Goal: Task Accomplishment & Management: Complete application form

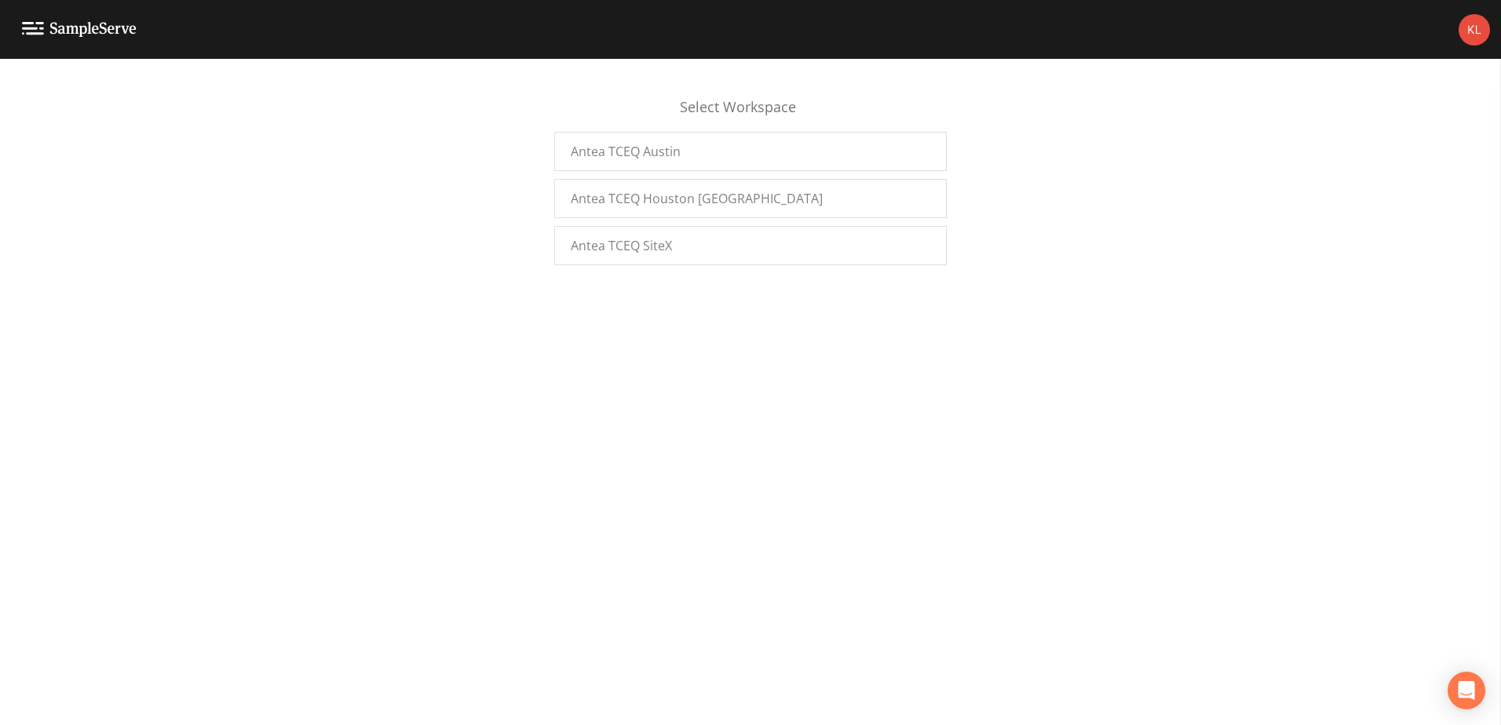
click at [717, 97] on div "Select Workspace" at bounding box center [750, 114] width 392 height 35
click at [724, 142] on div "Antea TCEQ Austin" at bounding box center [750, 151] width 392 height 39
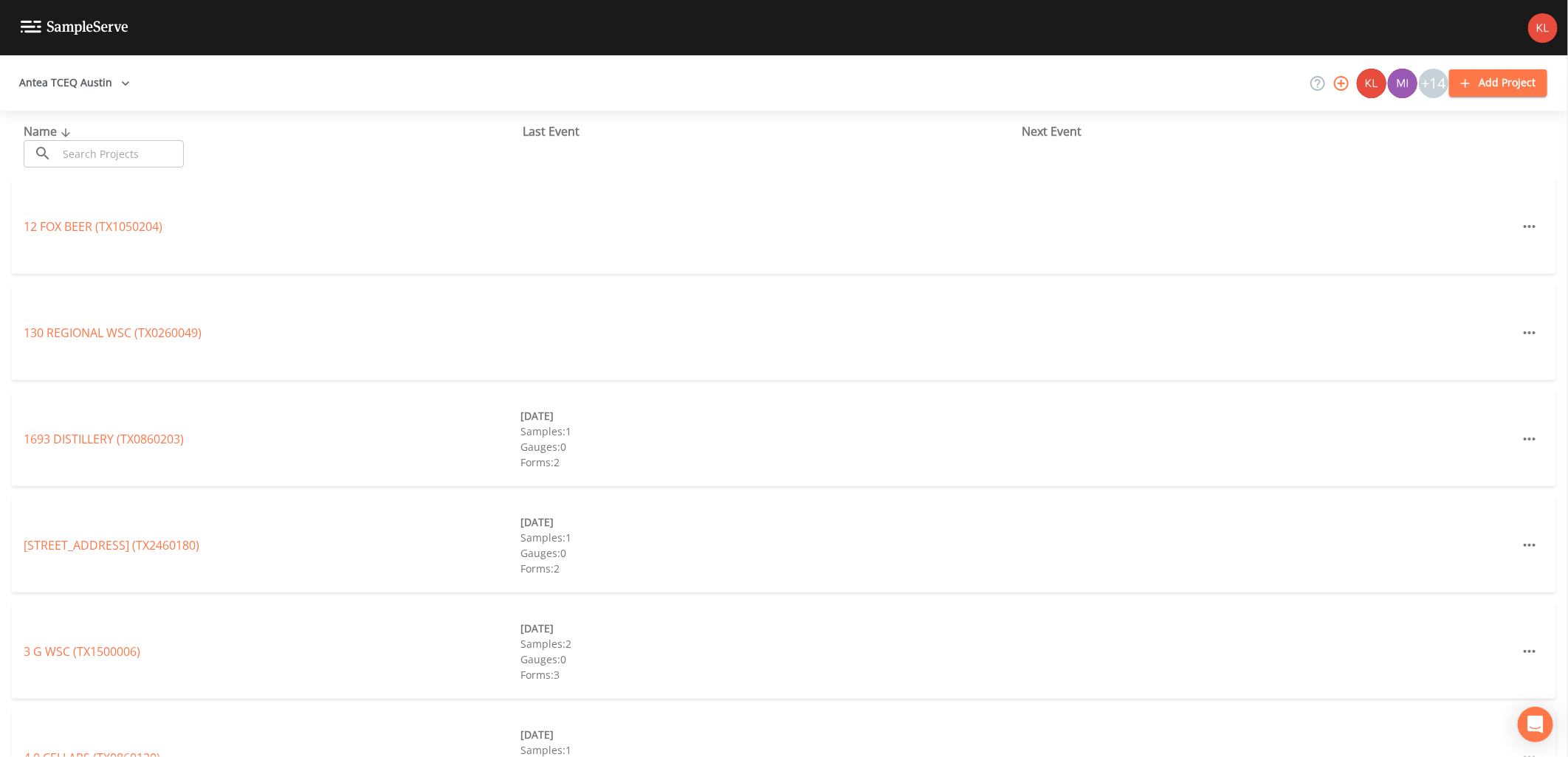
click at [85, 150] on input "text" at bounding box center [120, 153] width 126 height 27
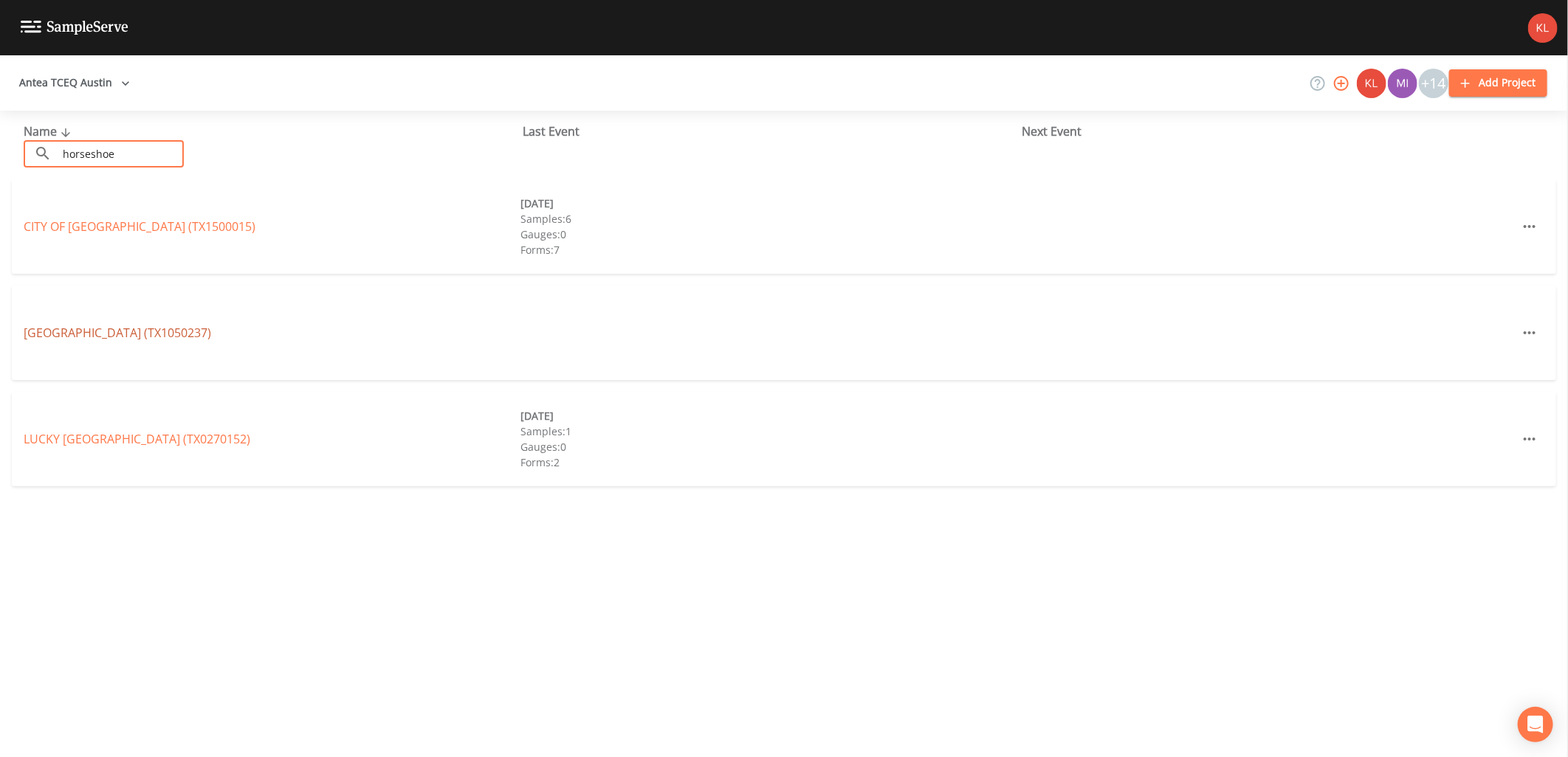
type input "horseshoe"
click at [142, 334] on link "HORSESHOE RIDGE RV RESORT (TX1050237)" at bounding box center [117, 332] width 187 height 16
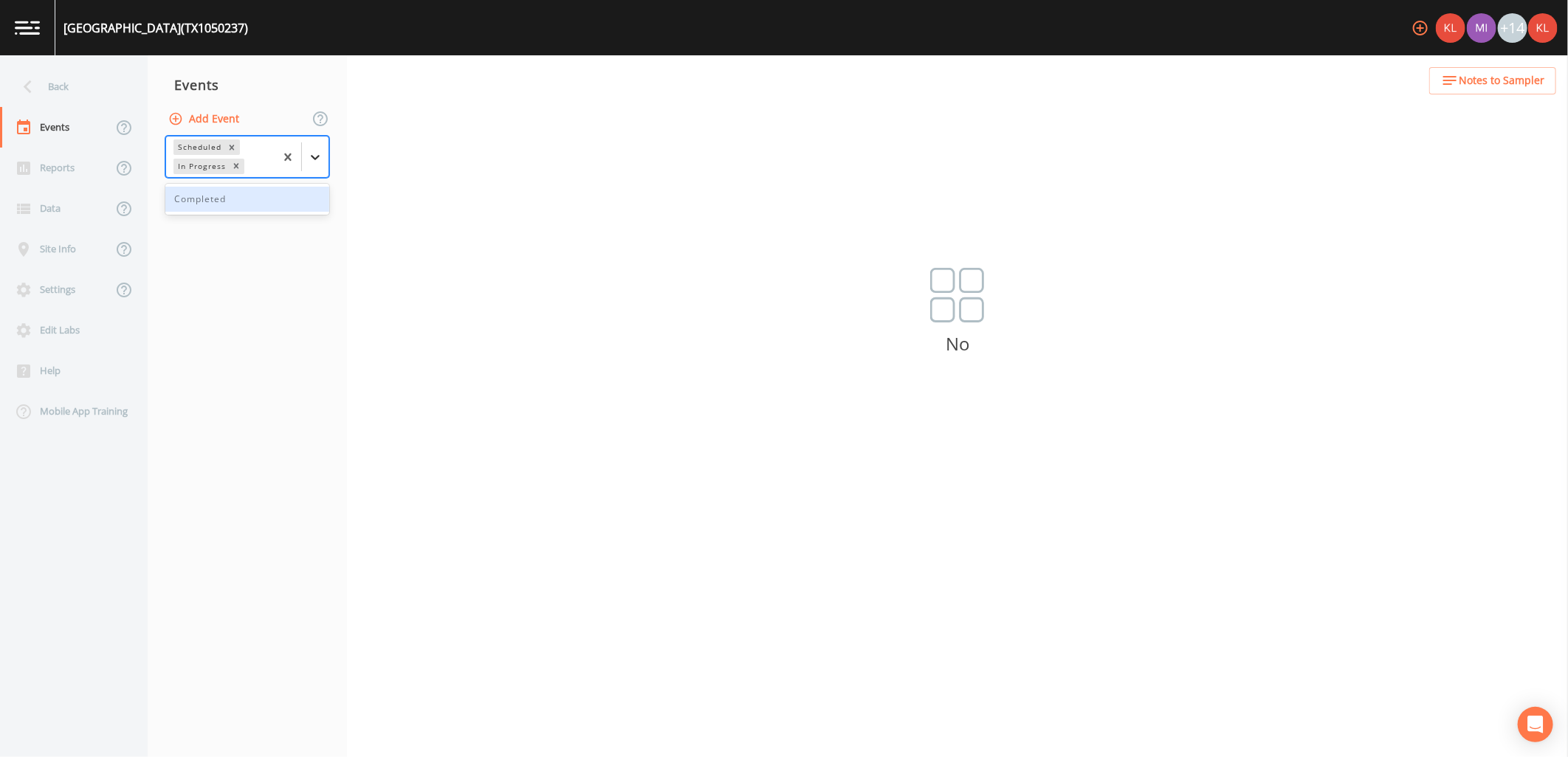
click at [321, 158] on icon at bounding box center [315, 157] width 15 height 15
click at [284, 201] on div "Completed" at bounding box center [247, 199] width 164 height 25
click at [320, 159] on icon at bounding box center [315, 166] width 15 height 15
click at [229, 112] on button "Add Event" at bounding box center [205, 118] width 80 height 27
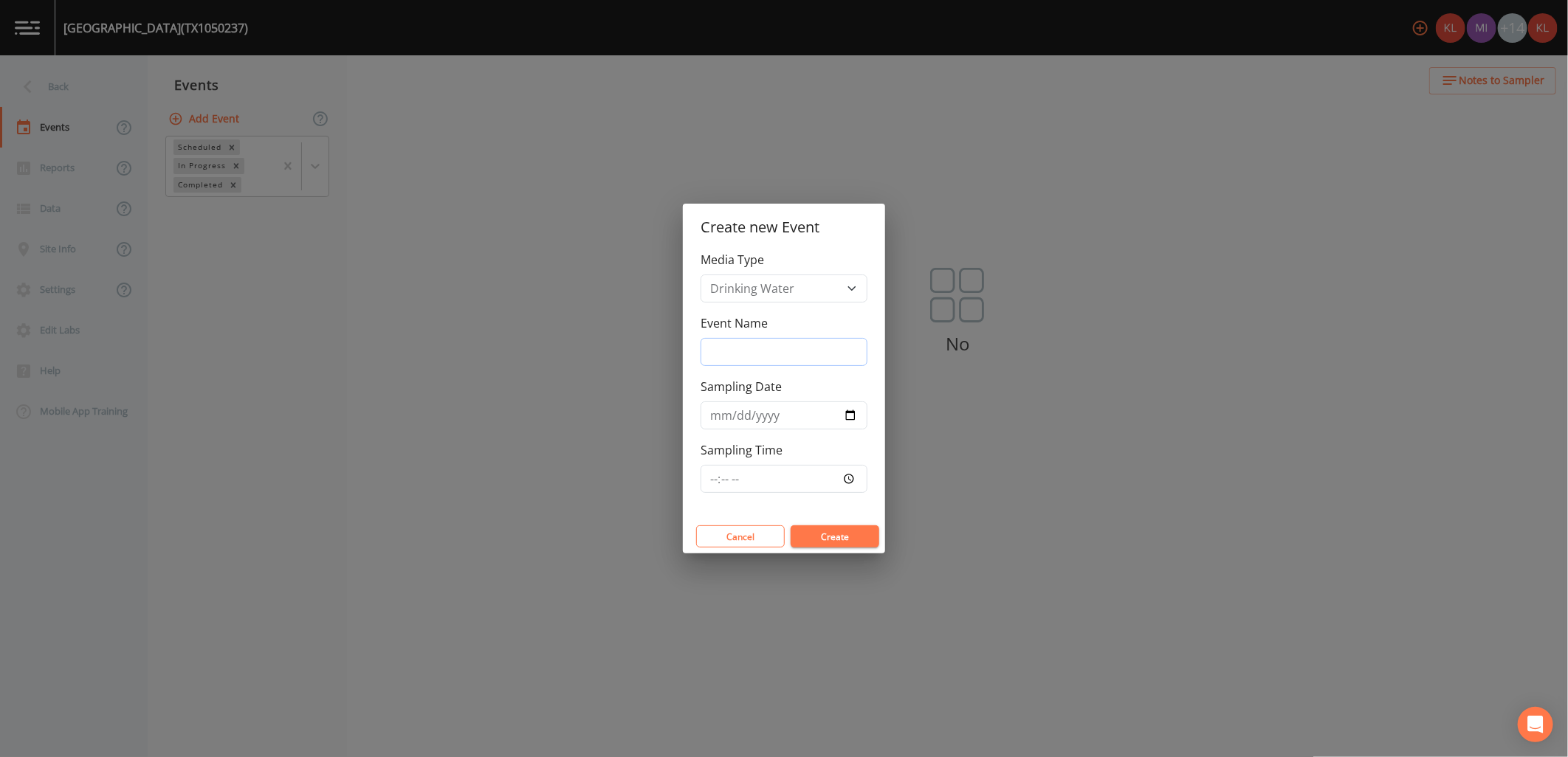
click at [824, 355] on input "Event Name" at bounding box center [784, 352] width 166 height 28
type input "10/7/25"
click at [860, 410] on input "Sampling Date" at bounding box center [784, 416] width 166 height 28
click at [855, 412] on input "Sampling Date" at bounding box center [784, 416] width 166 height 28
type input "2025-10-07"
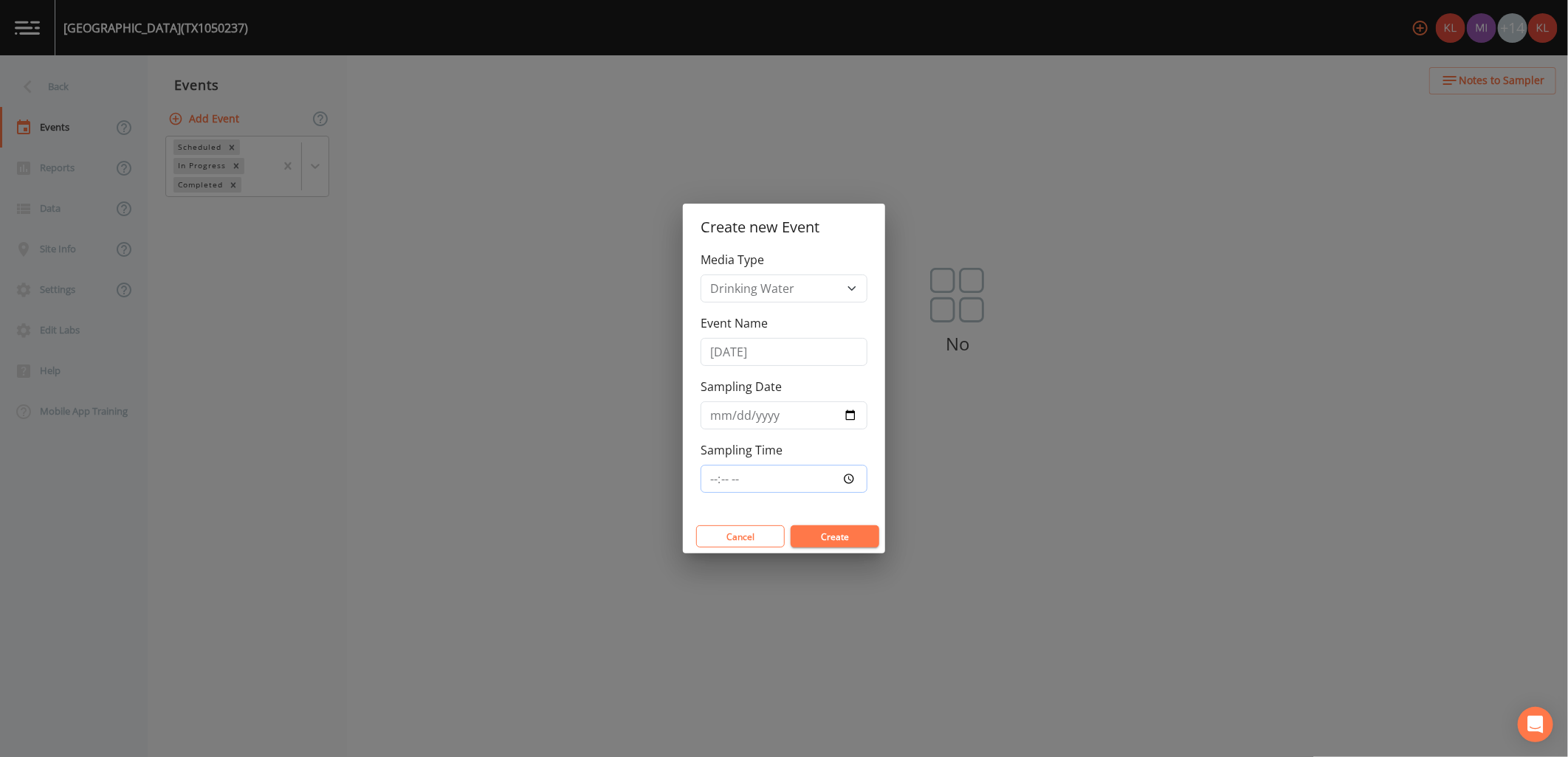
click at [843, 483] on input "Sampling Time" at bounding box center [784, 479] width 166 height 28
type input "08:00"
click at [823, 536] on button "Create" at bounding box center [835, 537] width 88 height 23
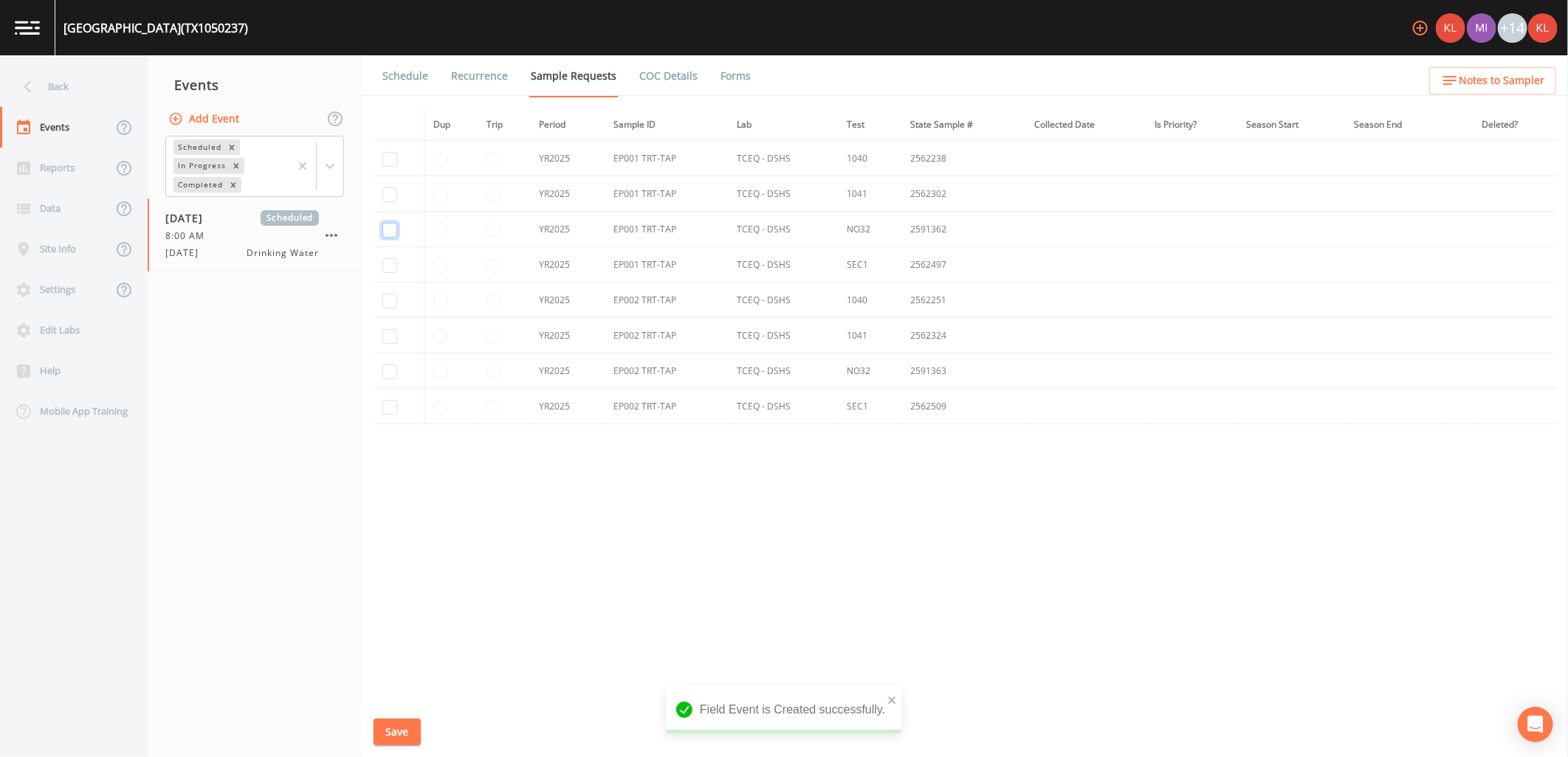
click at [388, 230] on input "checkbox" at bounding box center [390, 230] width 15 height 15
checkbox input "true"
click at [389, 268] on input "checkbox" at bounding box center [390, 266] width 15 height 15
checkbox input "true"
click at [392, 298] on input "checkbox" at bounding box center [390, 301] width 15 height 15
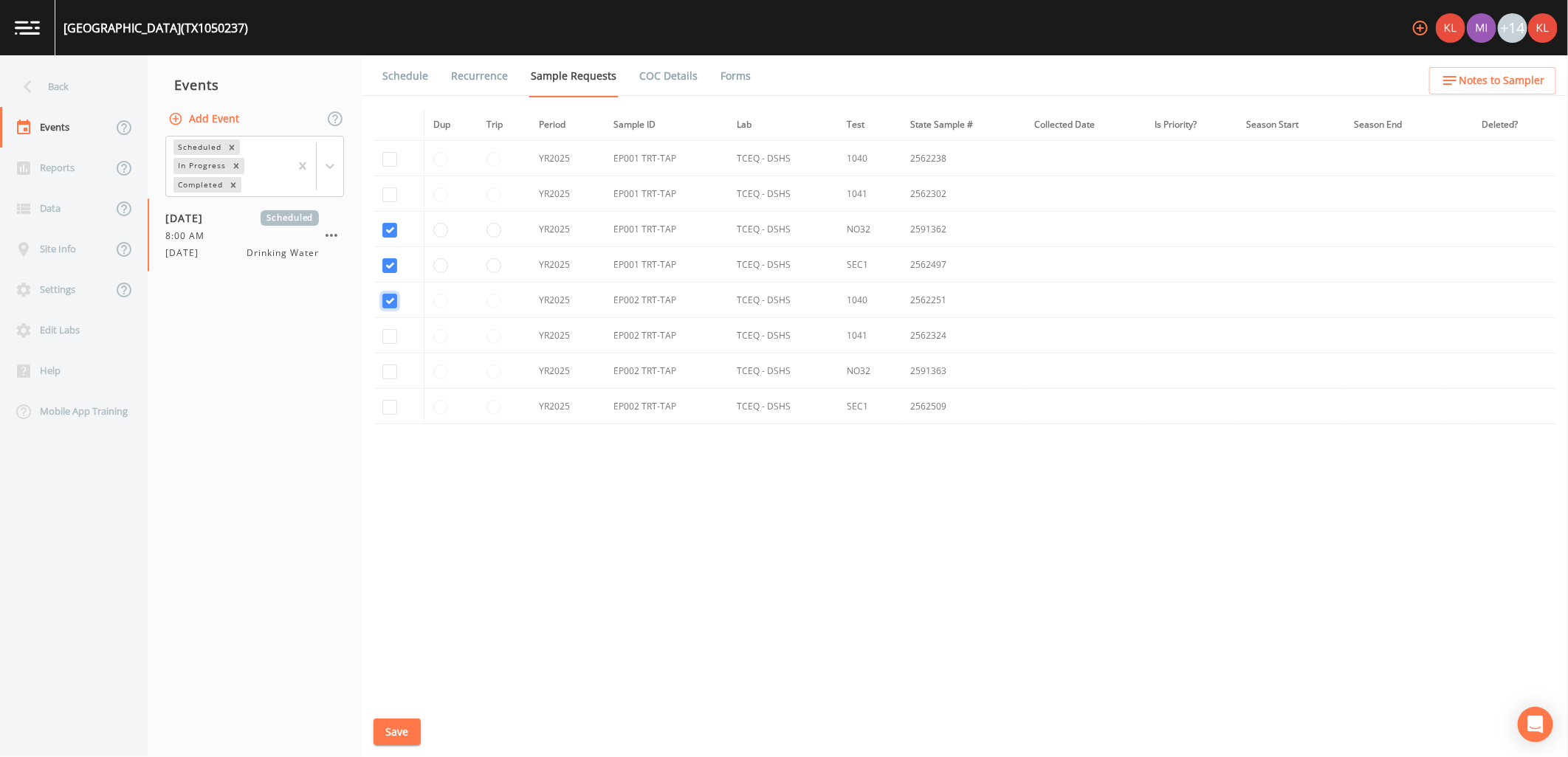
checkbox input "true"
drag, startPoint x: 389, startPoint y: 332, endPoint x: 389, endPoint y: 342, distance: 10.0
click at [389, 334] on input "checkbox" at bounding box center [390, 337] width 15 height 15
checkbox input "true"
click at [389, 362] on td at bounding box center [398, 371] width 50 height 36
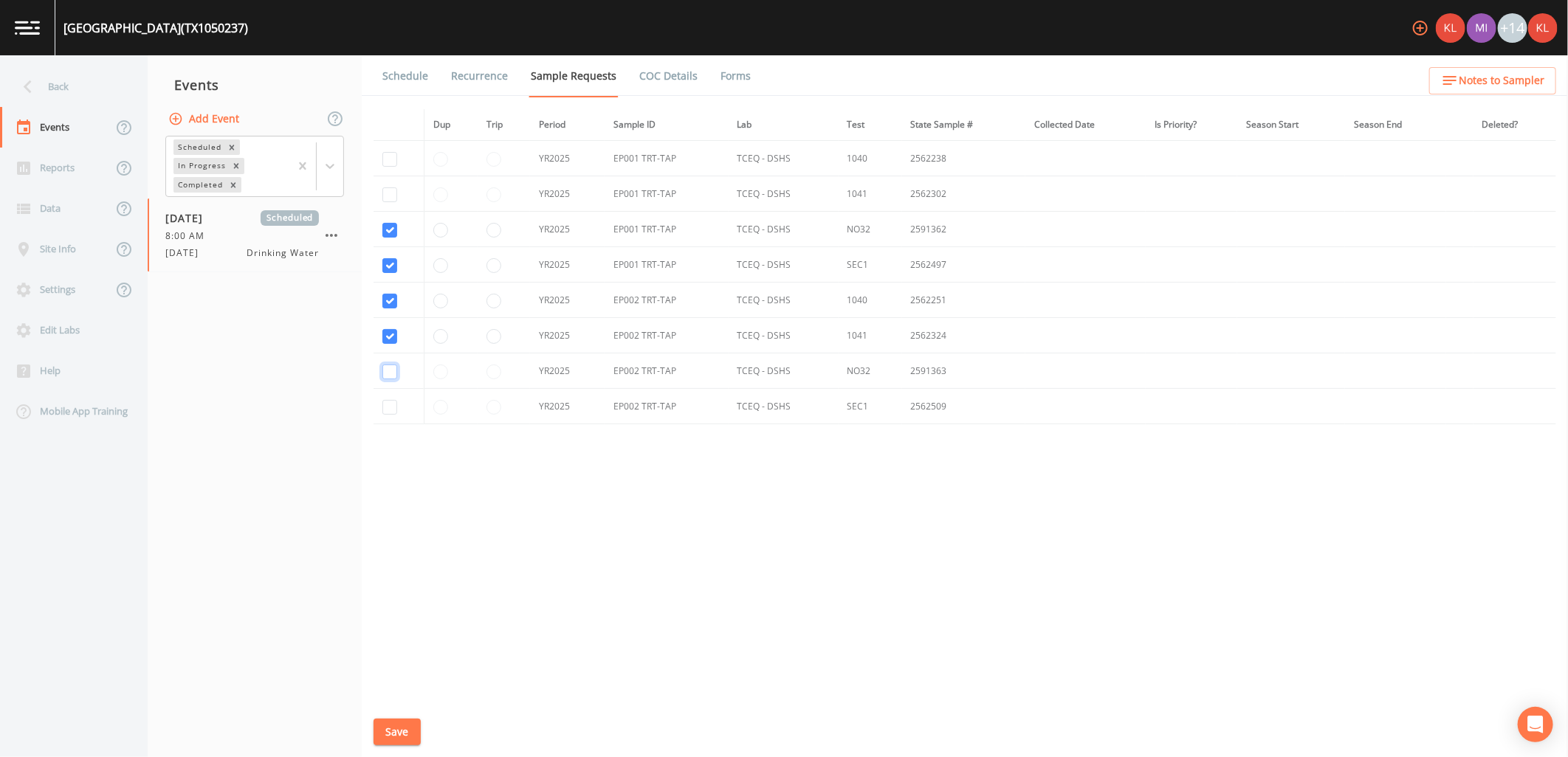
click at [389, 374] on input "checkbox" at bounding box center [390, 372] width 15 height 15
checkbox input "true"
click at [389, 417] on td at bounding box center [398, 407] width 50 height 36
click at [392, 407] on input "checkbox" at bounding box center [390, 407] width 15 height 15
checkbox input "true"
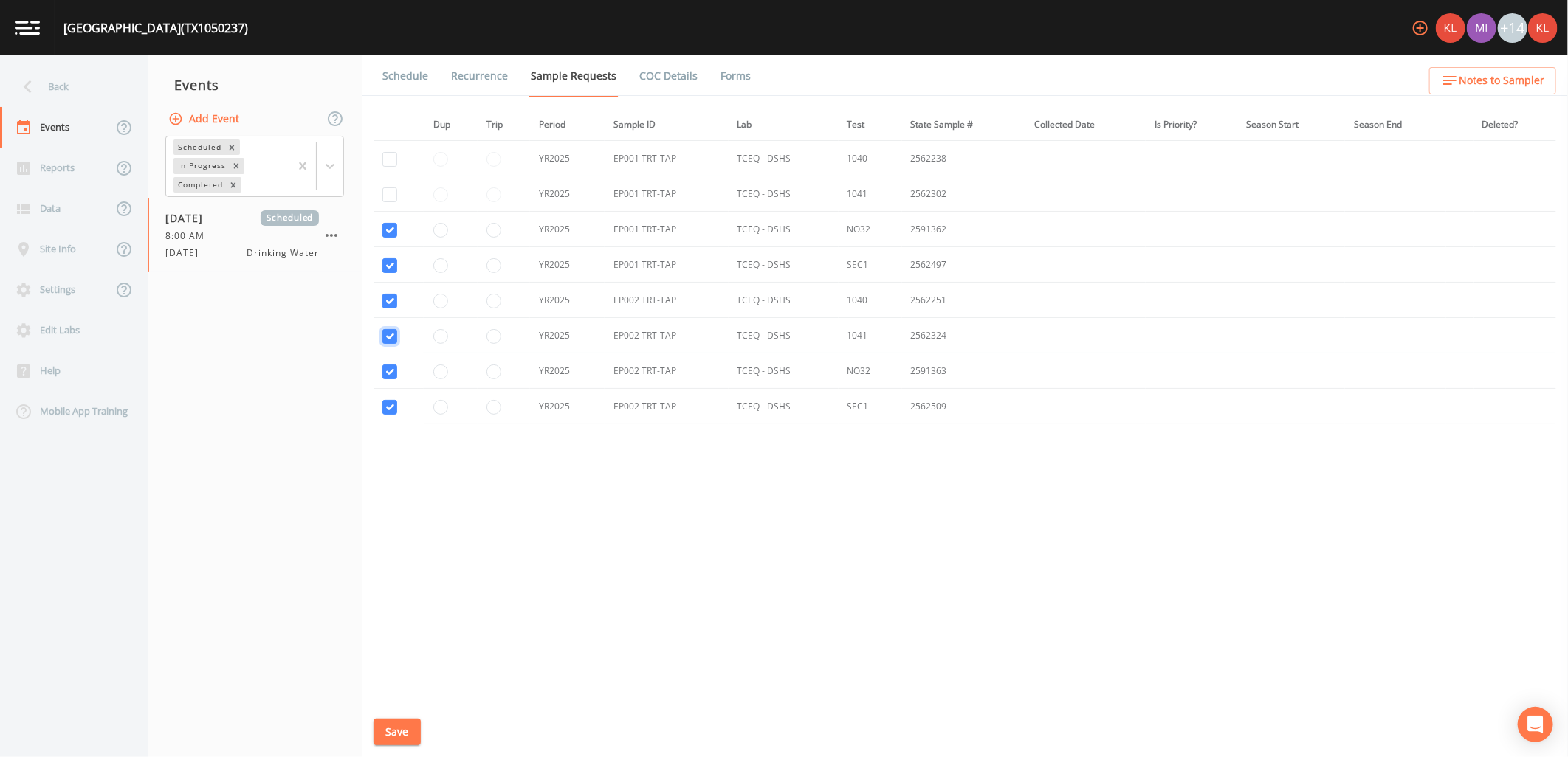
click at [383, 330] on input "checkbox" at bounding box center [390, 337] width 15 height 15
checkbox input "false"
click at [387, 300] on input "checkbox" at bounding box center [390, 301] width 15 height 15
checkbox input "false"
click at [386, 736] on button "Save" at bounding box center [397, 732] width 47 height 27
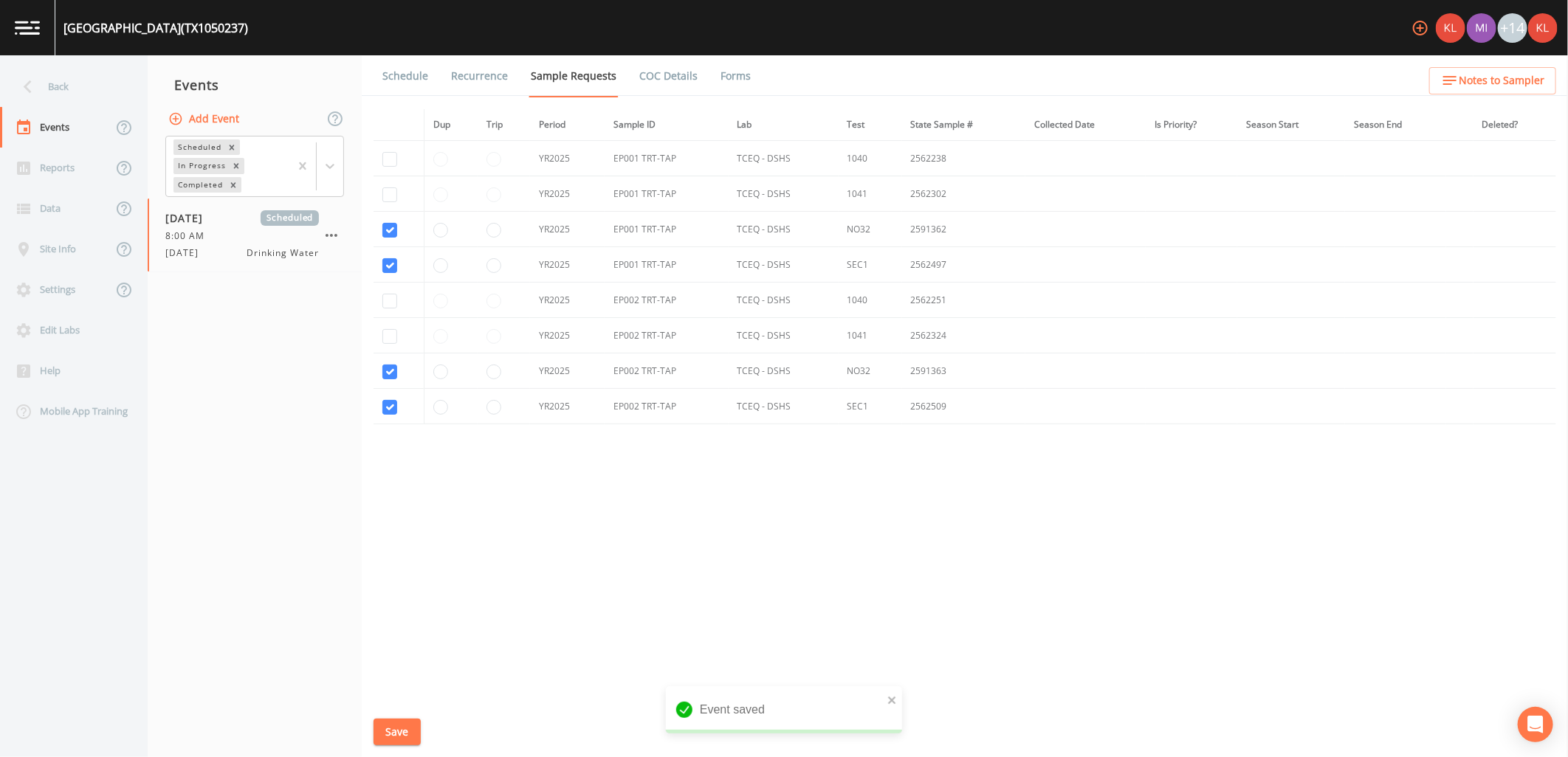
click at [431, 82] on li "Recurrence" at bounding box center [470, 76] width 80 height 41
click at [417, 75] on link "Schedule" at bounding box center [404, 76] width 50 height 41
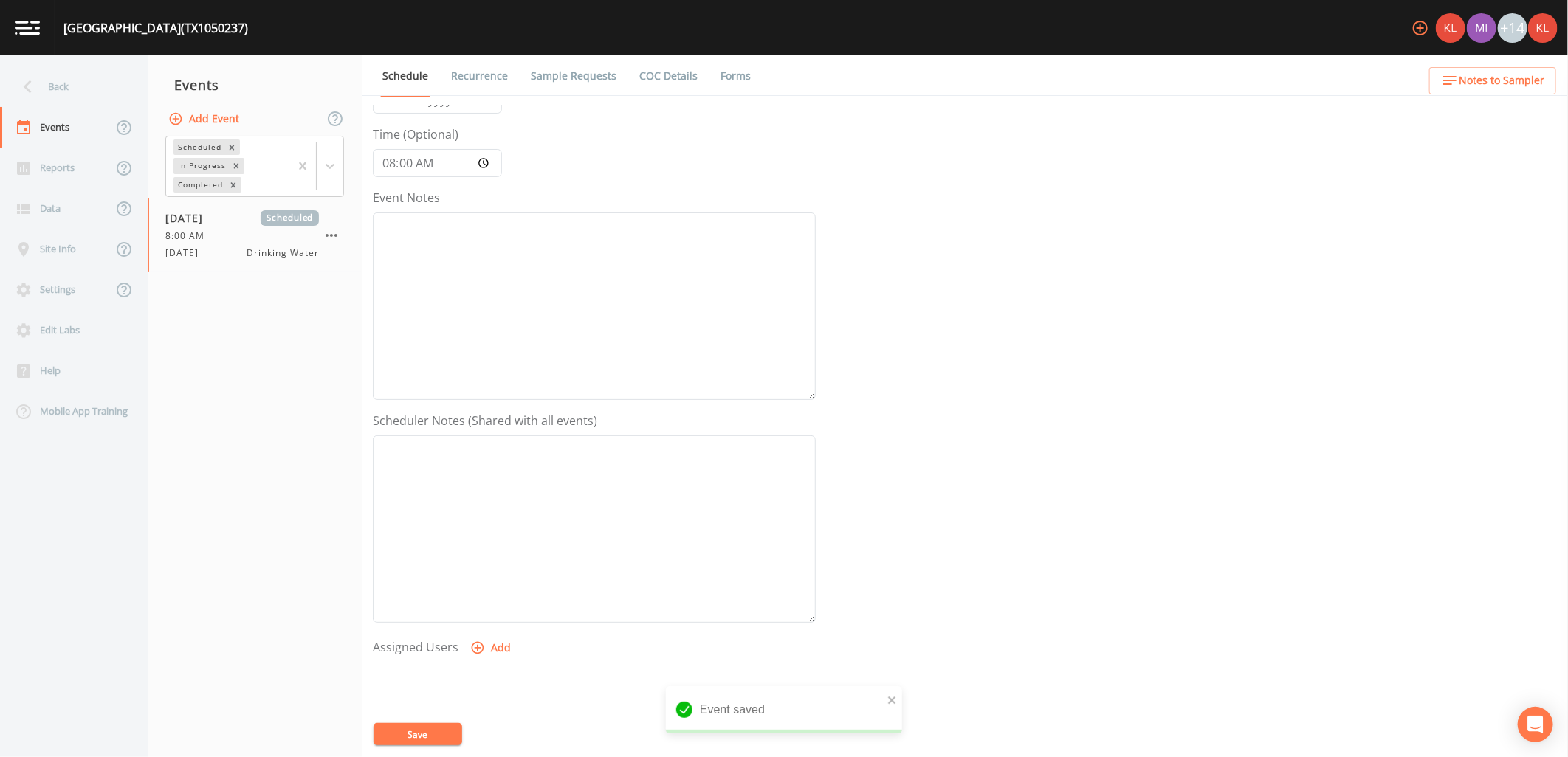
scroll to position [283, 0]
click at [490, 468] on button "Add" at bounding box center [492, 471] width 50 height 27
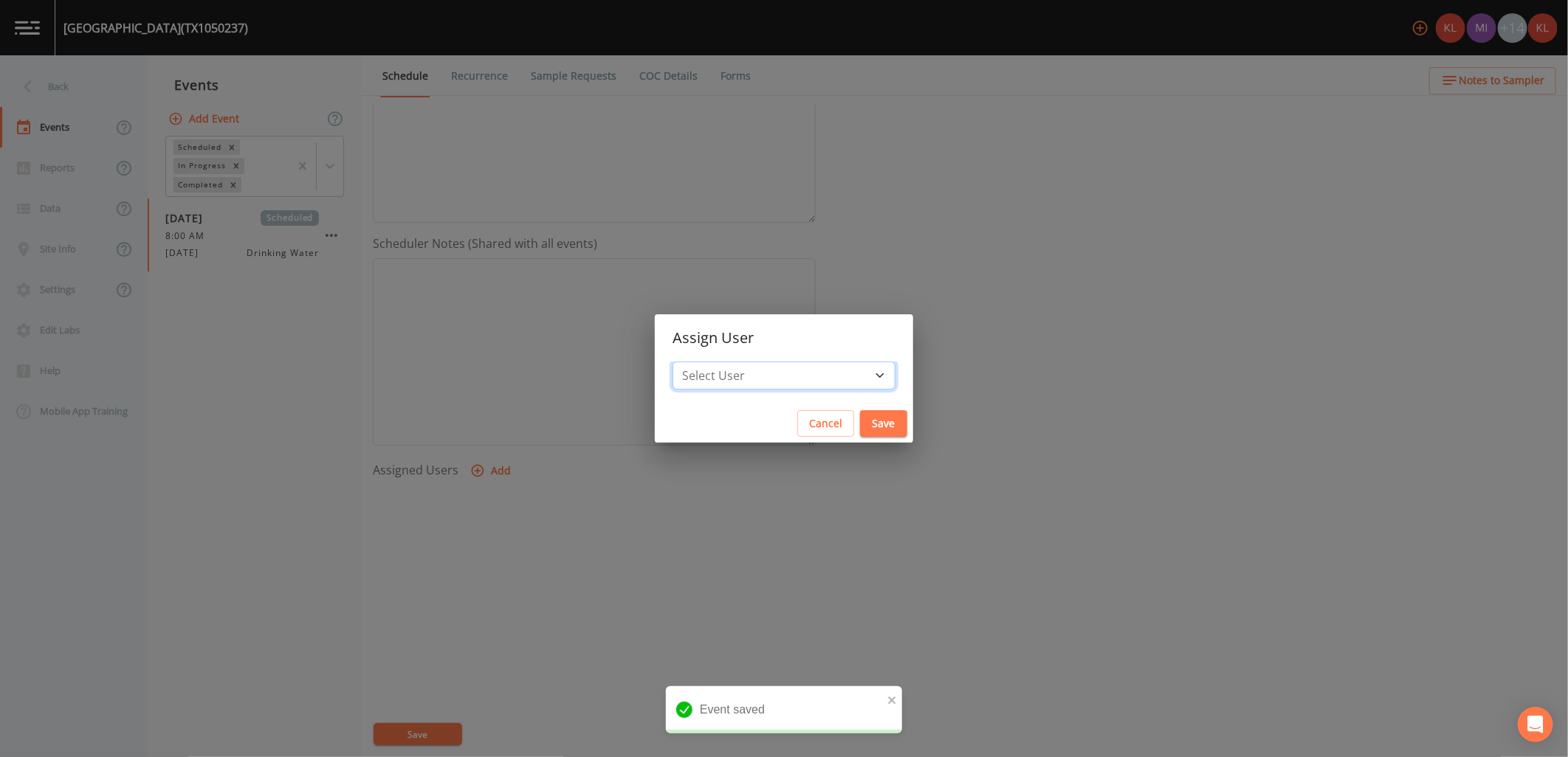
click at [773, 375] on select "Select User Kler Teran Miriaha Caddie Charles Medina David Weber Joshua gere Pa…" at bounding box center [784, 376] width 223 height 28
click at [824, 386] on select "Select User Kler Teran Miriaha Caddie Charles Medina David Weber Joshua gere Pa…" at bounding box center [784, 376] width 223 height 28
select select "cc3a99b6-42a3-44aa-bed9-88599eb009c7"
click at [712, 362] on select "Select User Kler Teran Miriaha Caddie Charles Medina David Weber Joshua gere Pa…" at bounding box center [784, 376] width 223 height 28
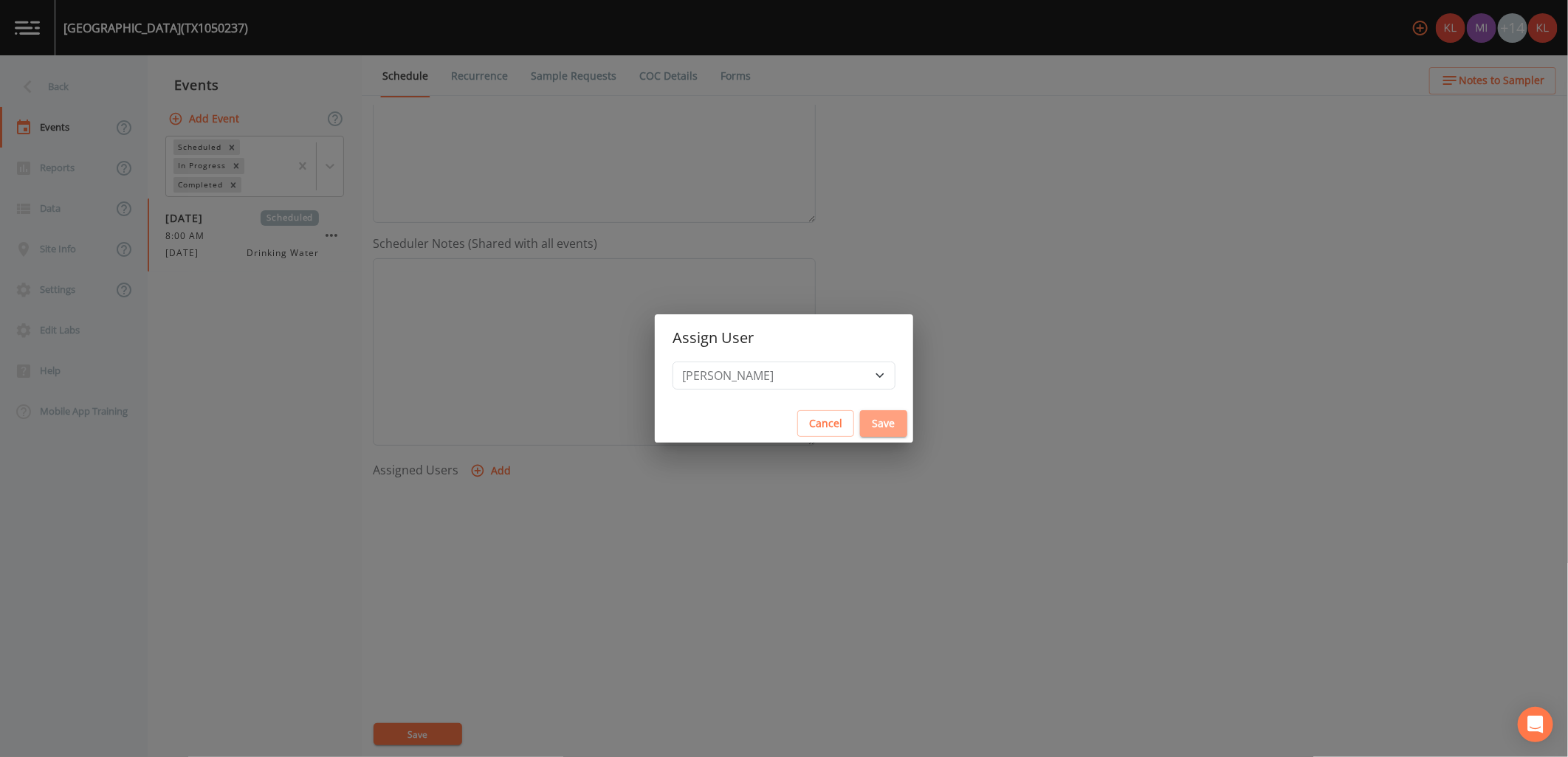
click at [860, 418] on button "Save" at bounding box center [883, 423] width 47 height 27
select select
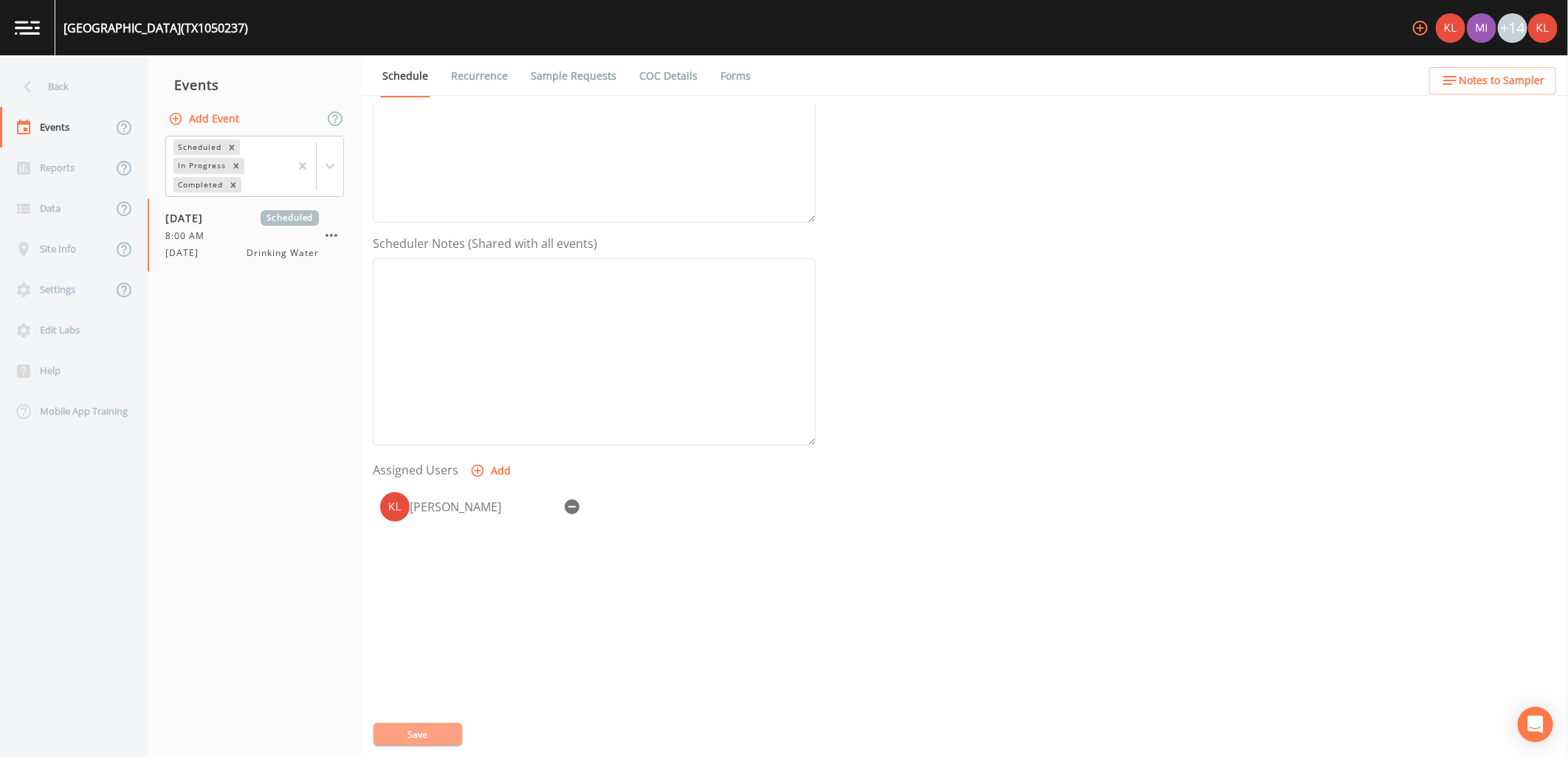
click at [402, 729] on button "Save" at bounding box center [418, 734] width 88 height 23
click at [33, 36] on link at bounding box center [27, 27] width 55 height 55
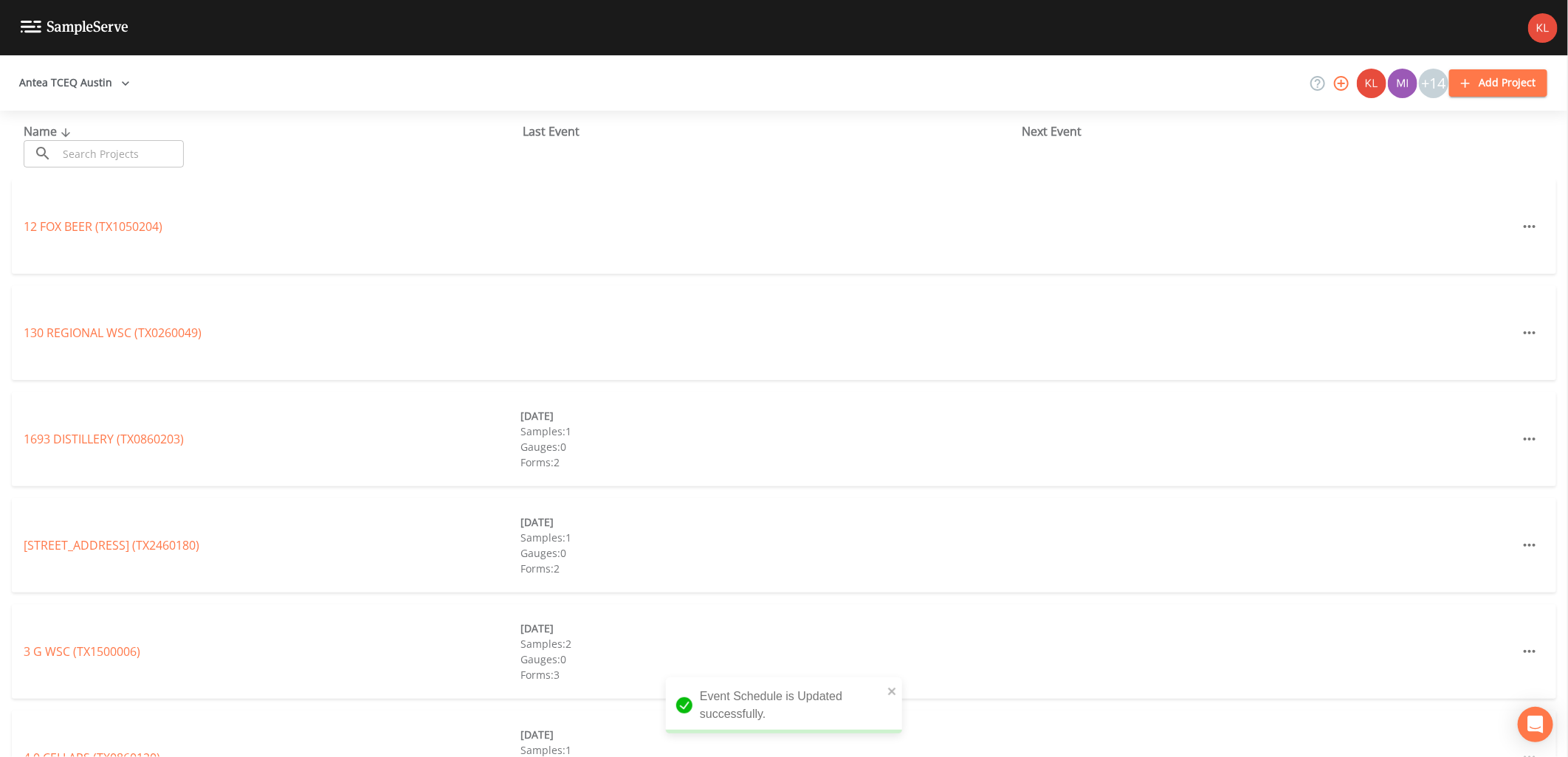
click at [112, 155] on input "text" at bounding box center [120, 153] width 126 height 27
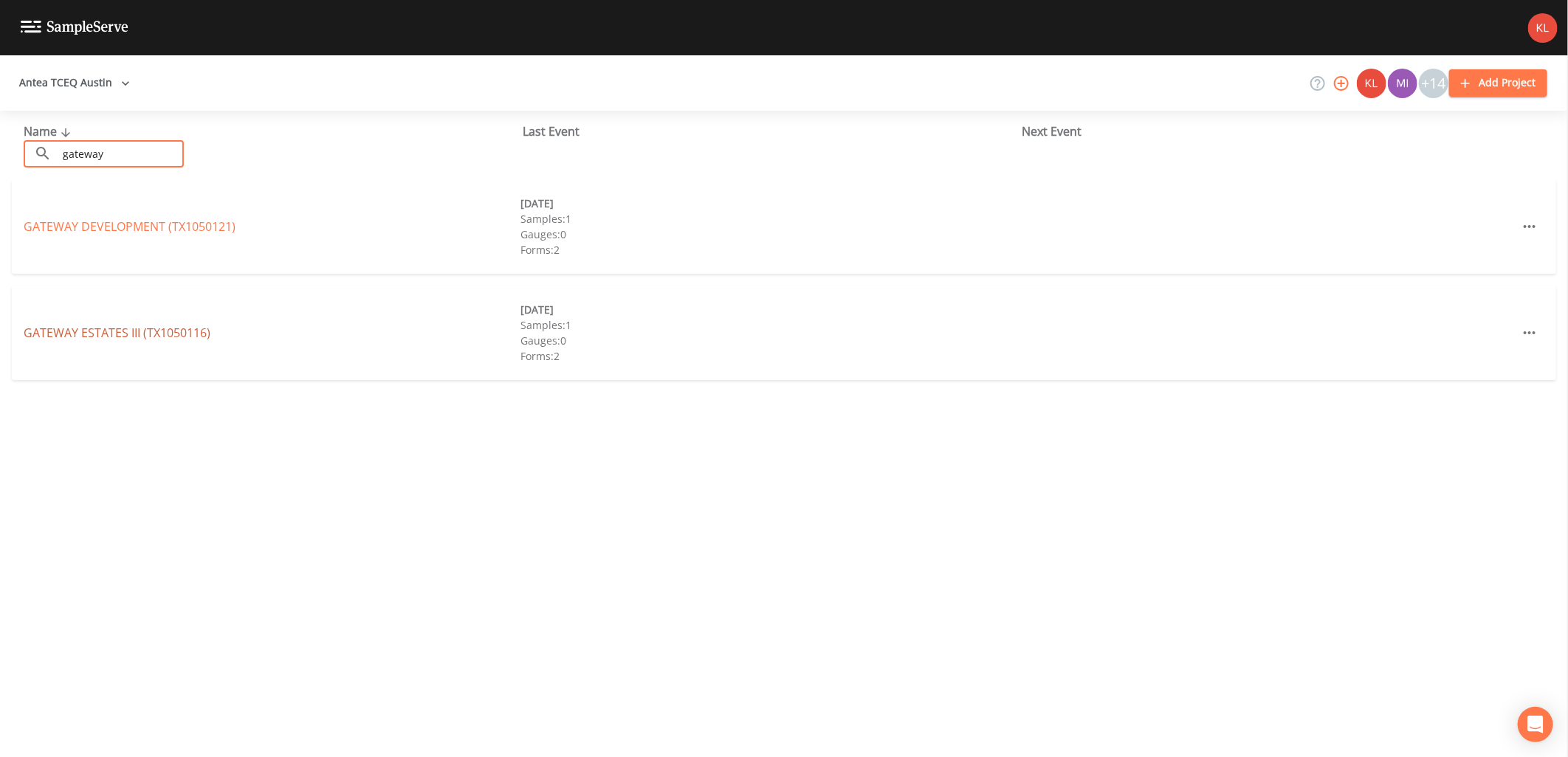
type input "gateway"
click at [130, 338] on link "GATEWAY ESTATES III (TX1050116)" at bounding box center [117, 332] width 187 height 16
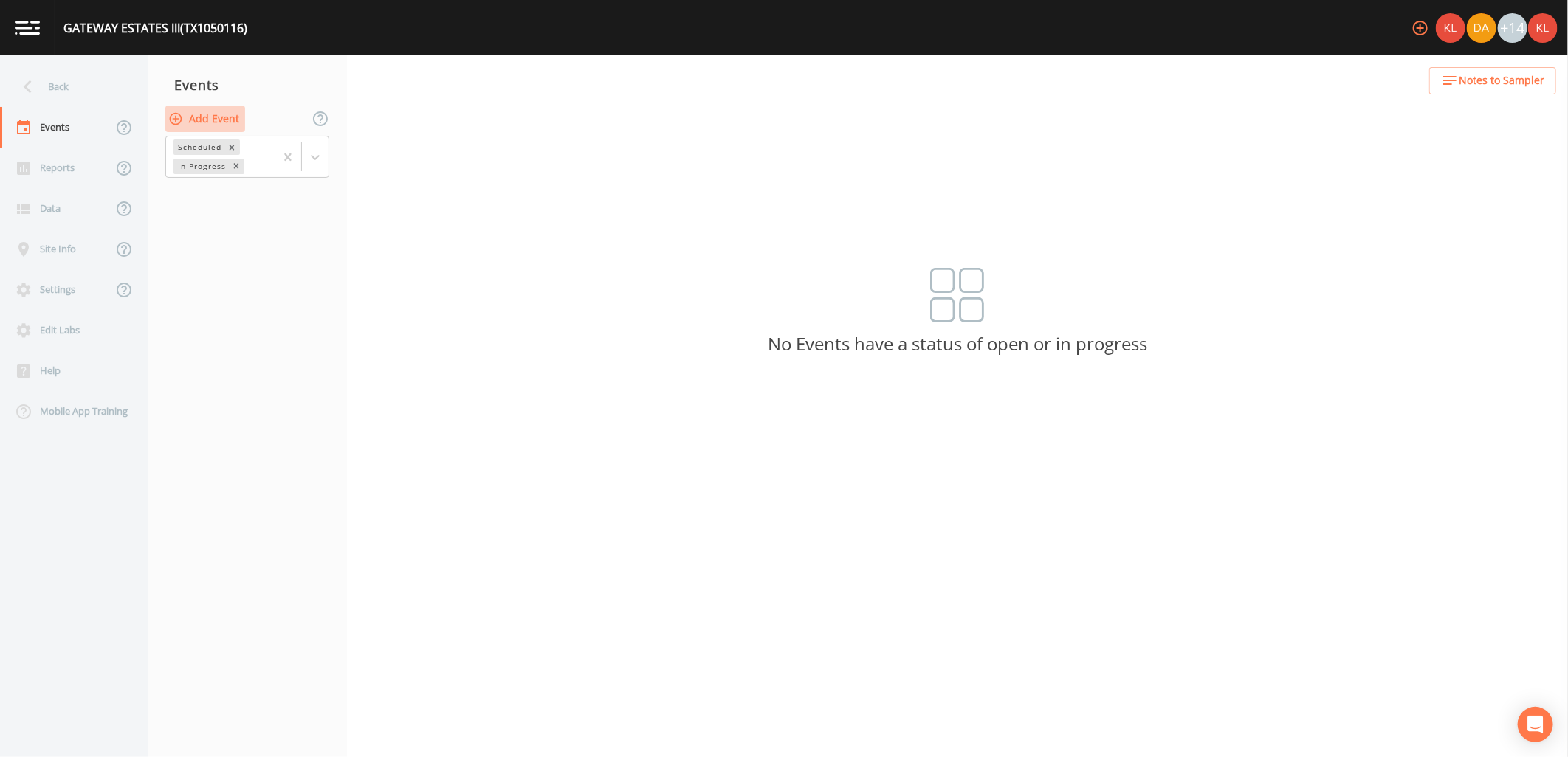
click at [225, 125] on button "Add Event" at bounding box center [205, 118] width 80 height 27
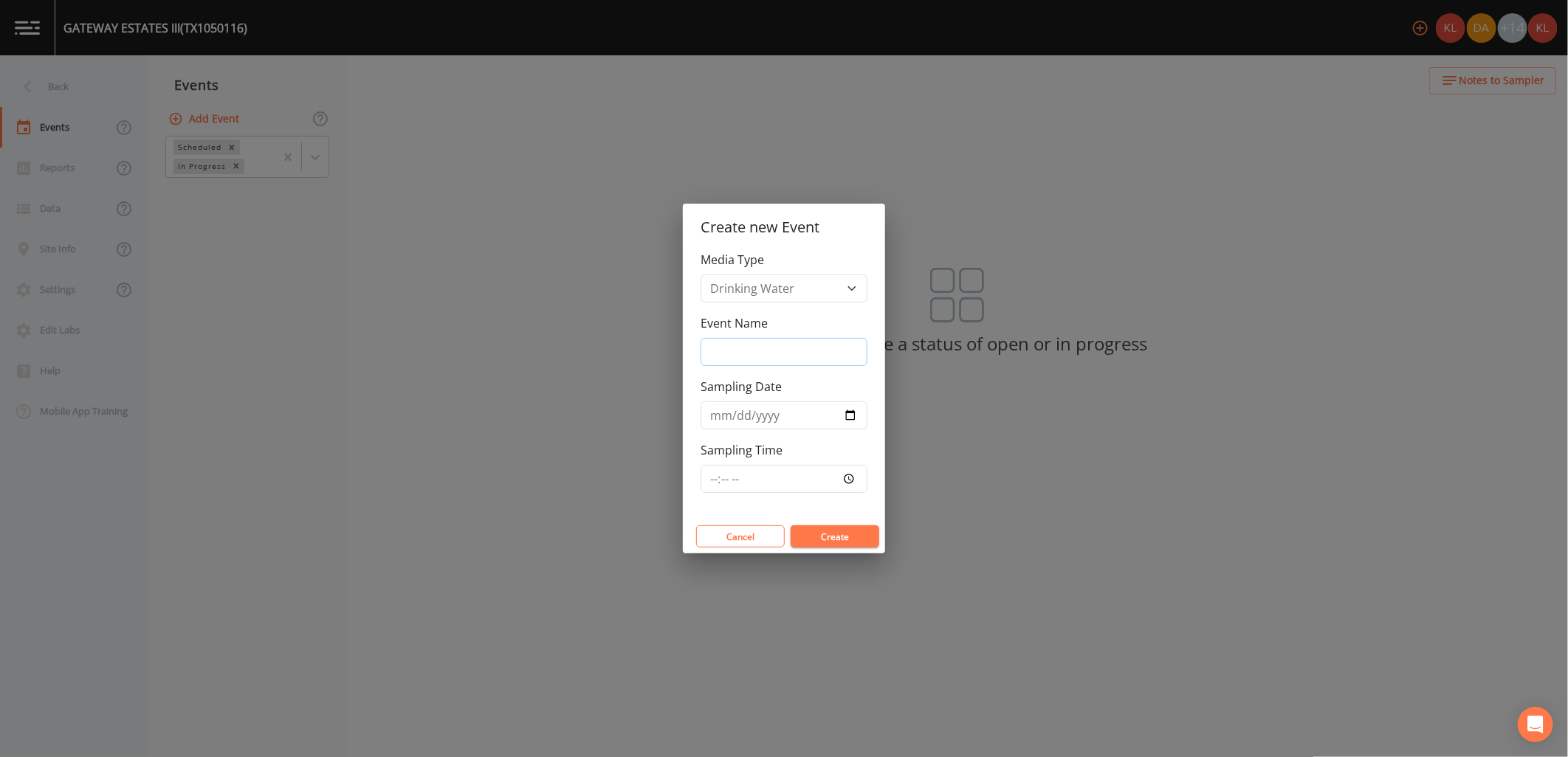
click at [742, 359] on input "Event Name" at bounding box center [784, 352] width 166 height 28
click at [735, 350] on input "Event Name" at bounding box center [784, 352] width 166 height 28
type input "10/7/25"
click at [849, 409] on input "Sampling Date" at bounding box center [784, 416] width 166 height 28
type input "2025-10-07"
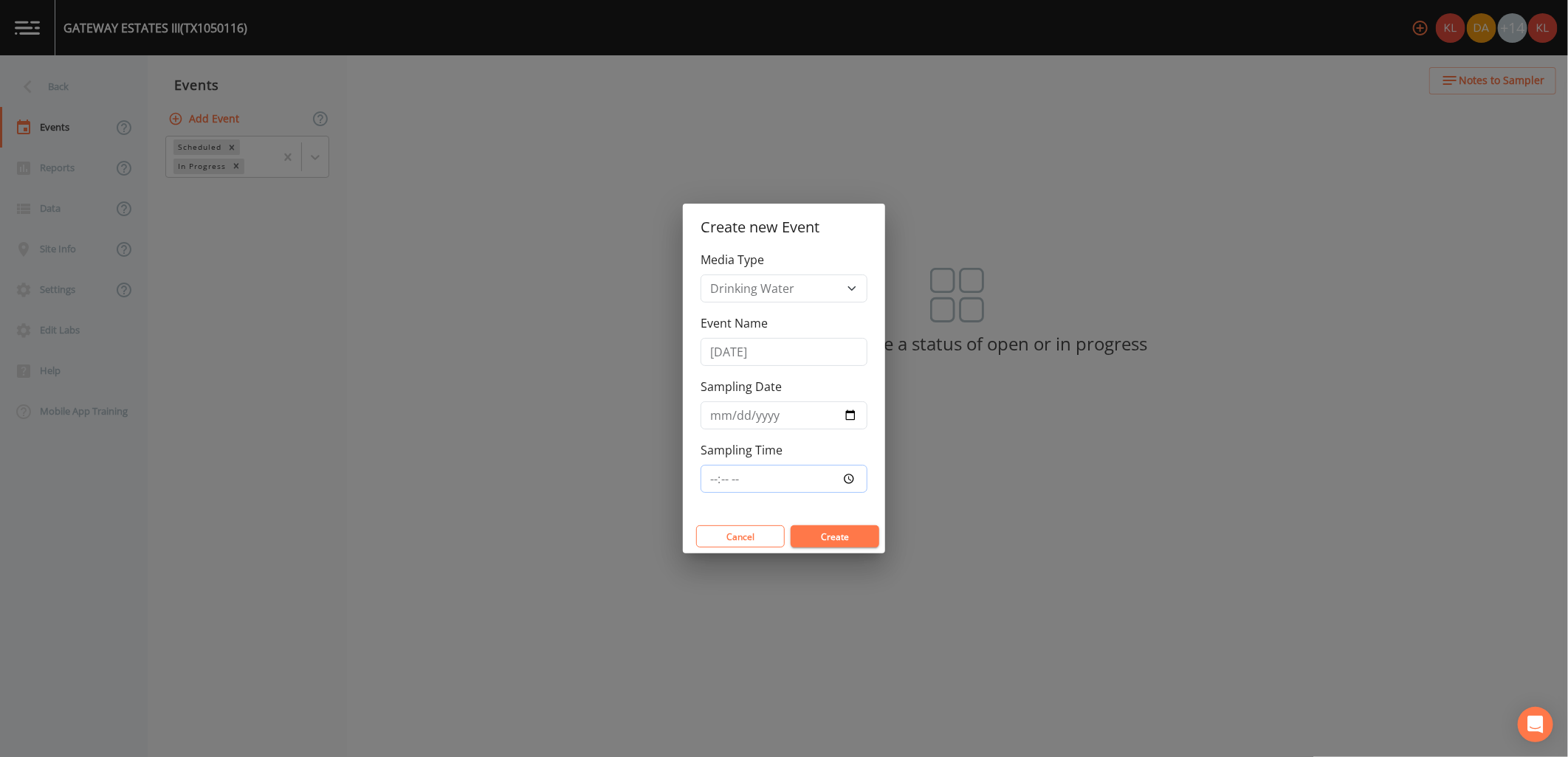
click at [852, 477] on input "Sampling Time" at bounding box center [784, 479] width 166 height 28
type input "09:30"
click at [846, 533] on button "Create" at bounding box center [835, 537] width 88 height 23
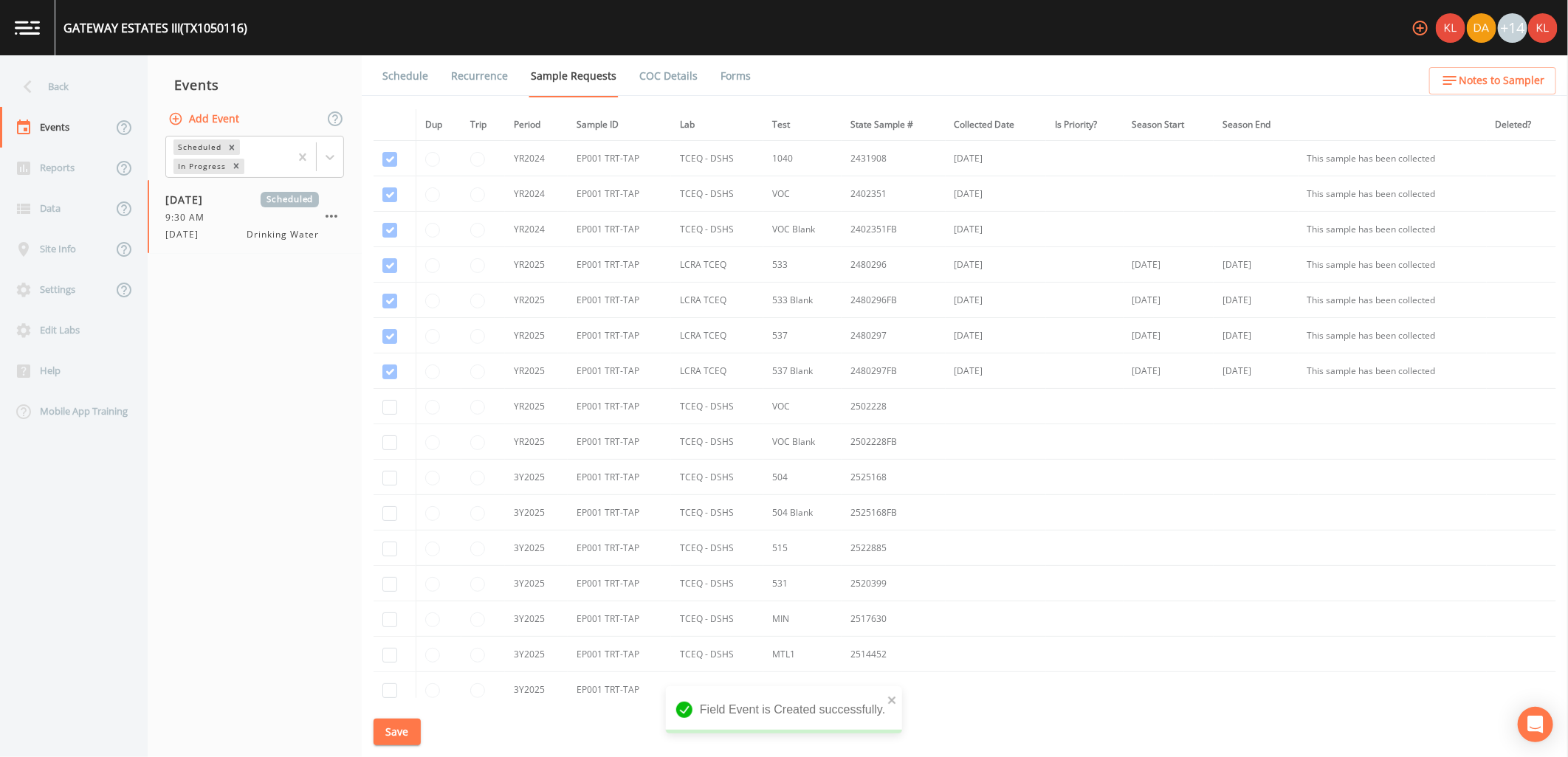
drag, startPoint x: 846, startPoint y: 533, endPoint x: 321, endPoint y: 444, distance: 532.5
click at [321, 444] on nav "Events Add Event Scheduled In Progress 10/07/2025 Scheduled 9:30 AM 10/7/25 Dri…" at bounding box center [255, 406] width 214 height 702
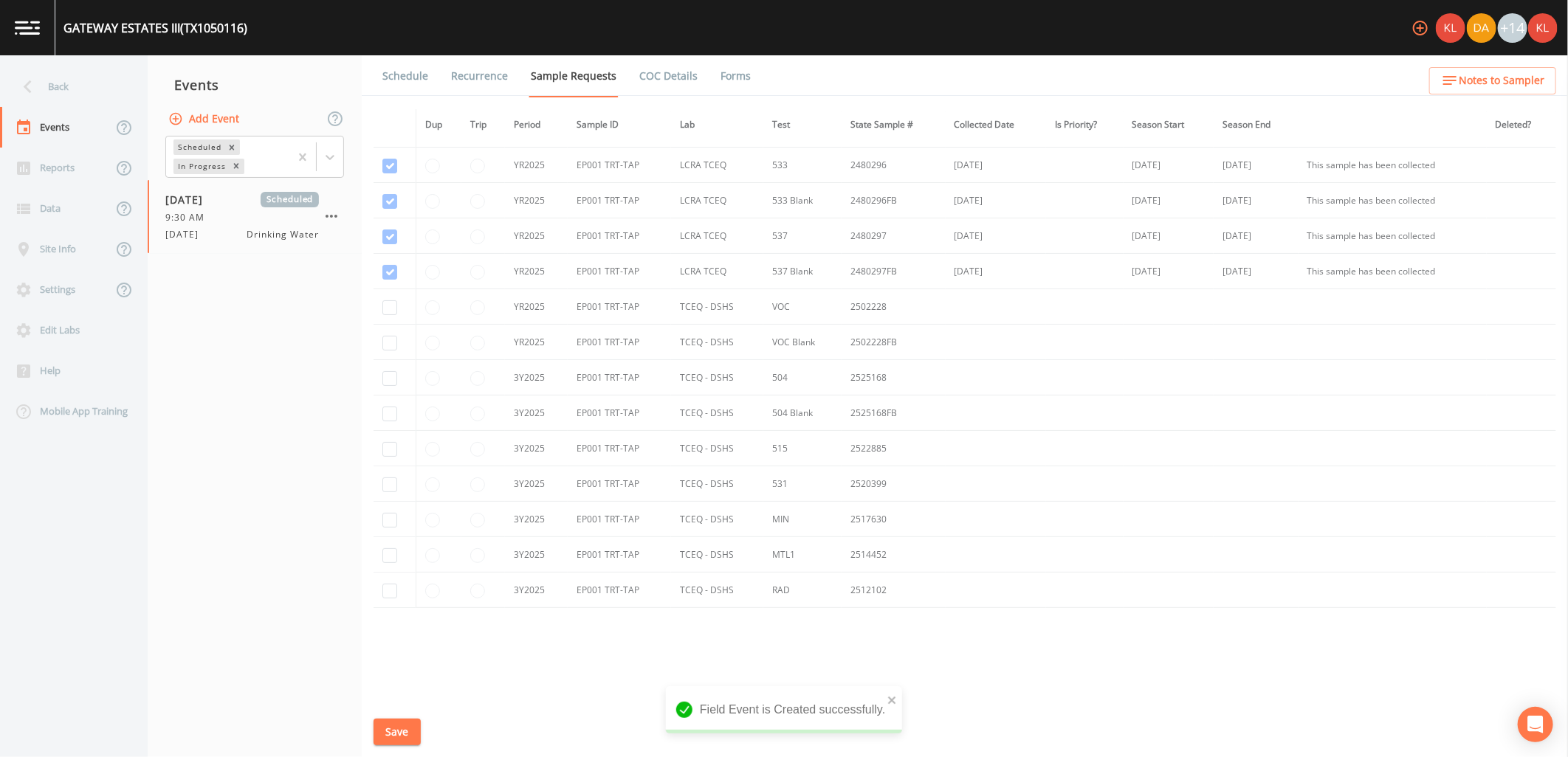
scroll to position [128, 0]
click at [399, 276] on td at bounding box center [394, 279] width 42 height 36
click at [386, 278] on input "checkbox" at bounding box center [390, 280] width 15 height 15
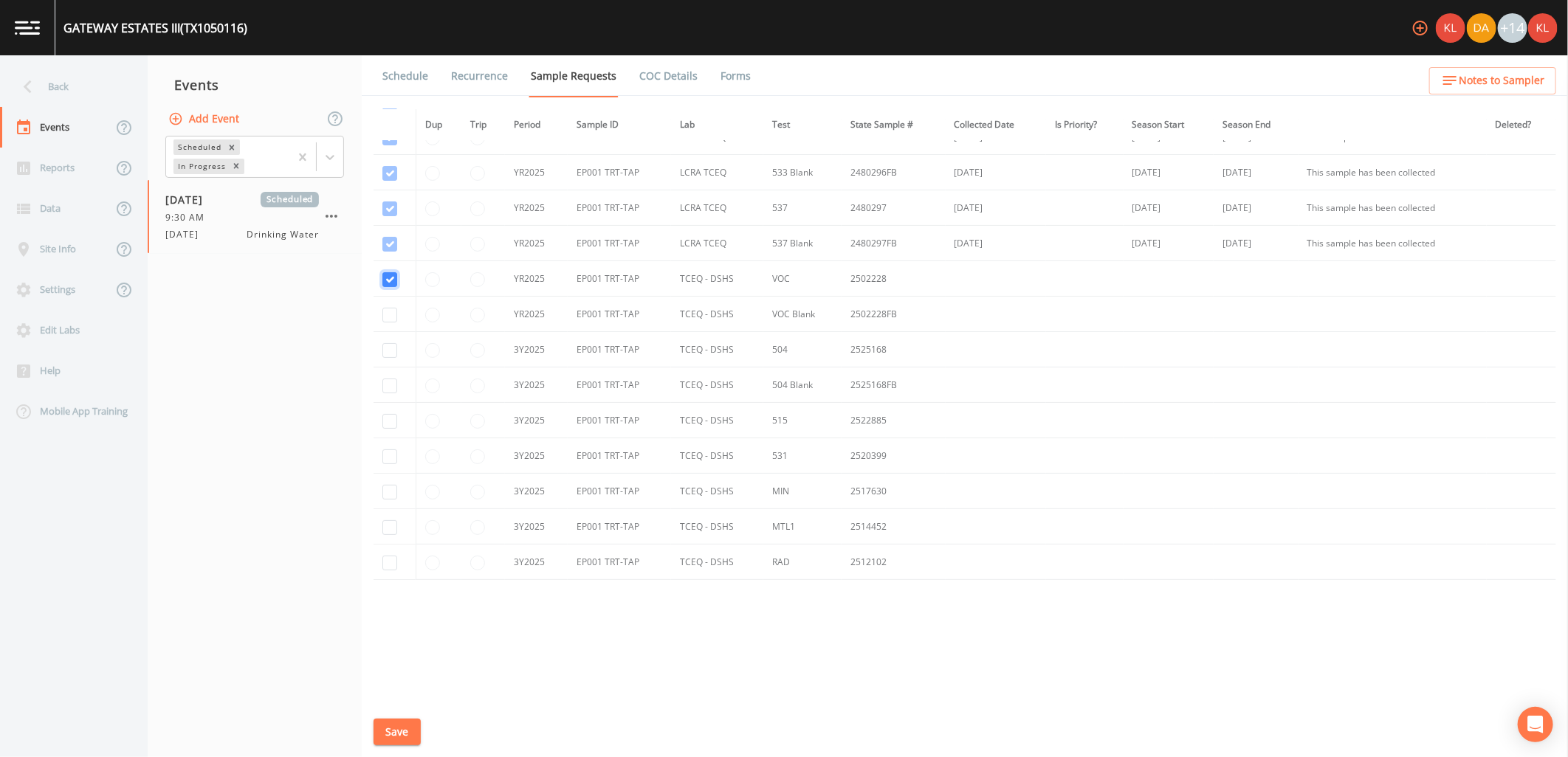
checkbox input "true"
click at [386, 312] on input "checkbox" at bounding box center [390, 315] width 15 height 15
checkbox input "true"
click at [386, 352] on input "checkbox" at bounding box center [390, 351] width 15 height 15
checkbox input "true"
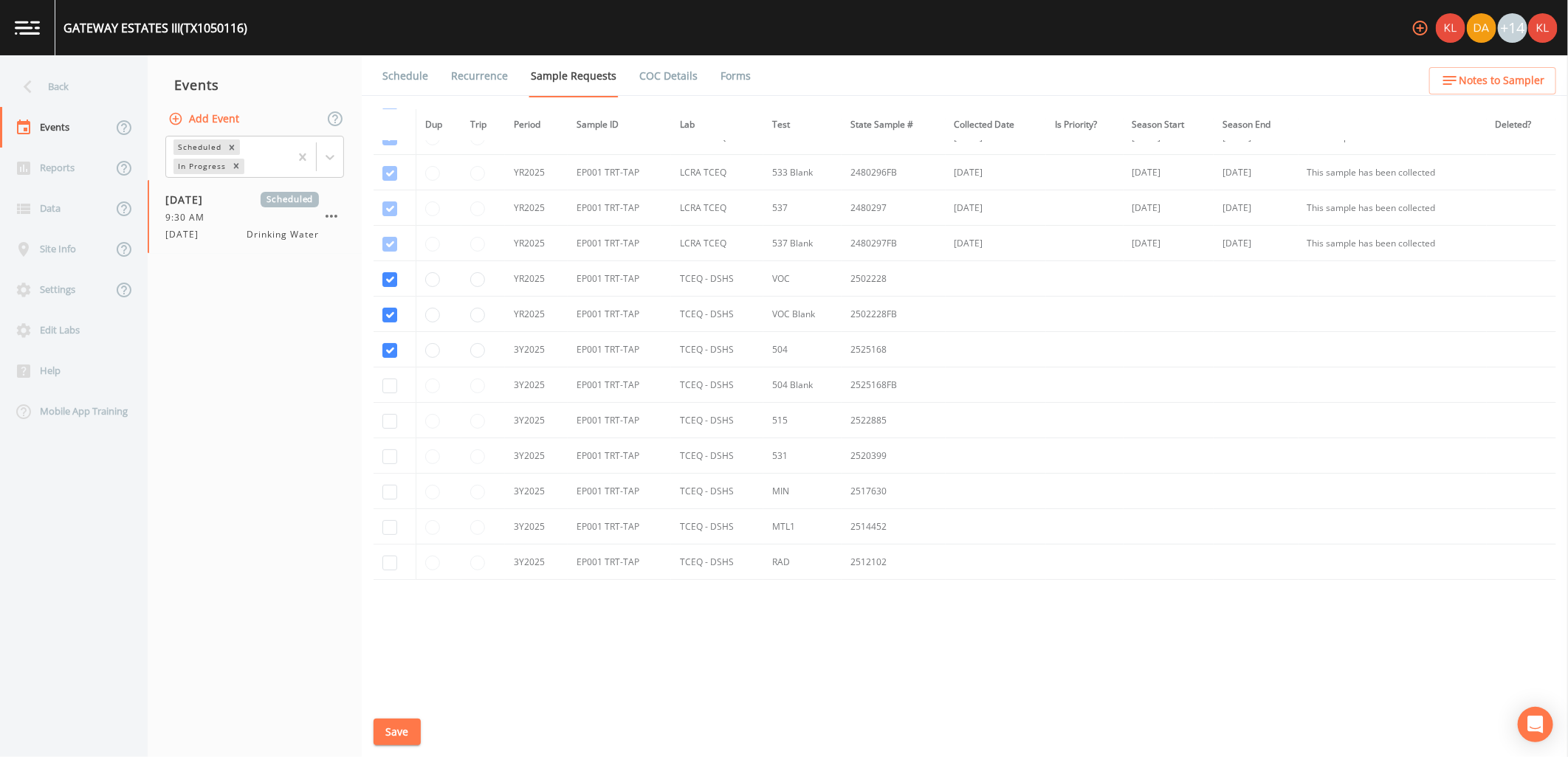
click at [376, 371] on td at bounding box center [394, 386] width 42 height 36
click at [387, 386] on input "checkbox" at bounding box center [390, 386] width 15 height 15
checkbox input "true"
click at [389, 424] on input "checkbox" at bounding box center [390, 421] width 15 height 15
checkbox input "true"
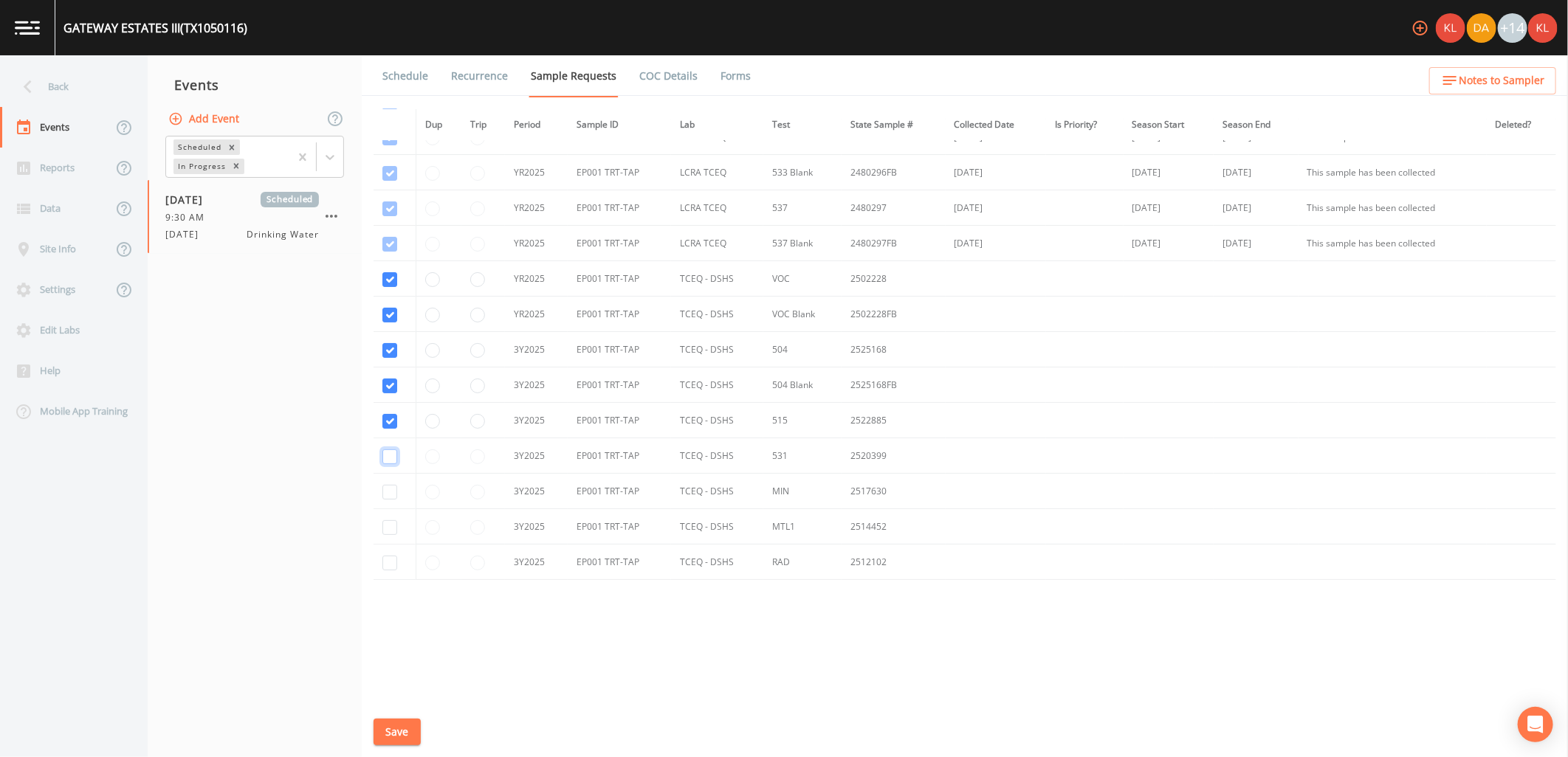
click at [385, 463] on input "checkbox" at bounding box center [390, 457] width 15 height 15
checkbox input "true"
click at [431, 417] on input "radio" at bounding box center [433, 421] width 15 height 15
radio input "true"
click at [437, 453] on input "radio" at bounding box center [433, 457] width 15 height 15
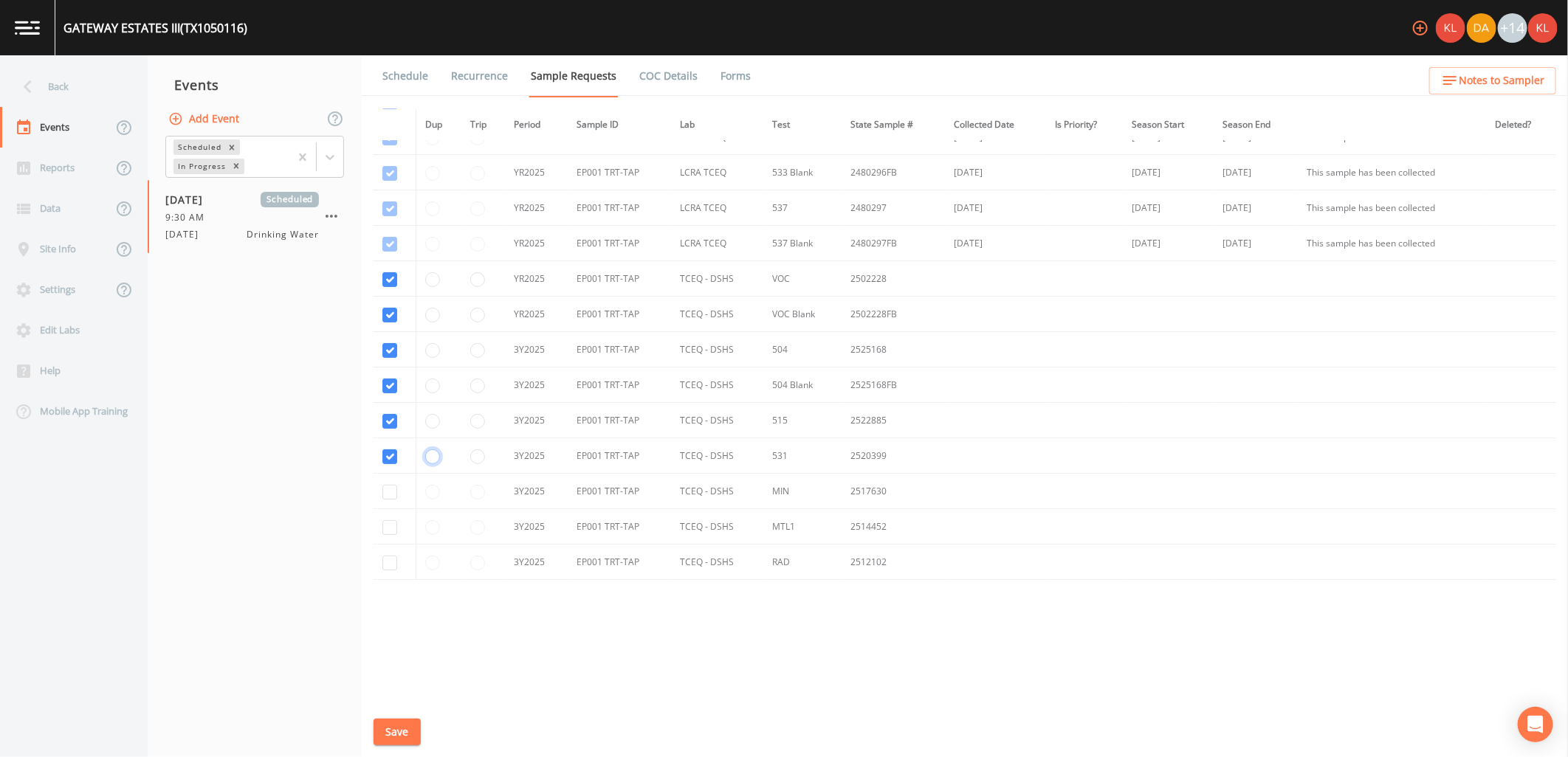
radio input "true"
click at [383, 495] on input "checkbox" at bounding box center [390, 493] width 15 height 15
checkbox input "true"
click at [387, 528] on input "checkbox" at bounding box center [390, 528] width 15 height 15
checkbox input "true"
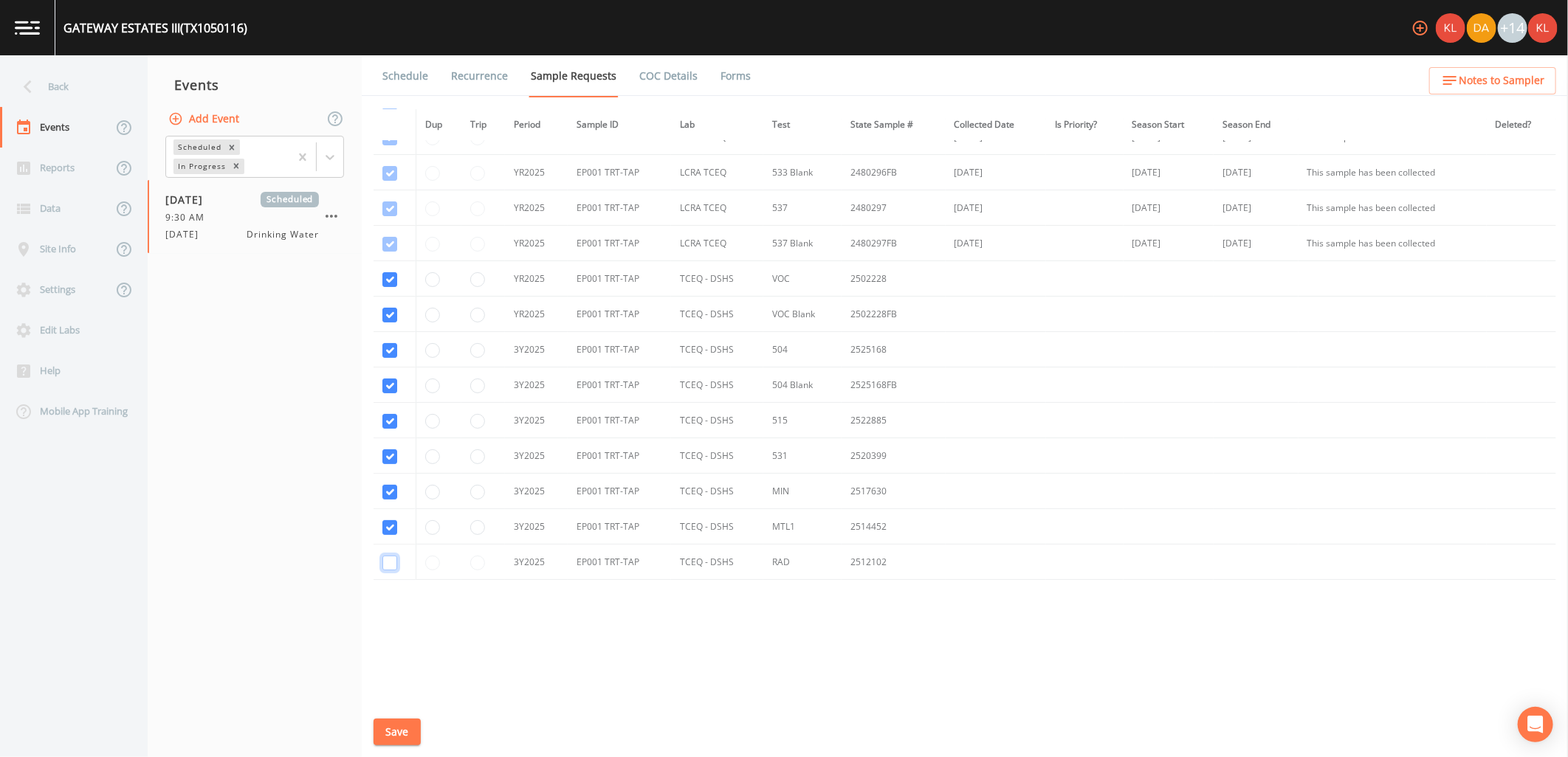
click at [388, 567] on input "checkbox" at bounding box center [390, 563] width 15 height 15
checkbox input "true"
click at [410, 736] on button "Save" at bounding box center [397, 732] width 47 height 27
click at [400, 70] on link "Schedule" at bounding box center [404, 76] width 50 height 41
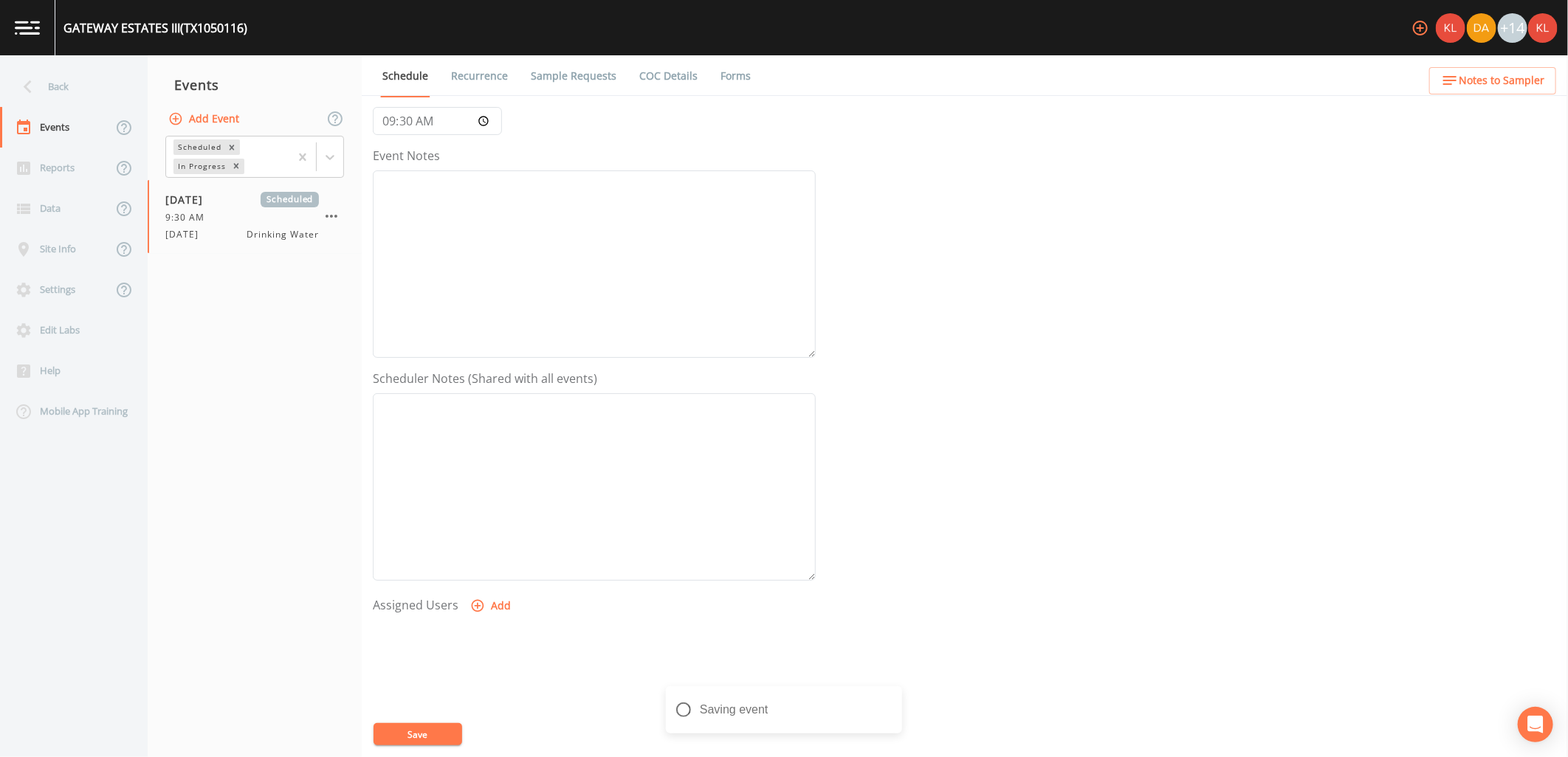
scroll to position [283, 0]
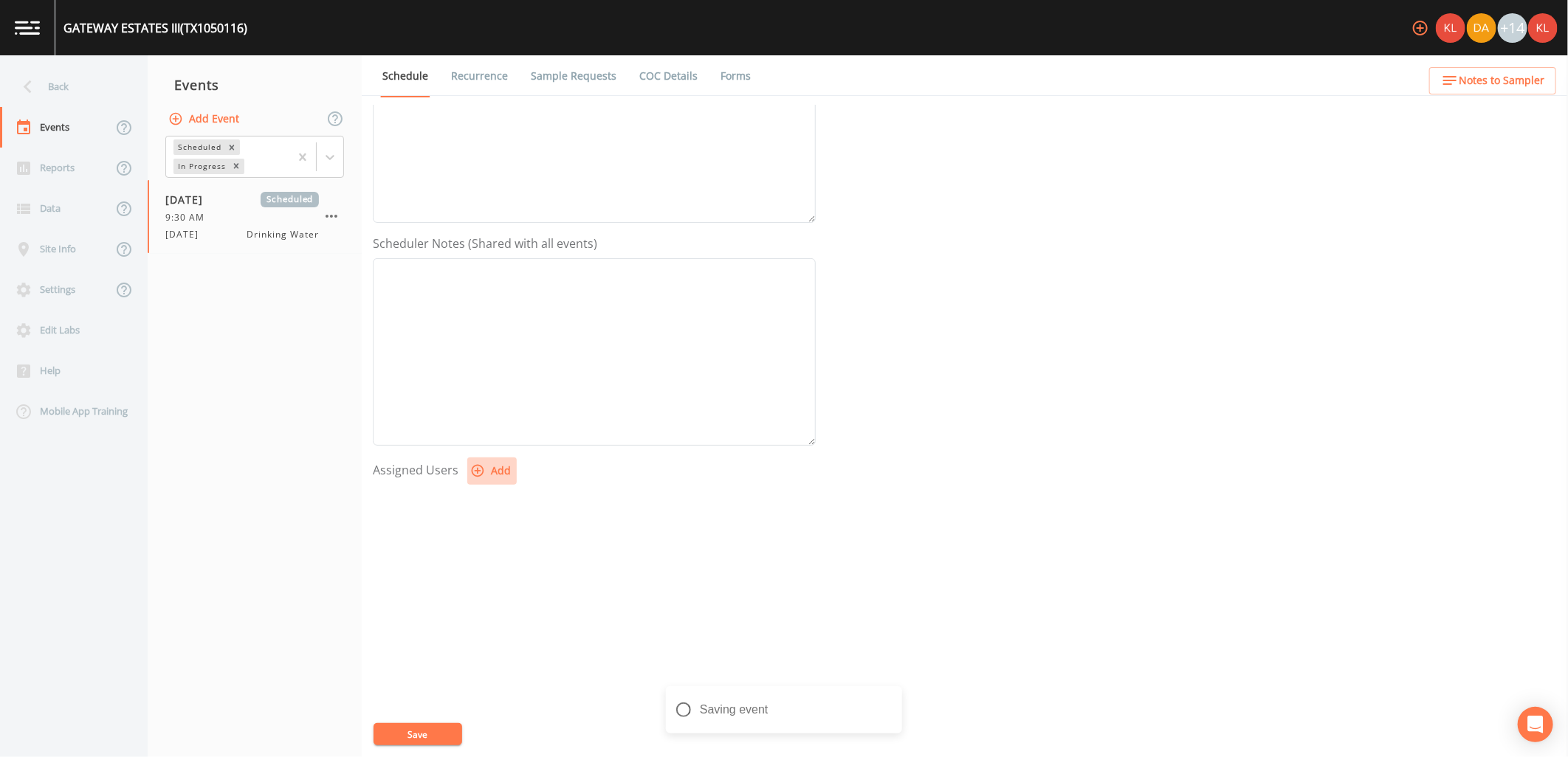
click at [496, 477] on button "Add" at bounding box center [492, 471] width 50 height 27
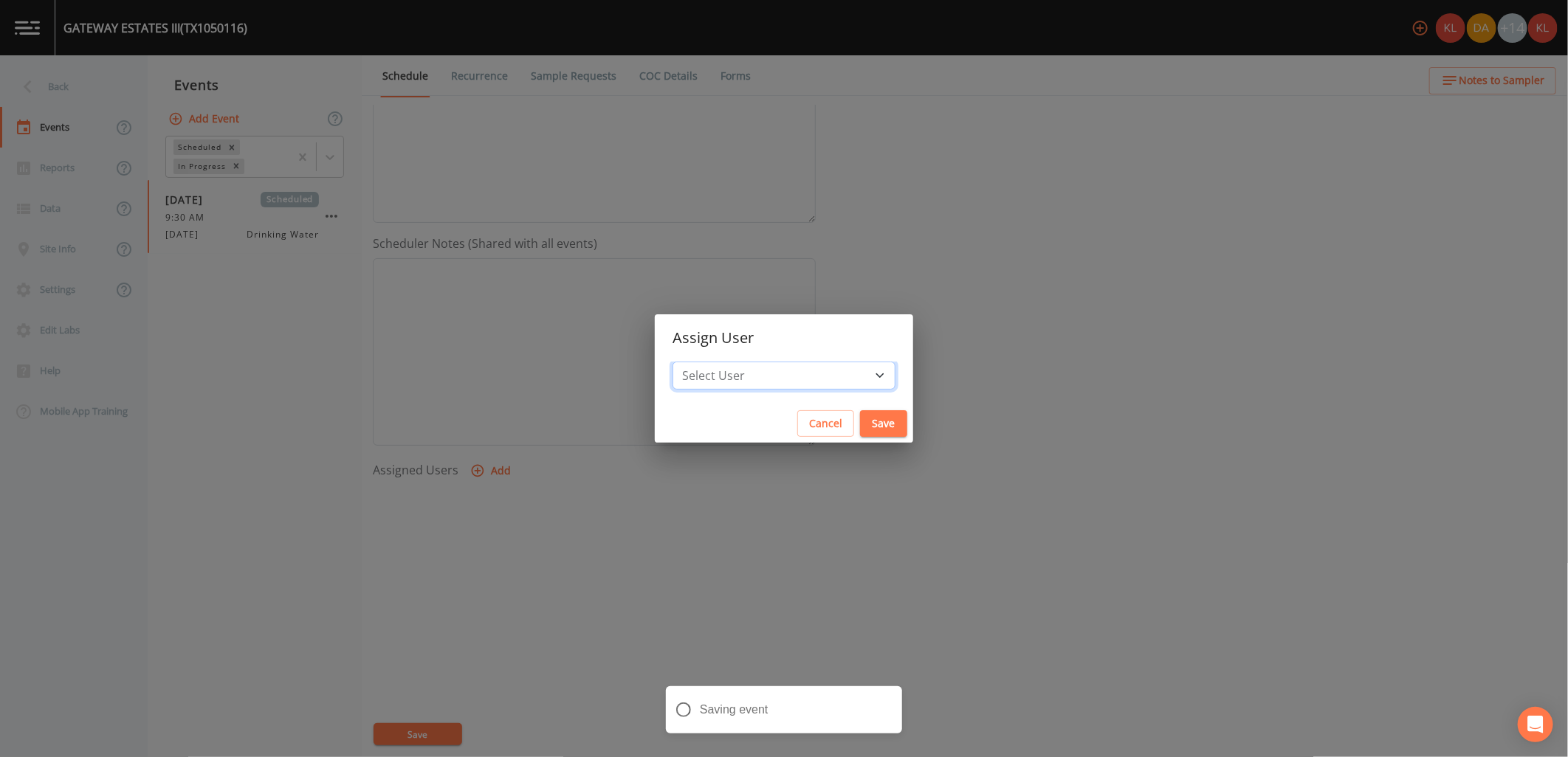
click at [777, 371] on select "Select User Kler Teran David Weber Joshua gere Paul Mike Franklin Rodolfo Ramir…" at bounding box center [784, 376] width 223 height 28
click at [818, 371] on select "Select User Kler Teran David Weber Joshua gere Paul Mike Franklin Rodolfo Ramir…" at bounding box center [784, 376] width 223 height 28
select select "cc3a99b6-42a3-44aa-bed9-88599eb009c7"
click at [712, 362] on select "Select User Kler Teran David Weber Joshua gere Paul Mike Franklin Rodolfo Ramir…" at bounding box center [784, 376] width 223 height 28
click at [860, 416] on button "Save" at bounding box center [883, 423] width 47 height 27
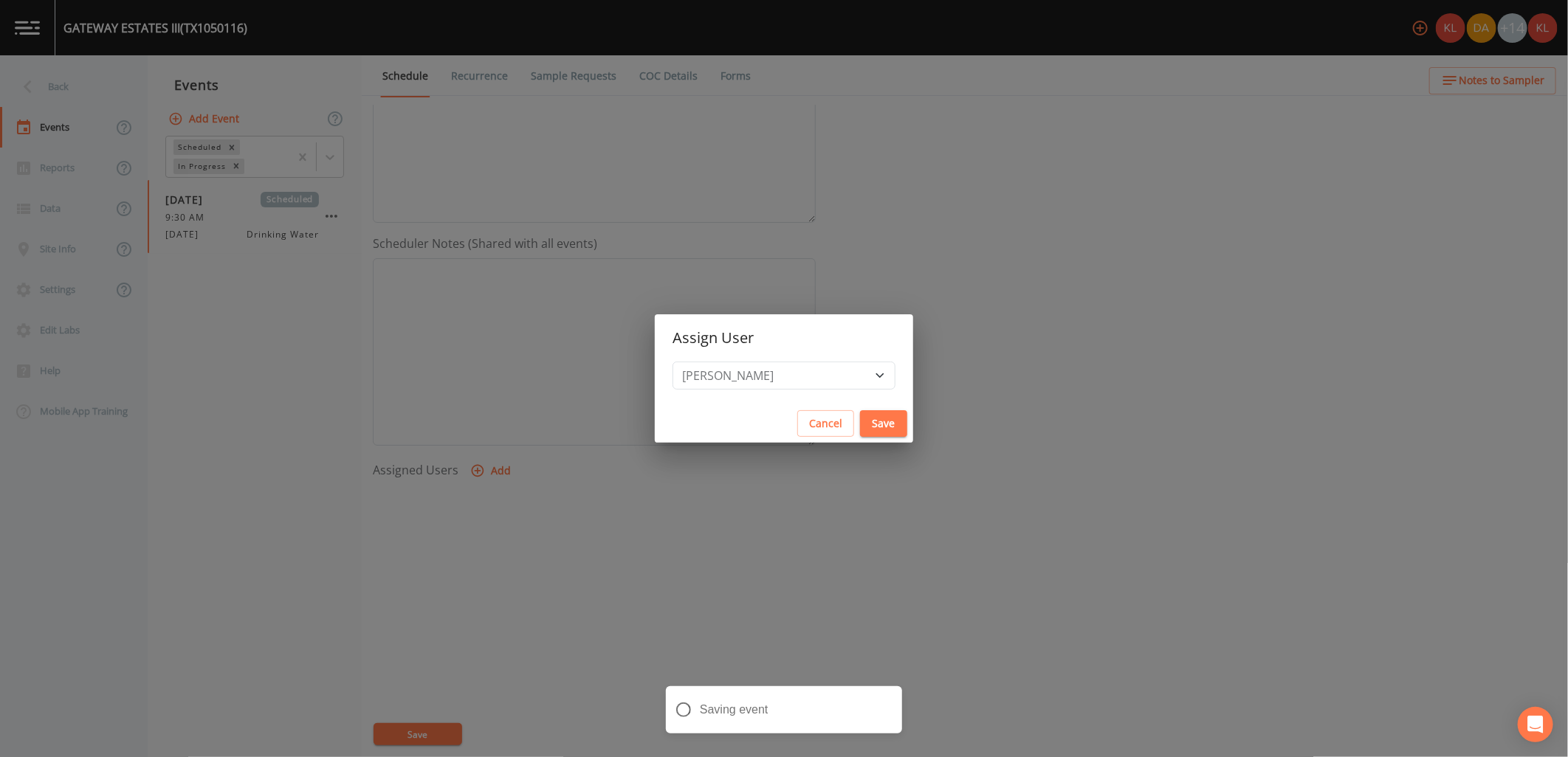
select select
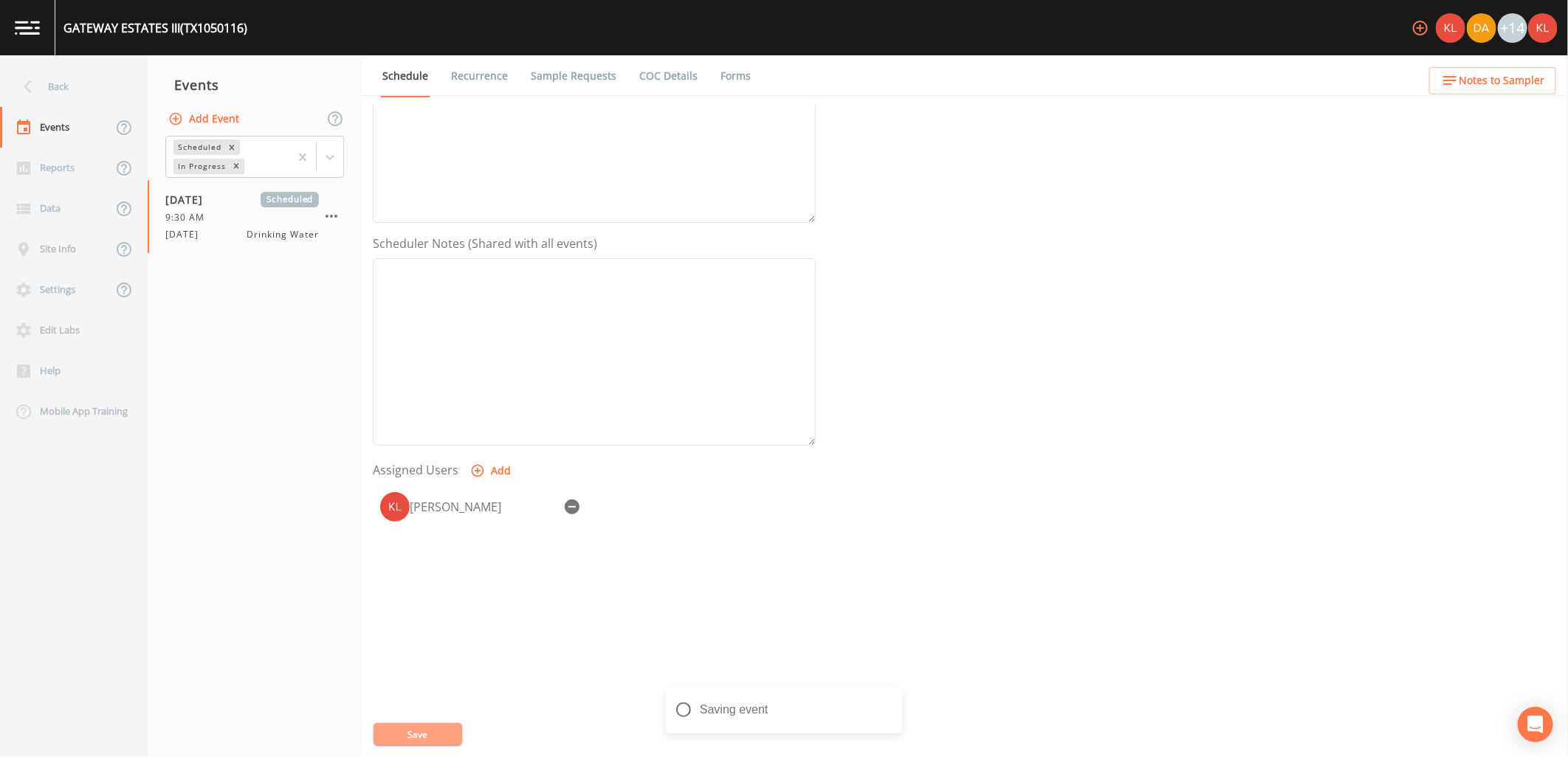
click at [412, 738] on button "Save" at bounding box center [418, 734] width 88 height 23
click at [46, 15] on link at bounding box center [27, 27] width 55 height 55
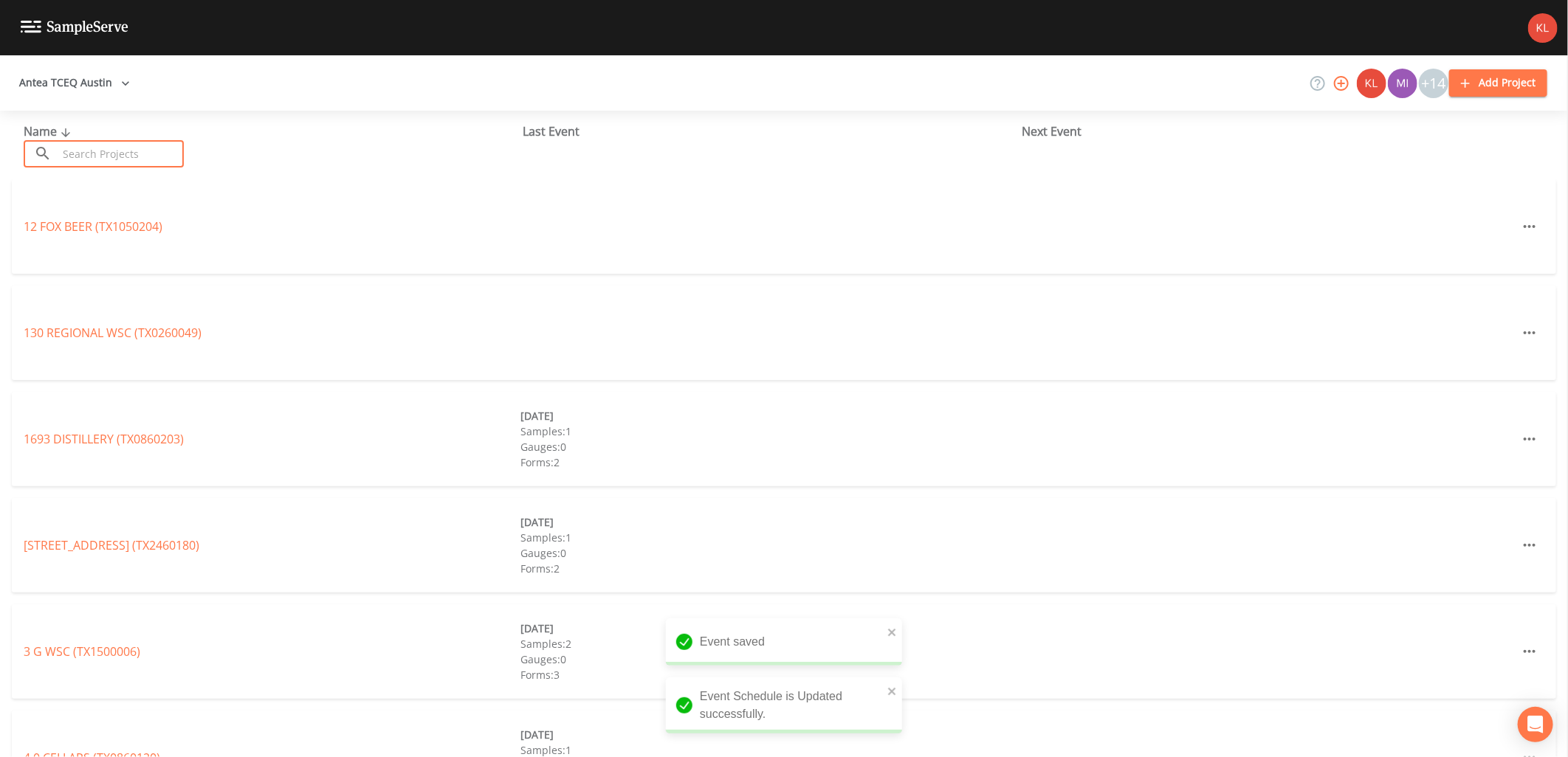
click at [159, 155] on input "text" at bounding box center [120, 153] width 126 height 27
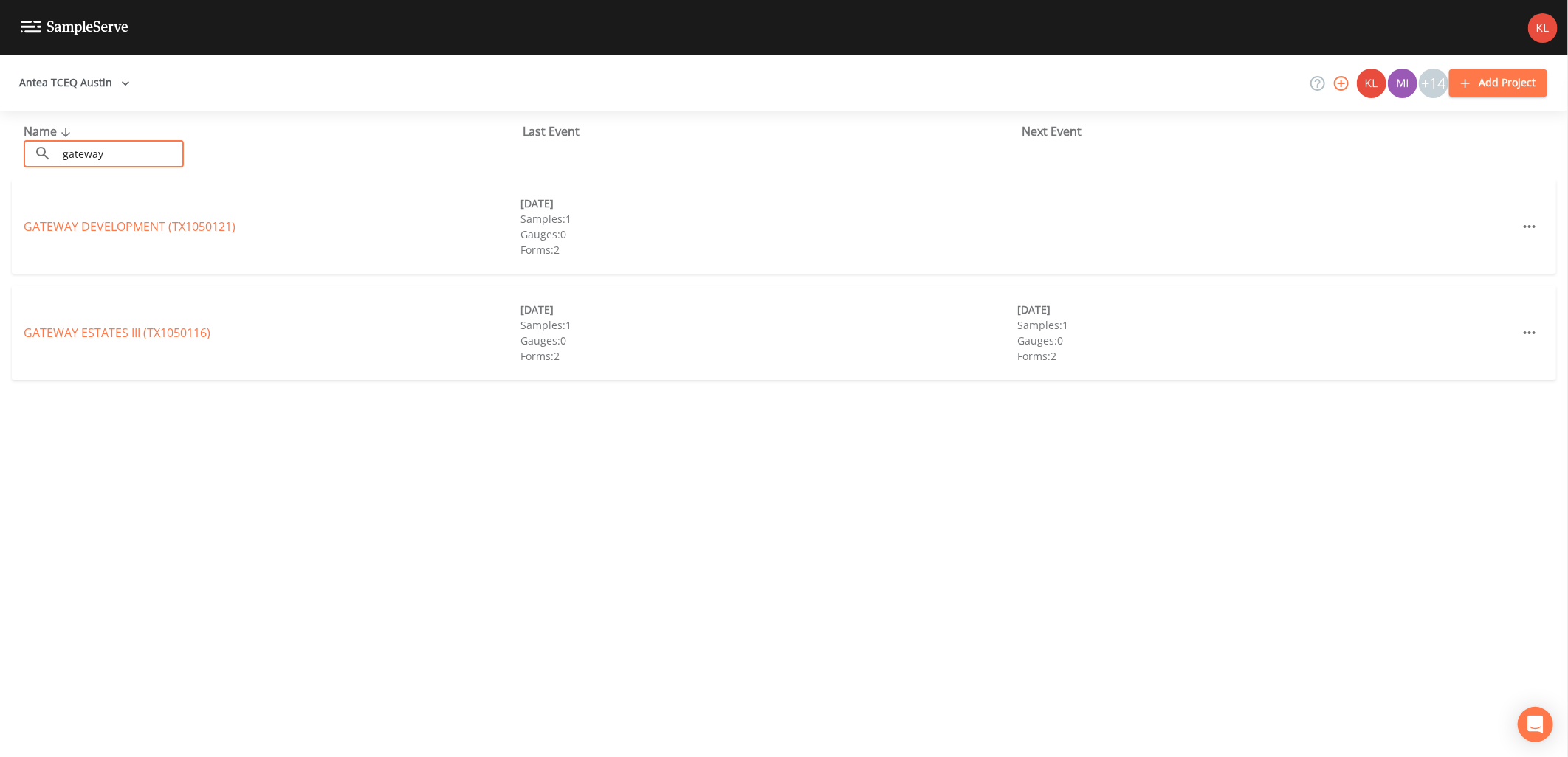
type input "gateway"
drag, startPoint x: 188, startPoint y: 239, endPoint x: 192, endPoint y: 218, distance: 21.4
click at [188, 238] on div "GATEWAY DEVELOPMENT (TX1050121) 09/10/2025 Samples: 1 Gauges: 0 Forms: 2" at bounding box center [784, 227] width 1544 height 94
click at [192, 218] on link "GATEWAY DEVELOPMENT (TX1050121)" at bounding box center [129, 226] width 212 height 16
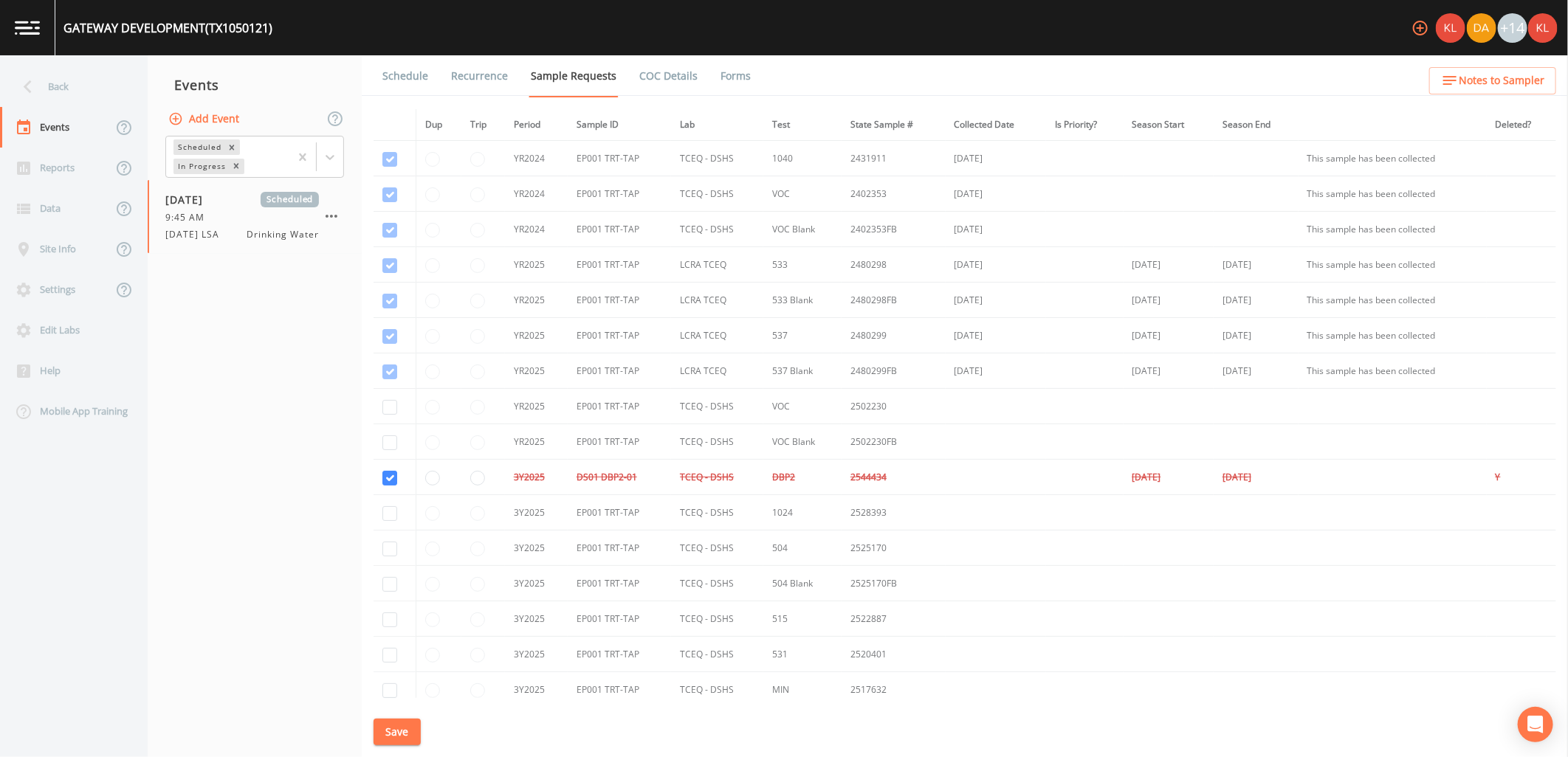
click at [208, 115] on button "Add Event" at bounding box center [205, 118] width 80 height 27
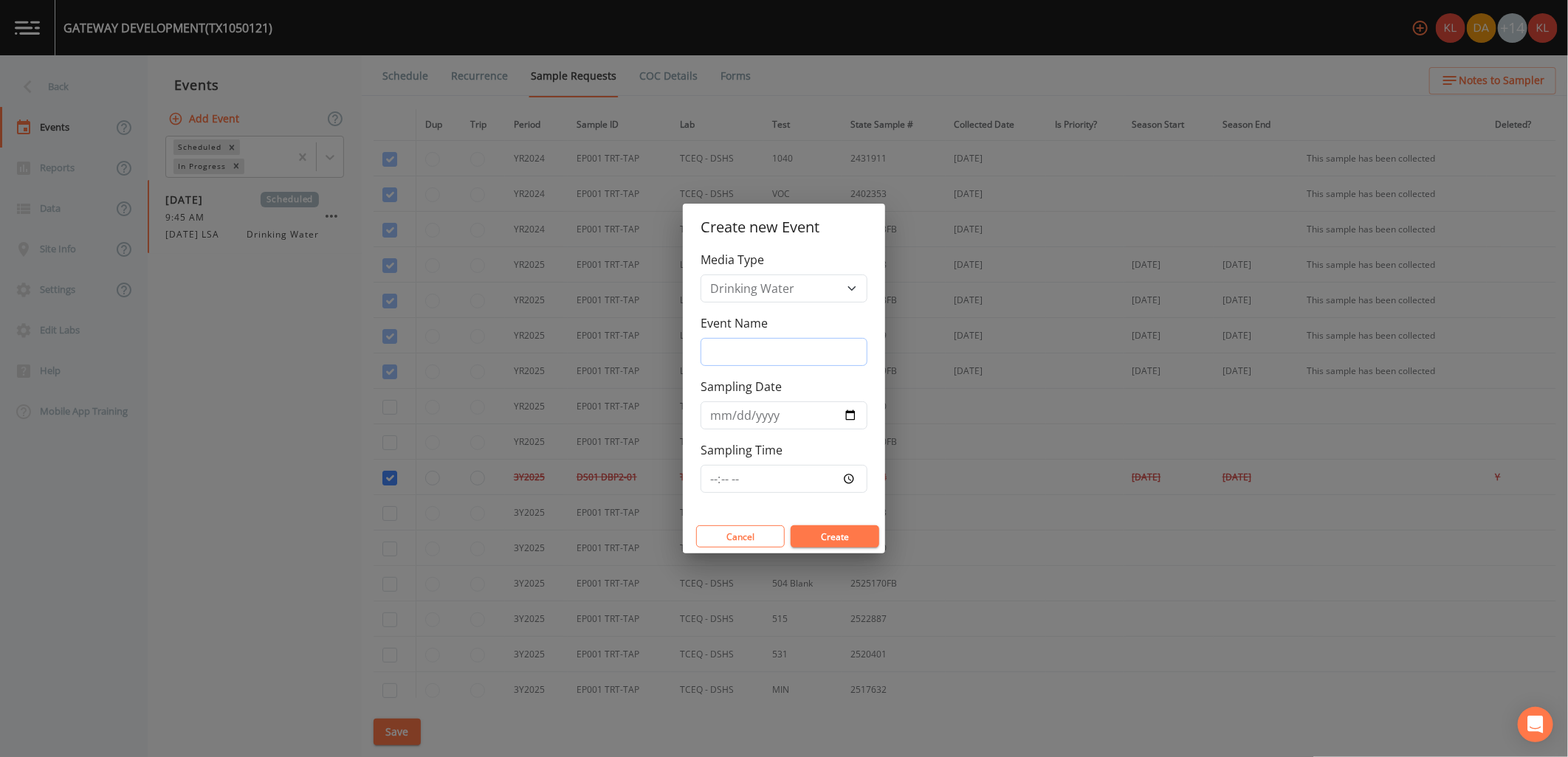
click at [715, 338] on input "Event Name" at bounding box center [784, 352] width 166 height 28
type input "10/7/25"
type input "2025-10-07"
click at [857, 475] on input "Sampling Time" at bounding box center [784, 479] width 166 height 28
click at [853, 481] on input "Sampling Time" at bounding box center [784, 479] width 166 height 28
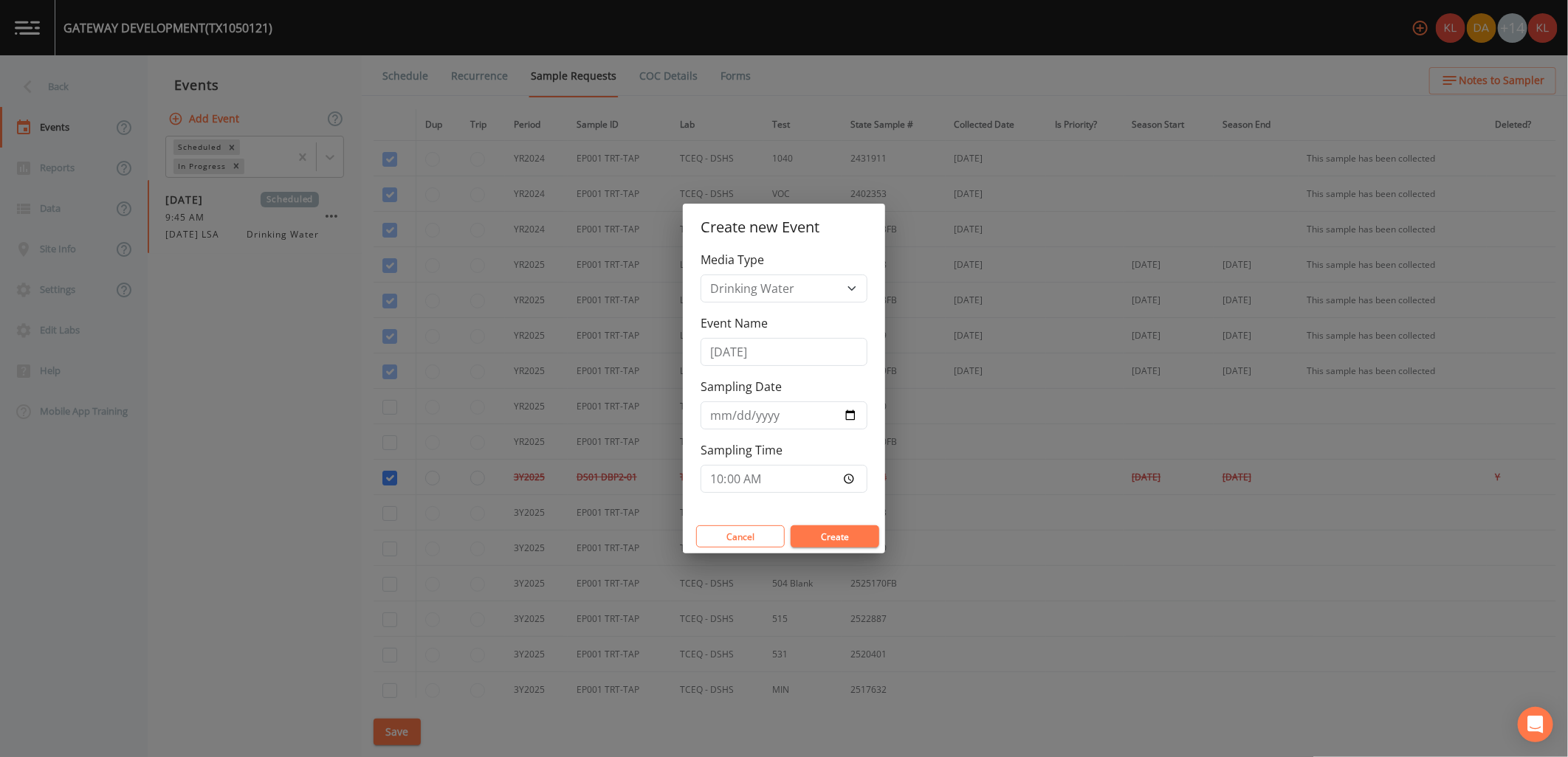
type input "10:00"
click at [850, 532] on button "Create" at bounding box center [835, 537] width 88 height 23
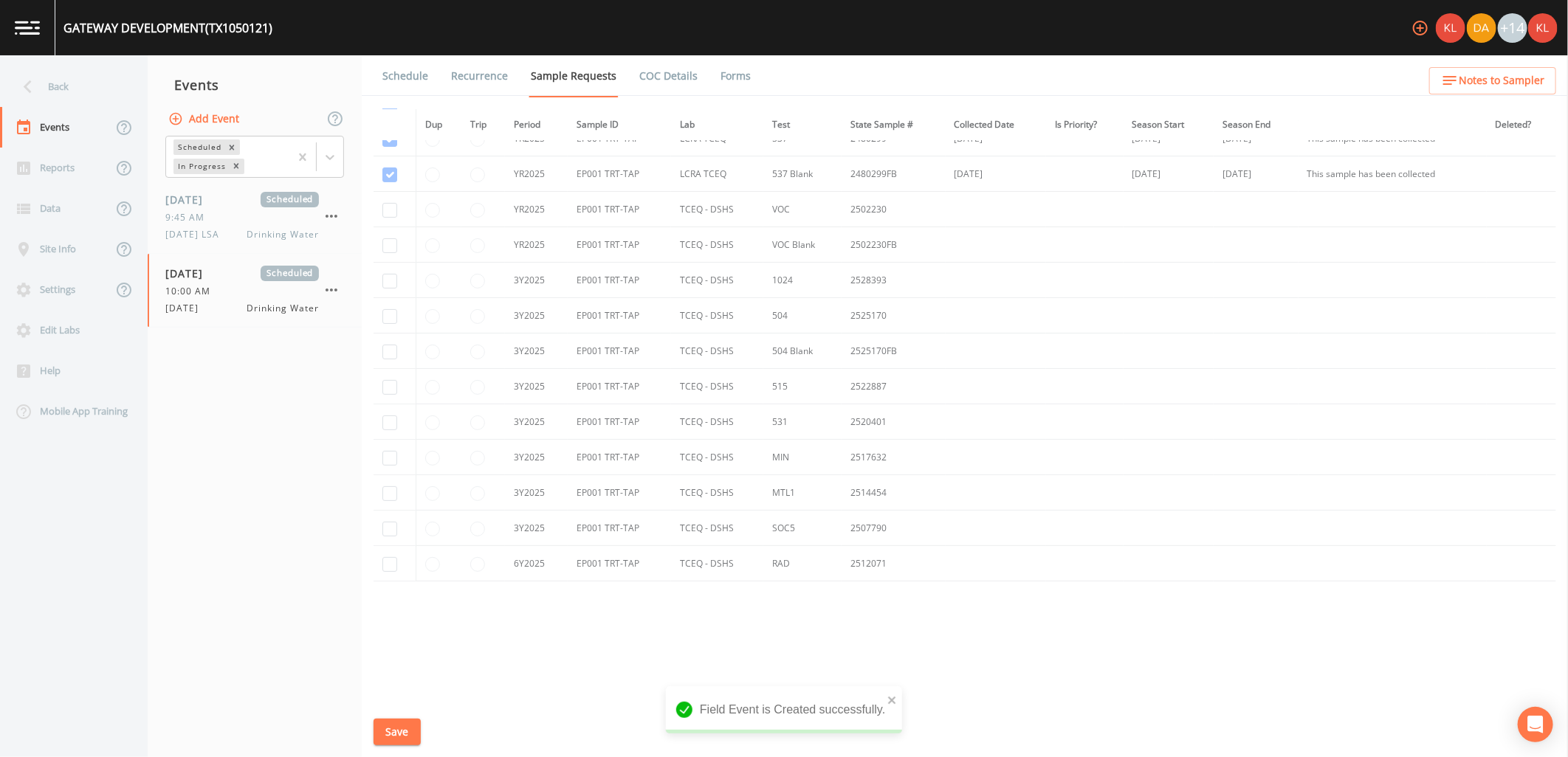
scroll to position [199, 0]
click at [384, 211] on input "checkbox" at bounding box center [390, 209] width 15 height 15
checkbox input "true"
click at [389, 235] on td at bounding box center [394, 244] width 42 height 36
click at [392, 242] on input "checkbox" at bounding box center [390, 244] width 15 height 15
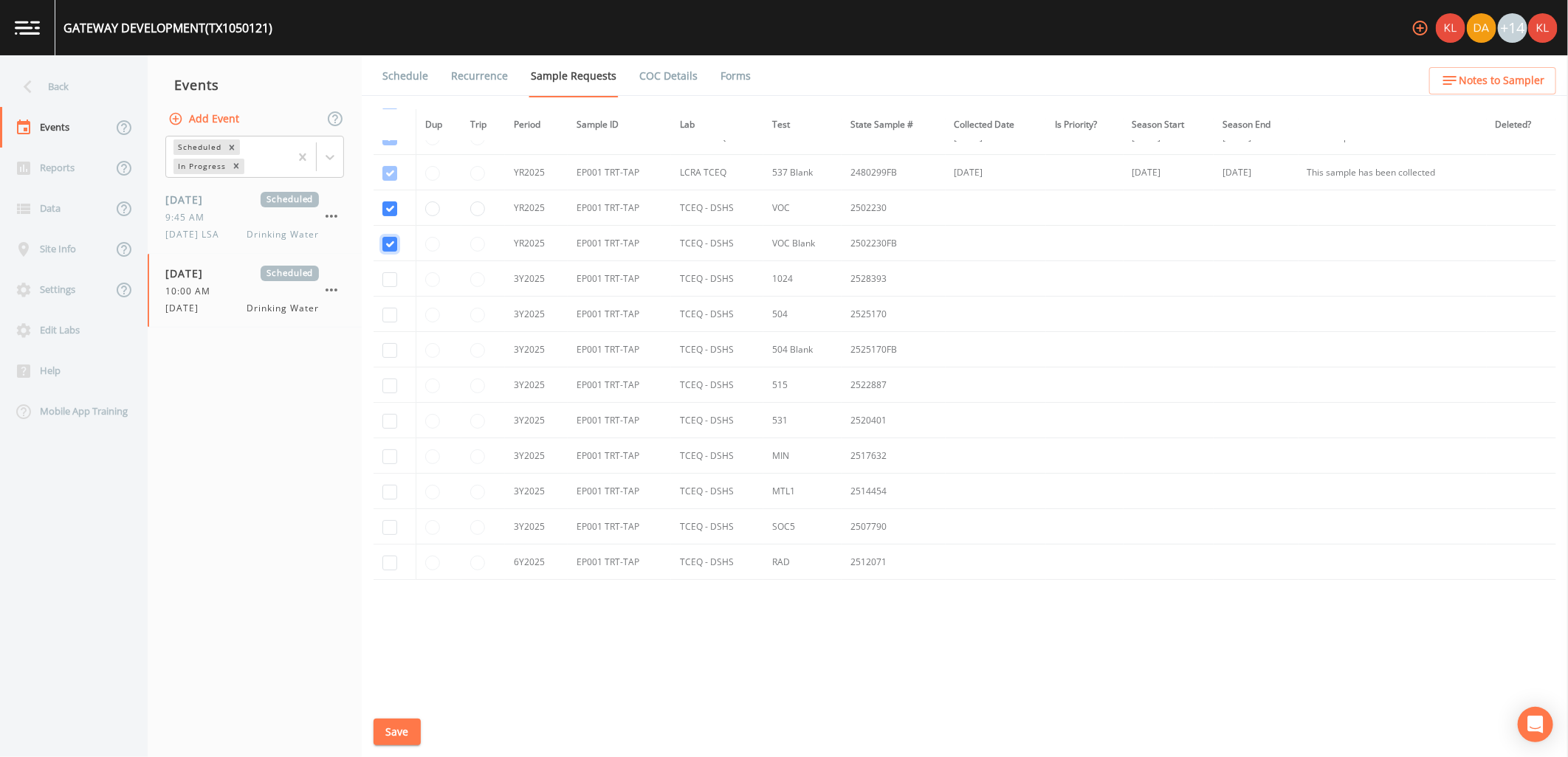
checkbox input "true"
click at [389, 276] on input "checkbox" at bounding box center [390, 280] width 15 height 15
checkbox input "true"
click at [379, 313] on td at bounding box center [394, 315] width 42 height 36
click at [383, 313] on input "checkbox" at bounding box center [390, 315] width 15 height 15
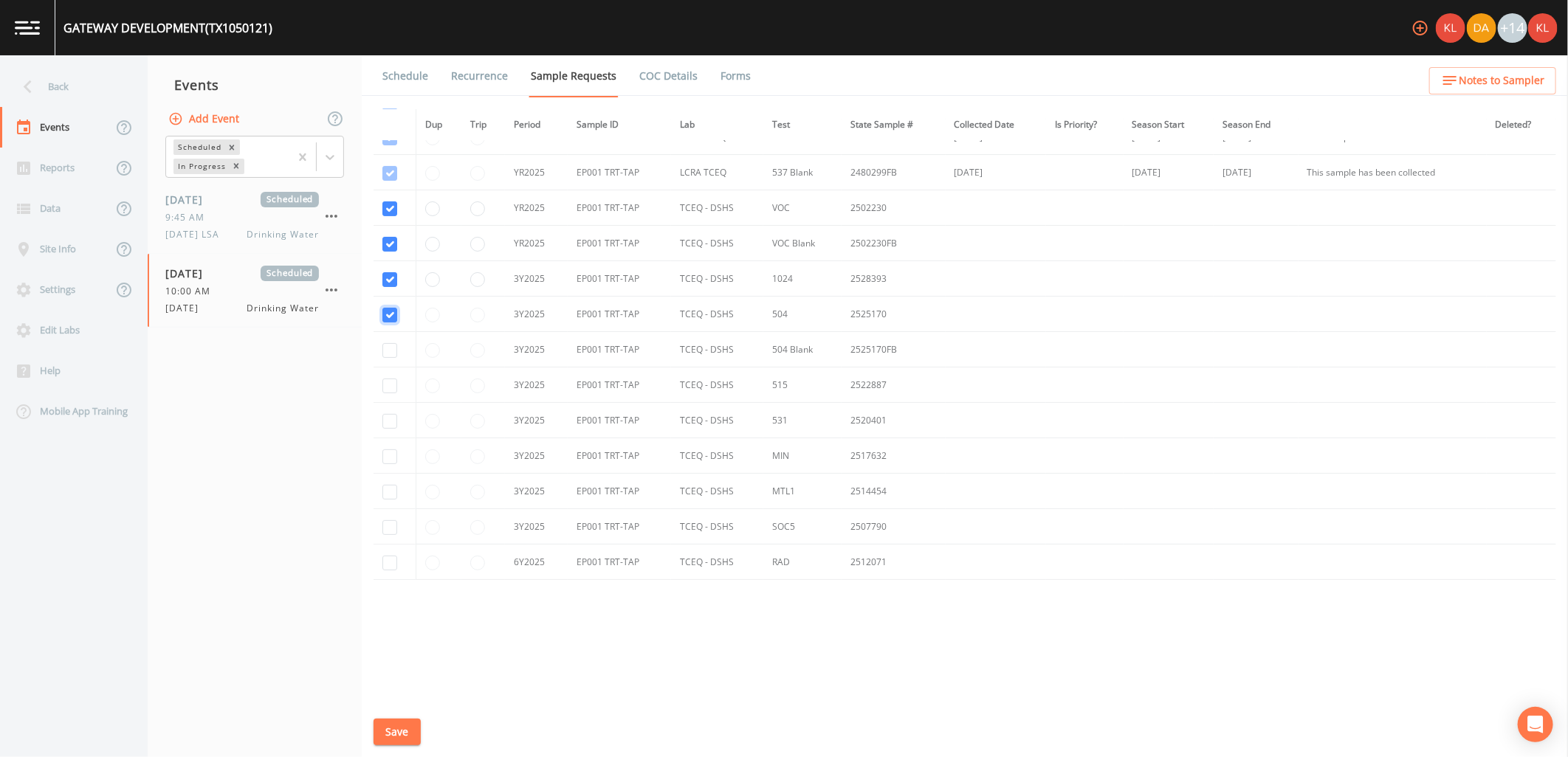
checkbox input "true"
click at [392, 348] on input "checkbox" at bounding box center [390, 351] width 15 height 15
checkbox input "true"
click at [388, 379] on input "checkbox" at bounding box center [390, 386] width 15 height 15
checkbox input "true"
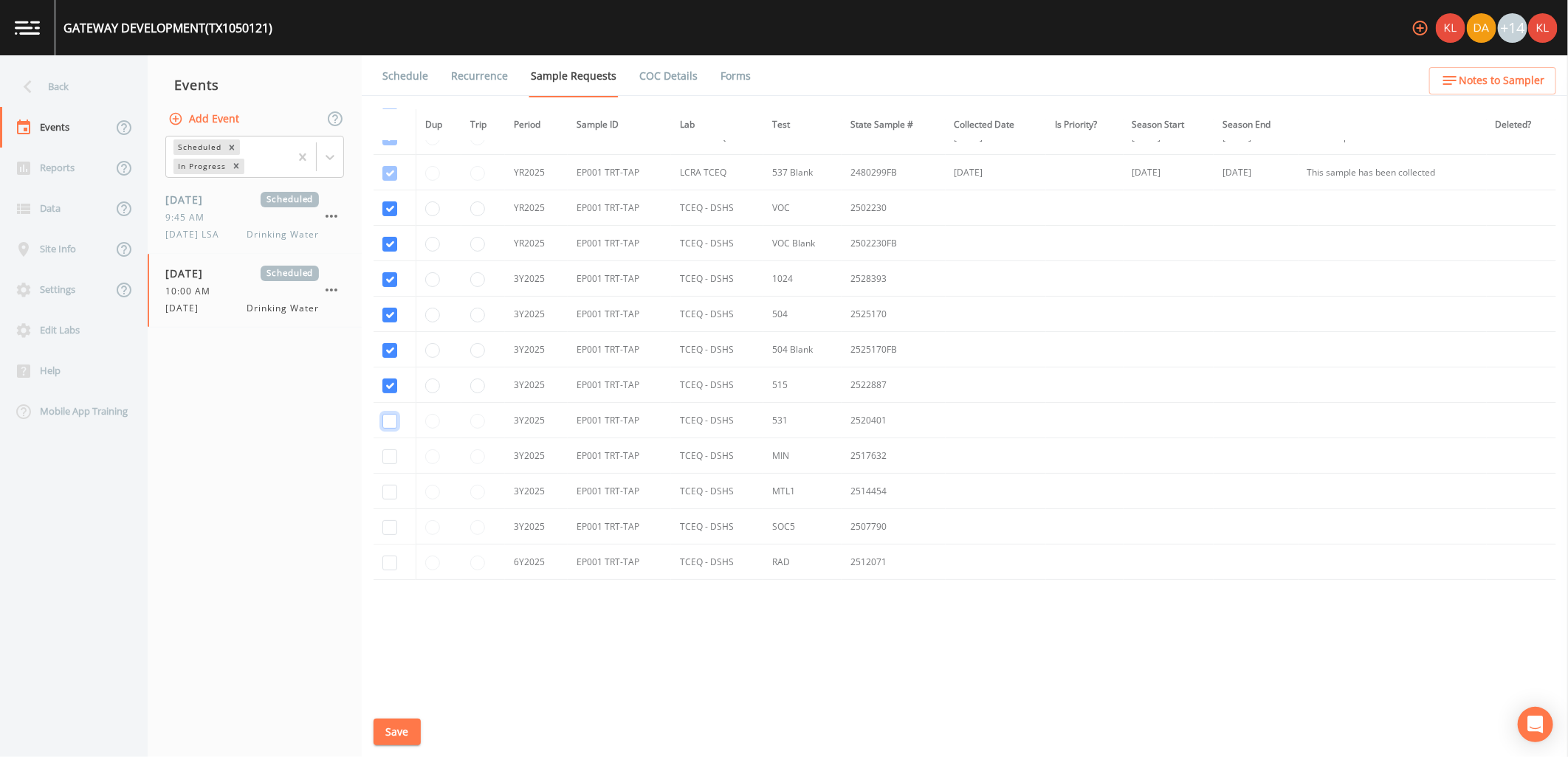
click at [394, 424] on input "checkbox" at bounding box center [390, 421] width 15 height 15
checkbox input "true"
click at [389, 454] on input "checkbox" at bounding box center [390, 457] width 15 height 15
checkbox input "true"
click at [389, 497] on input "checkbox" at bounding box center [390, 493] width 15 height 15
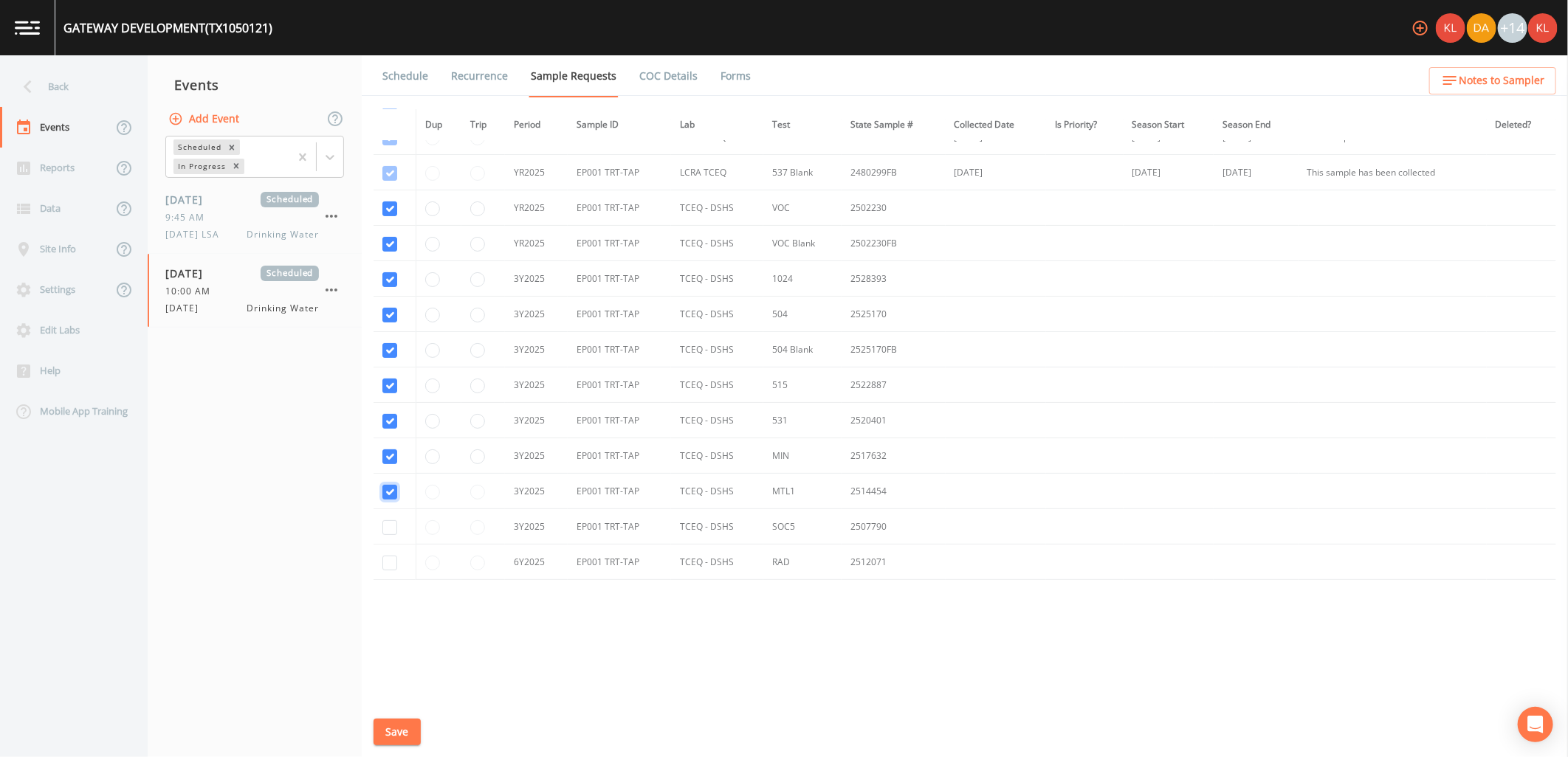
checkbox input "true"
click at [480, 528] on td at bounding box center [483, 528] width 43 height 36
click at [479, 528] on td at bounding box center [483, 528] width 43 height 36
click at [395, 529] on input "checkbox" at bounding box center [390, 528] width 15 height 15
checkbox input "true"
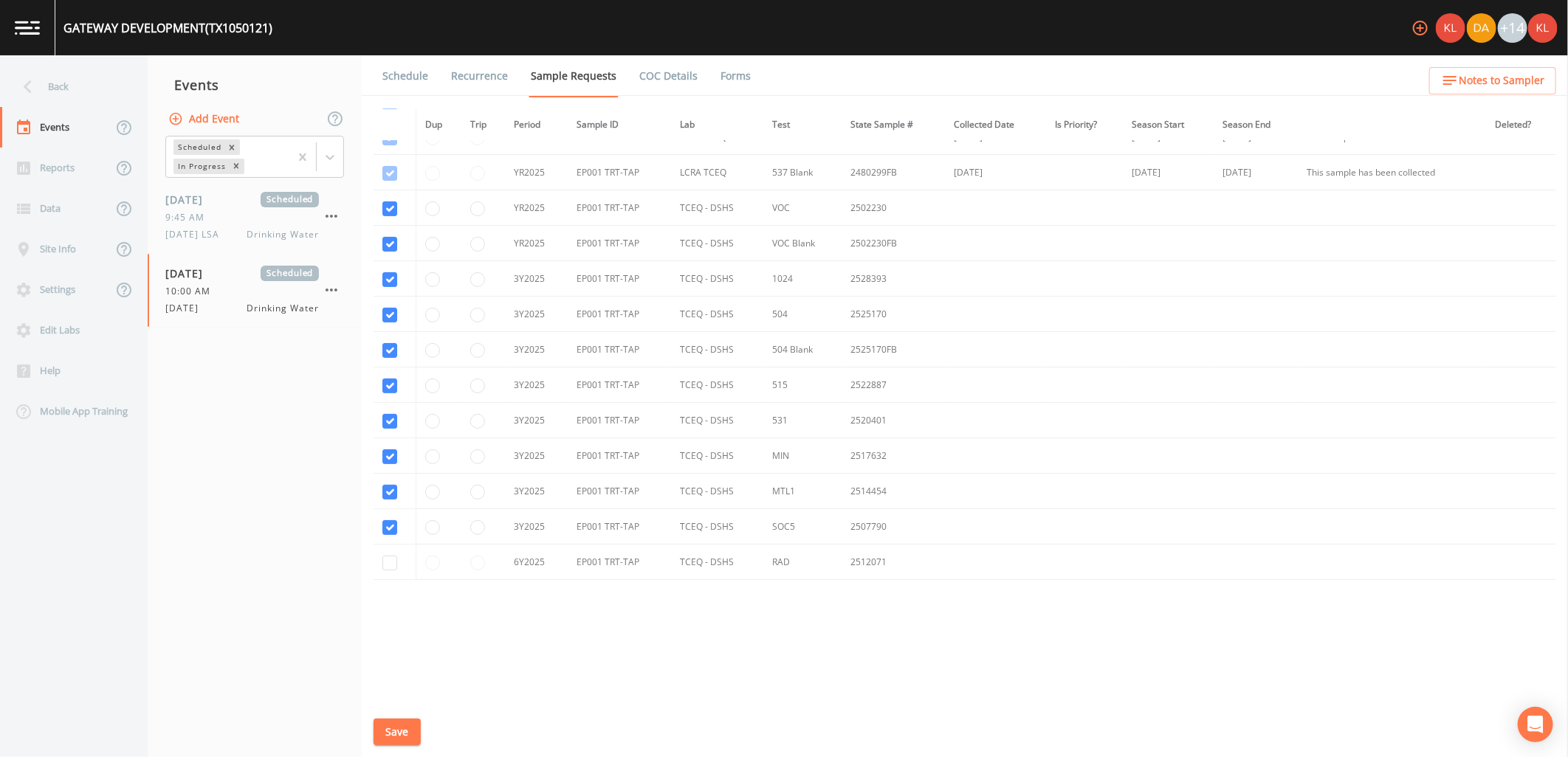
click at [485, 527] on td at bounding box center [483, 528] width 43 height 36
click at [479, 533] on input "radio" at bounding box center [478, 528] width 15 height 15
radio input "true"
click at [389, 564] on input "checkbox" at bounding box center [390, 563] width 15 height 15
checkbox input "true"
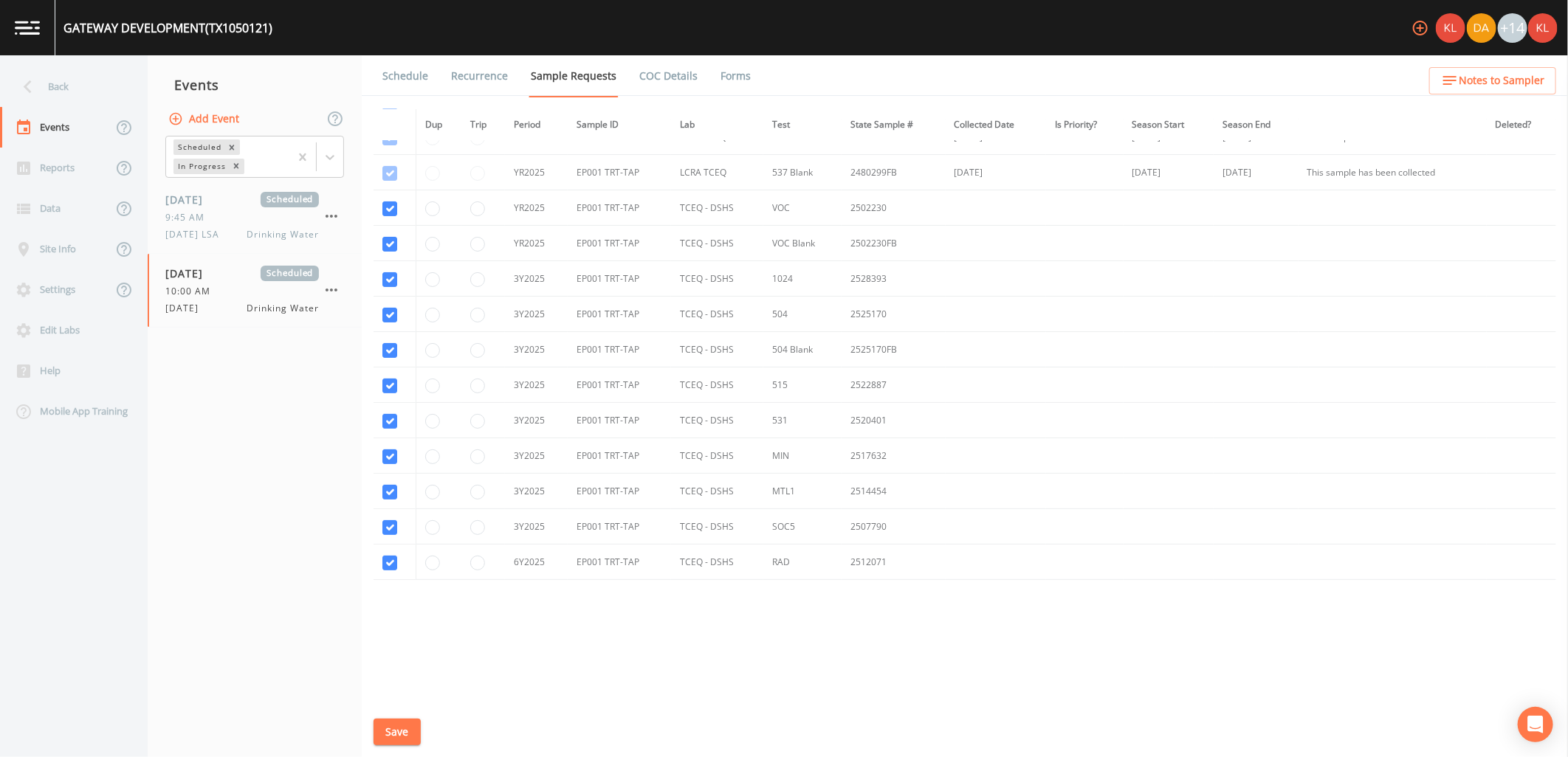
click at [394, 723] on button "Save" at bounding box center [397, 732] width 47 height 27
click at [409, 78] on link "Schedule" at bounding box center [404, 76] width 50 height 41
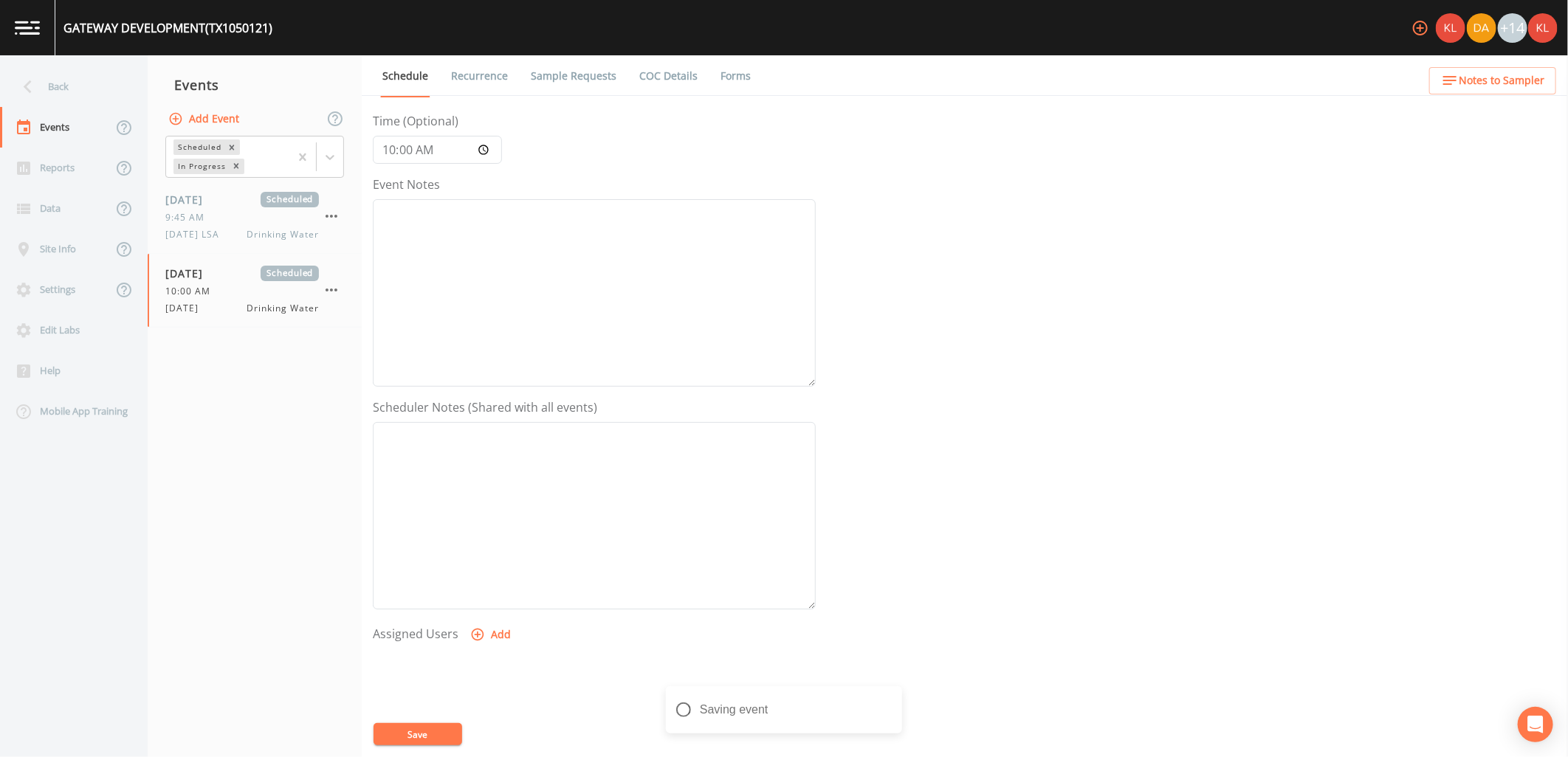
scroll to position [283, 0]
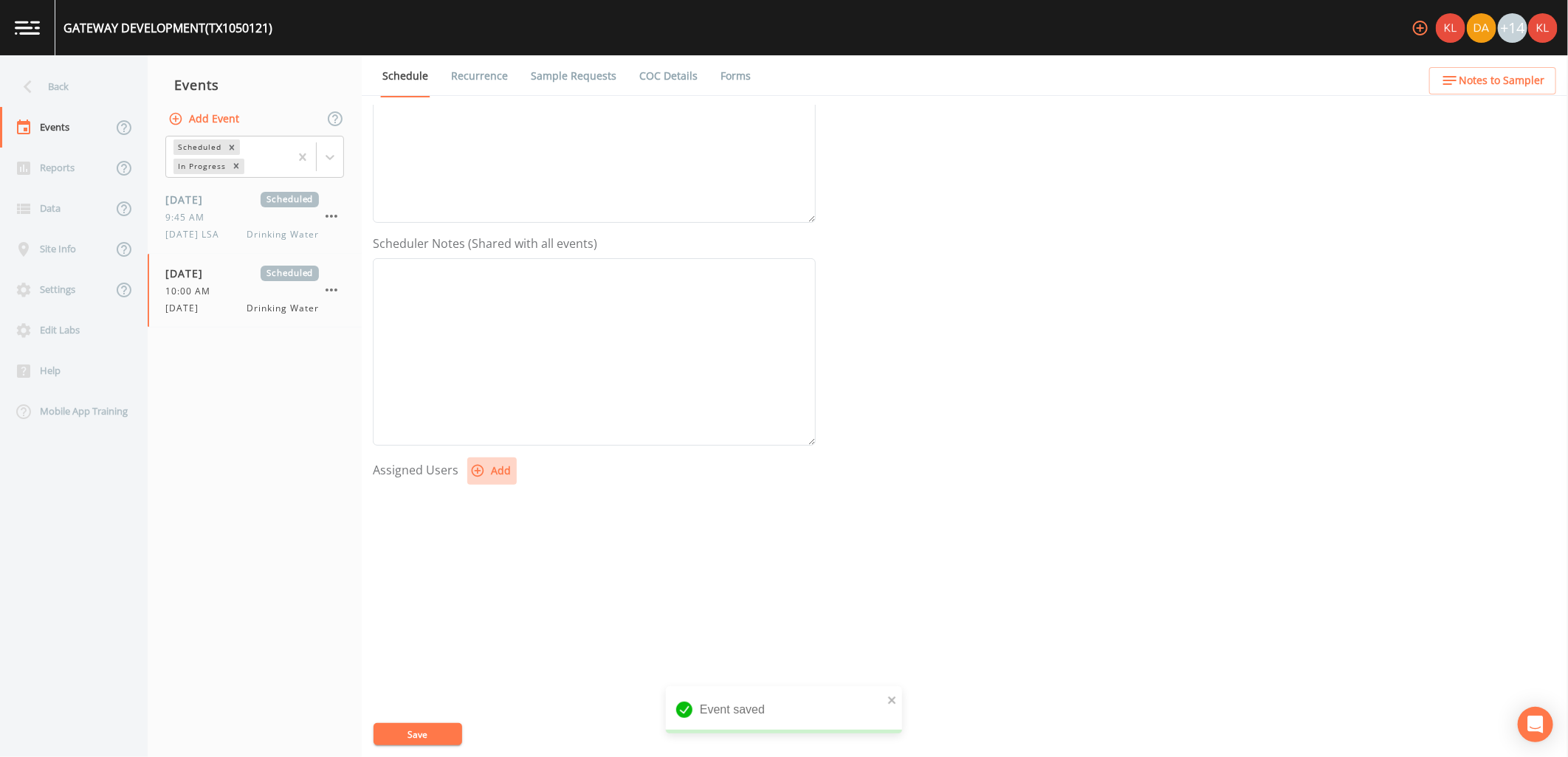
click at [497, 482] on button "Add" at bounding box center [492, 471] width 50 height 27
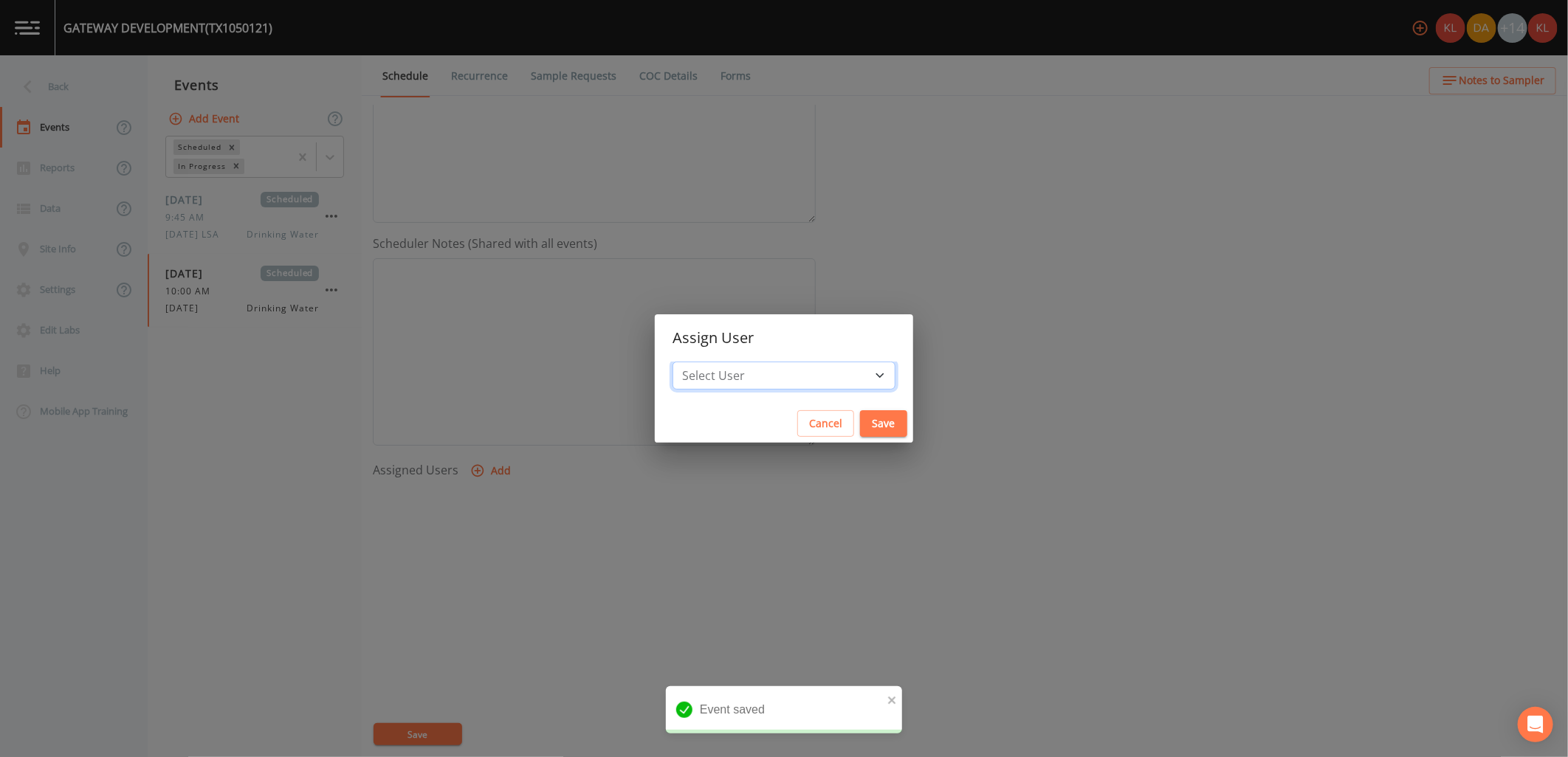
click at [740, 373] on select "Select User Kler Teran David Weber Joshua gere Paul Mike Franklin Rodolfo Ramir…" at bounding box center [784, 376] width 223 height 28
select select "cc3a99b6-42a3-44aa-bed9-88599eb009c7"
click at [712, 362] on select "Select User Kler Teran David Weber Joshua gere Paul Mike Franklin Rodolfo Ramir…" at bounding box center [784, 376] width 223 height 28
click at [860, 426] on button "Save" at bounding box center [883, 423] width 47 height 27
select select
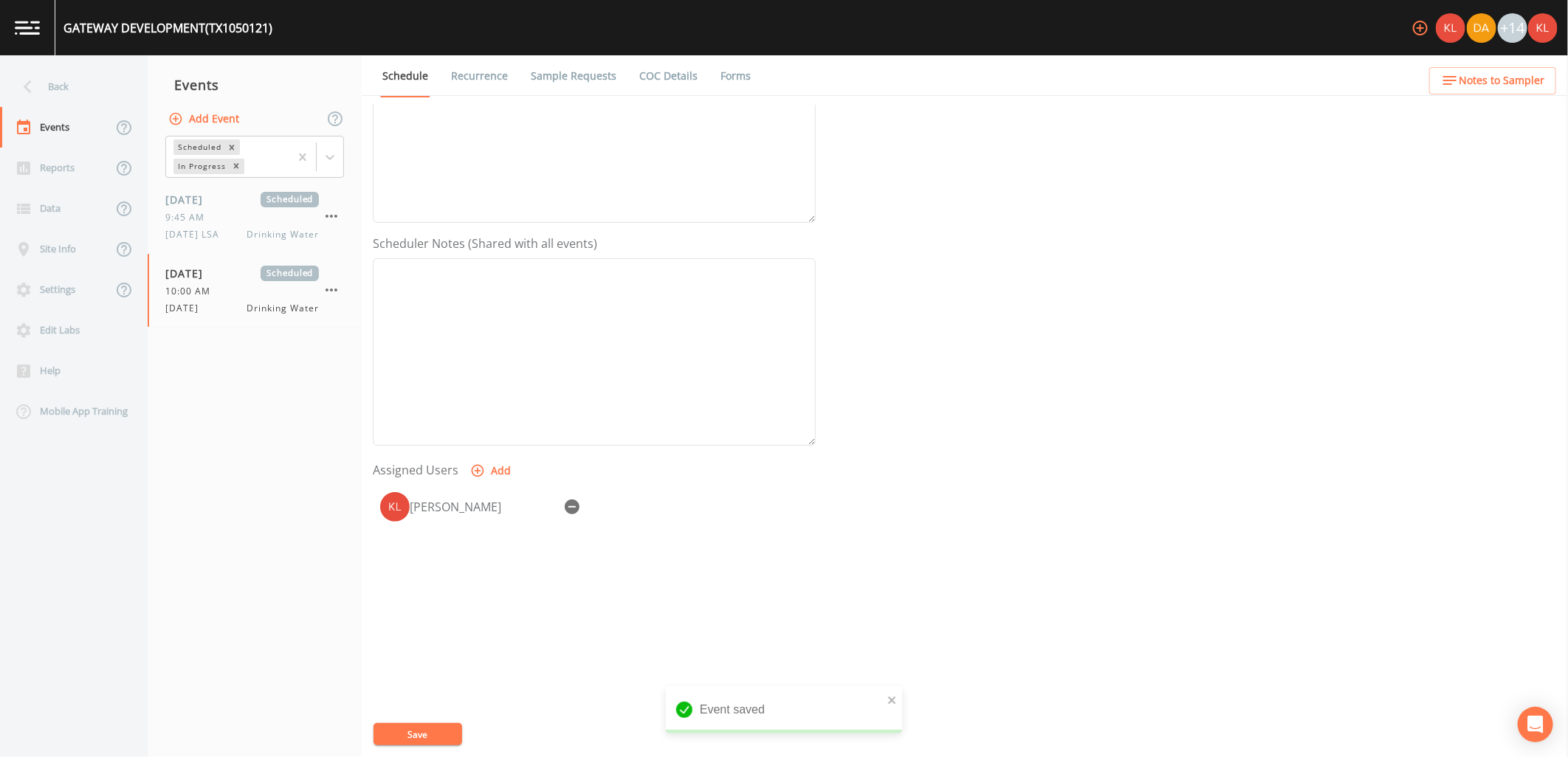
click at [406, 726] on button "Save" at bounding box center [418, 734] width 88 height 23
click at [42, 39] on link at bounding box center [27, 27] width 55 height 55
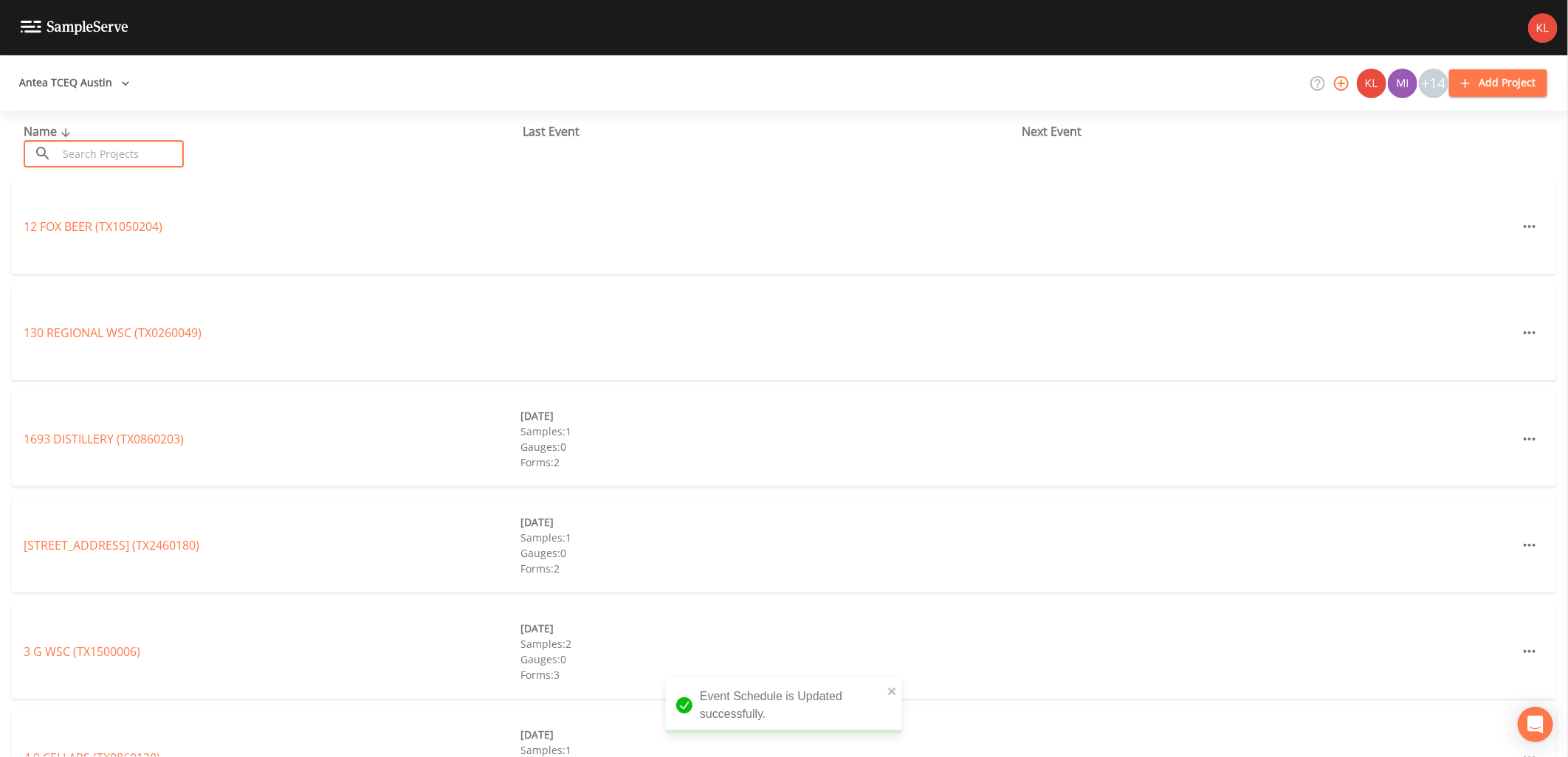
click at [108, 151] on input "text" at bounding box center [120, 153] width 126 height 27
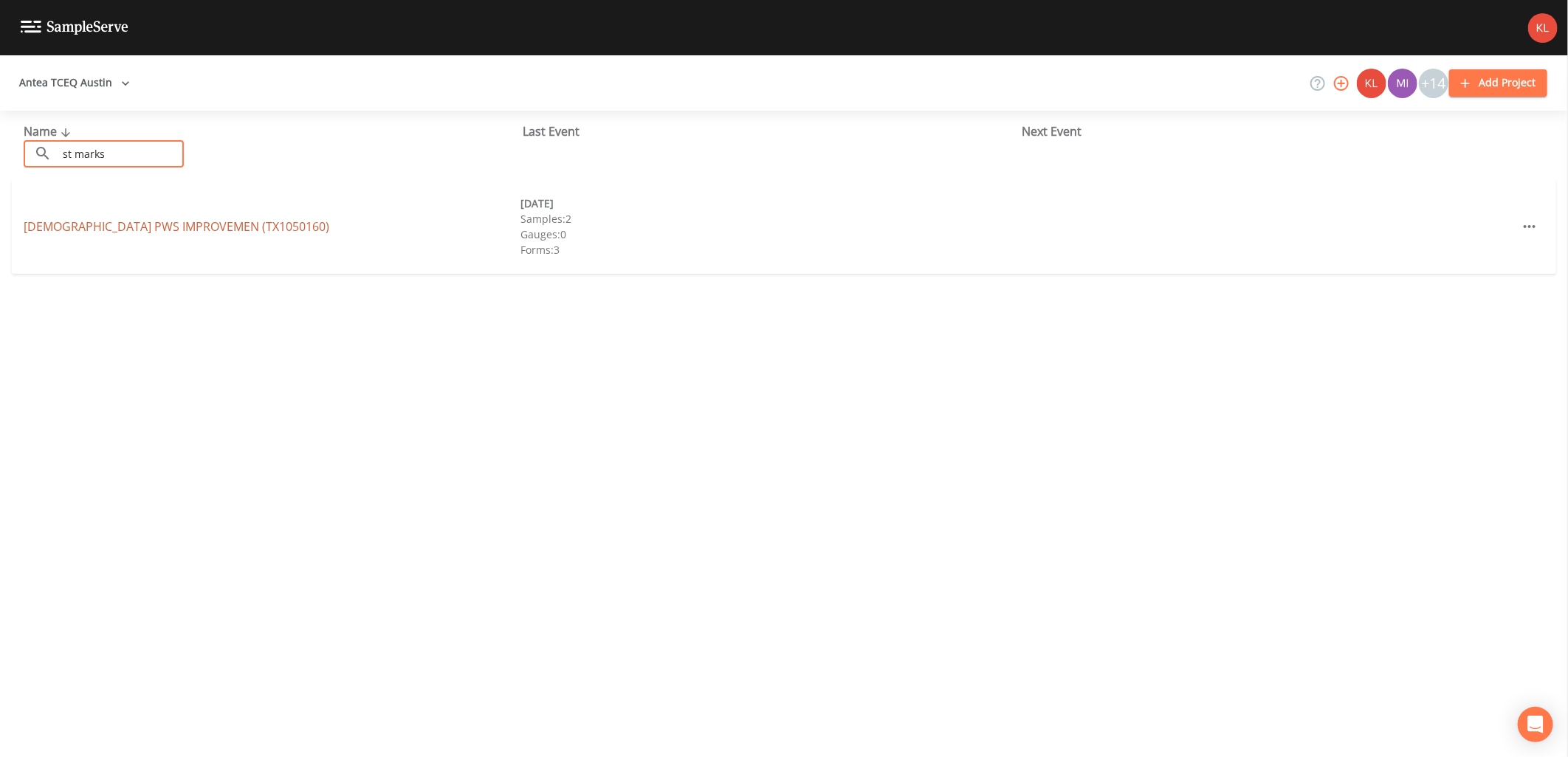
type input "st marks"
click at [120, 218] on link "ST MARKS EPISCOPAL CHURCH PWS IMPROVEMEN (TX1050160)" at bounding box center [176, 226] width 306 height 16
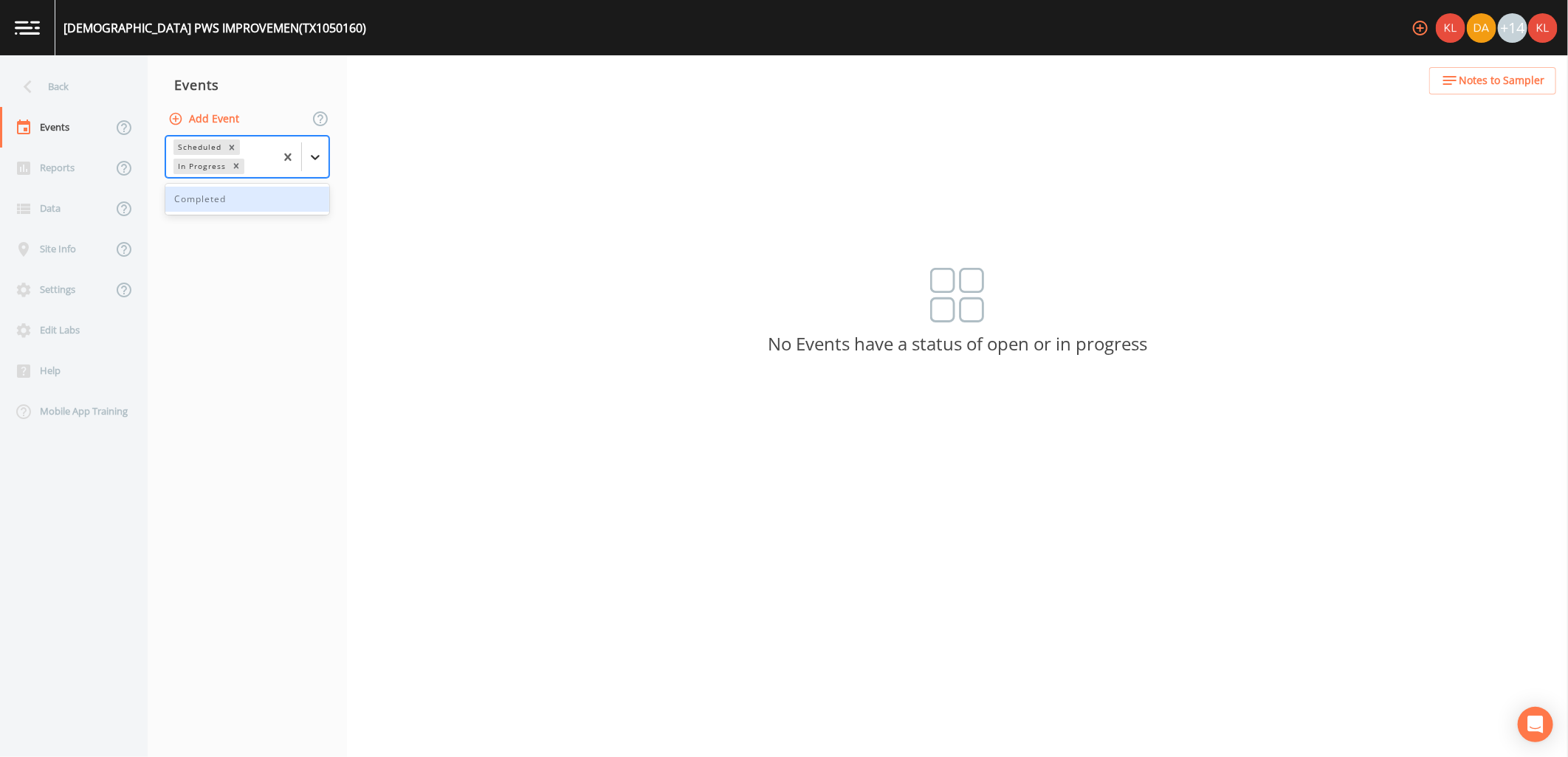
click at [321, 150] on icon at bounding box center [315, 157] width 15 height 15
click at [230, 118] on button "Add Event" at bounding box center [205, 118] width 80 height 27
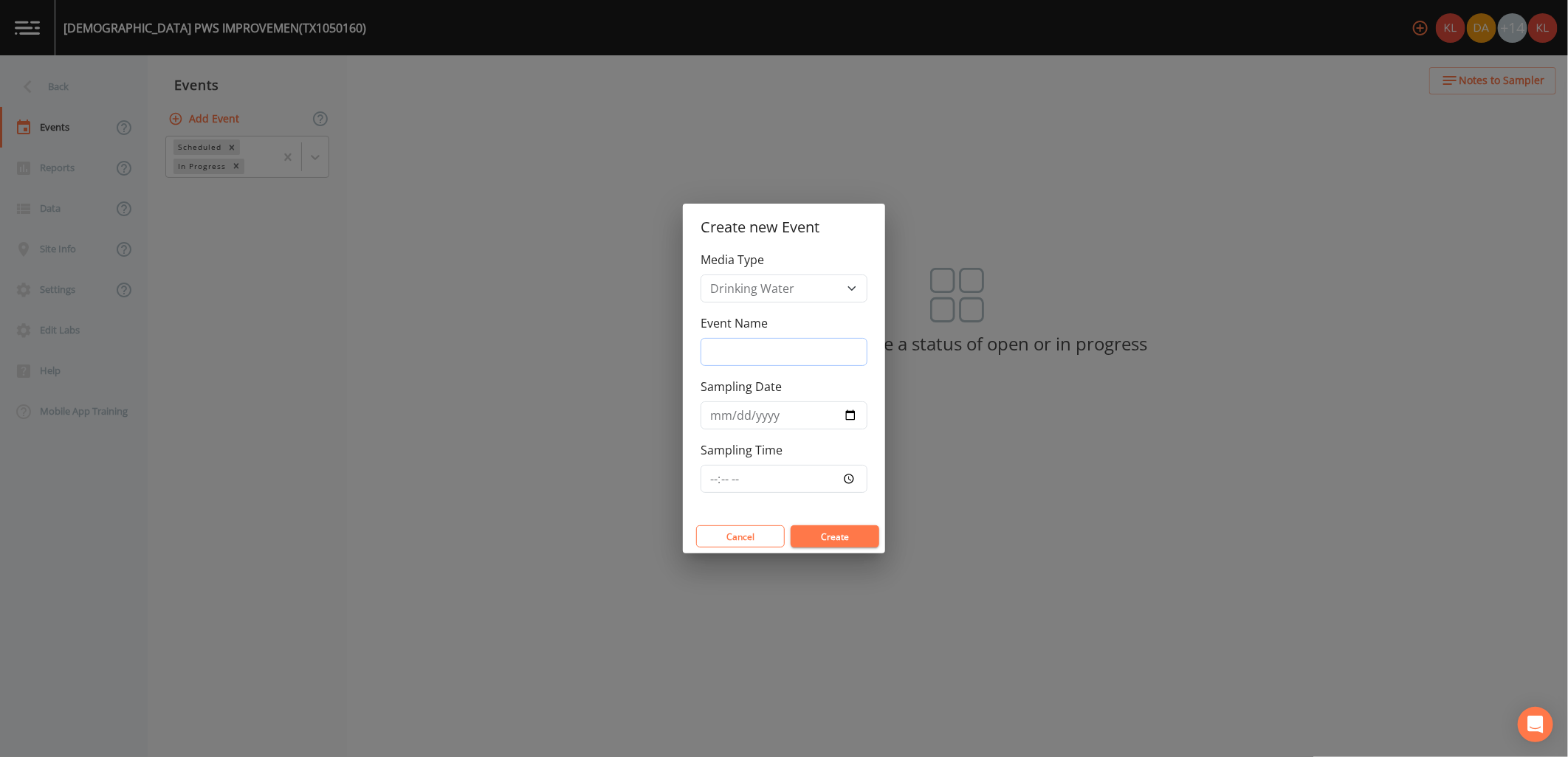
click at [726, 352] on input "Event Name" at bounding box center [784, 352] width 166 height 28
type input "10/7/25"
type input "2025-10-07"
click at [849, 485] on input "Sampling Time" at bounding box center [784, 479] width 166 height 28
type input "11:30"
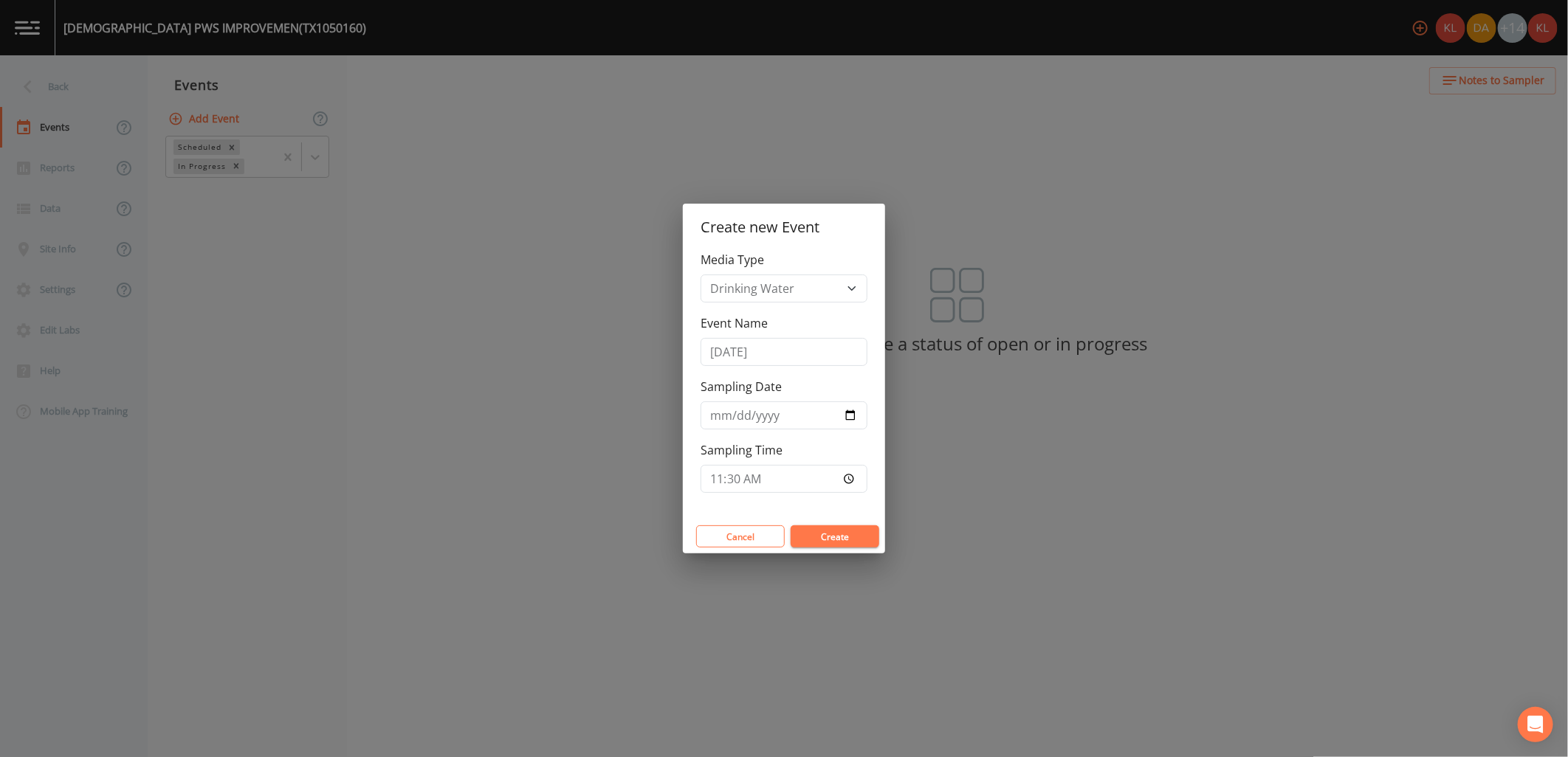
click at [856, 532] on button "Create" at bounding box center [835, 537] width 88 height 23
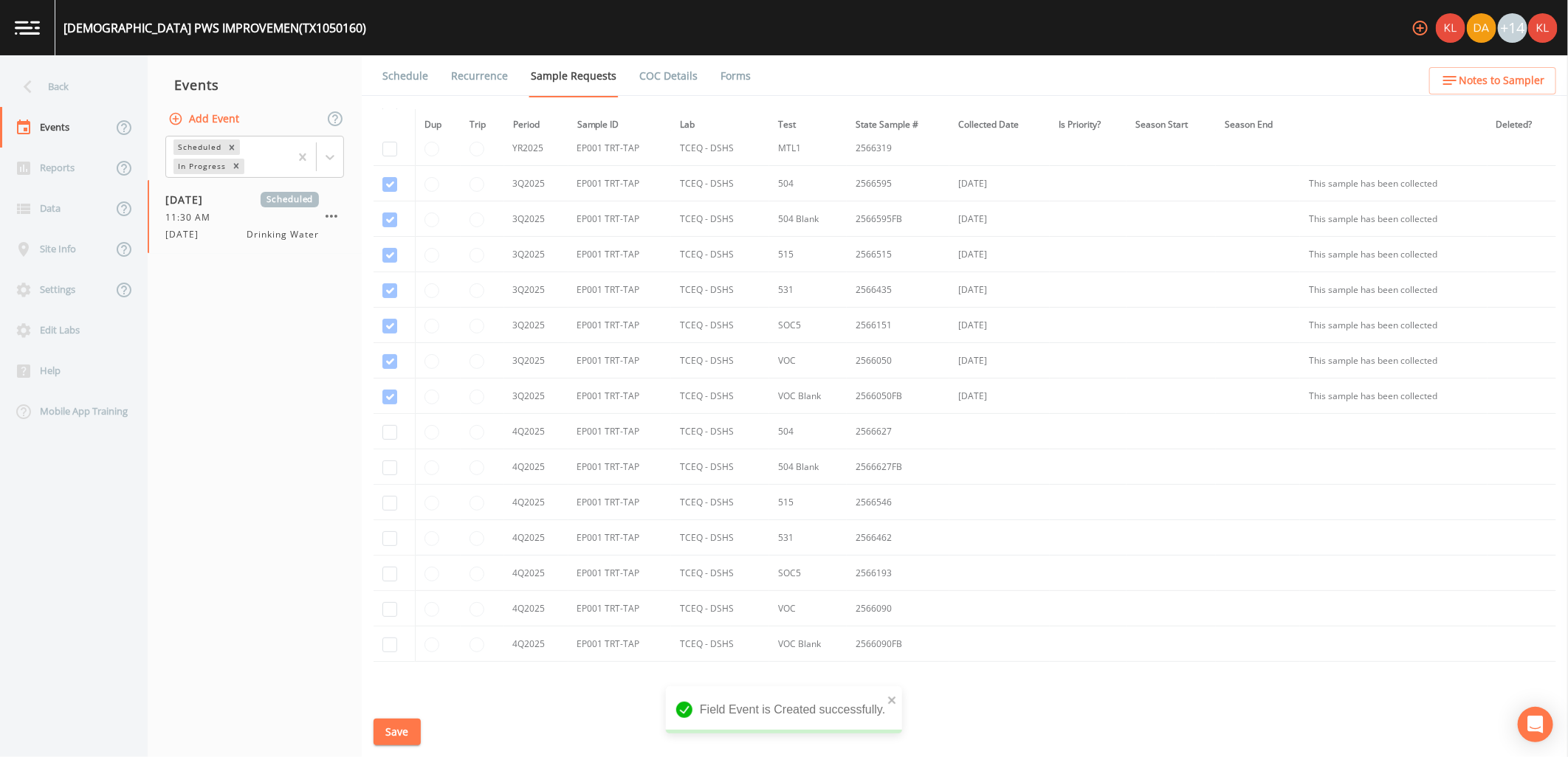
scroll to position [234, 0]
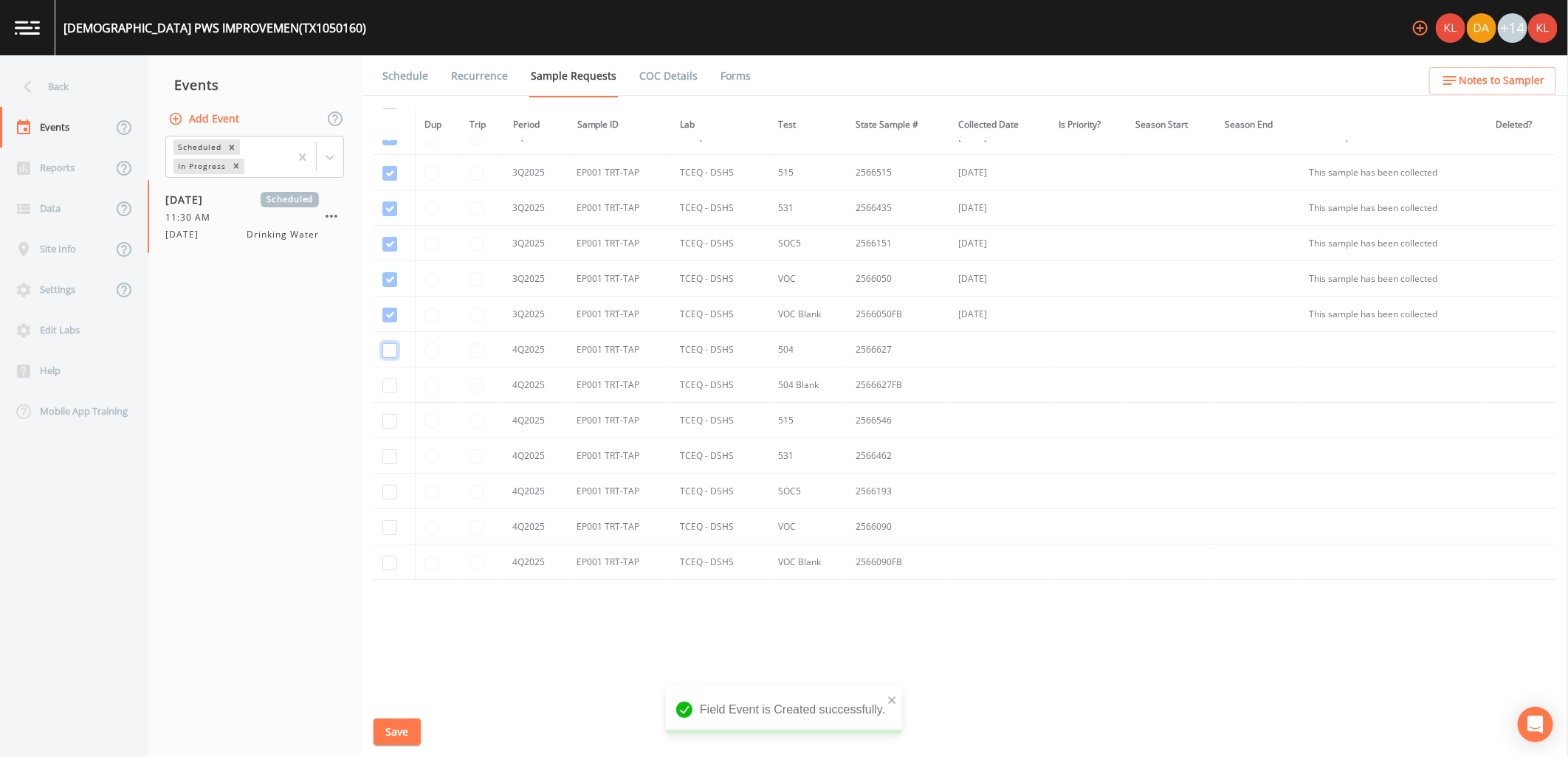
click at [387, 345] on input "checkbox" at bounding box center [390, 351] width 15 height 15
checkbox input "true"
click at [387, 383] on input "checkbox" at bounding box center [390, 386] width 15 height 15
checkbox input "true"
click at [399, 426] on td at bounding box center [394, 421] width 42 height 36
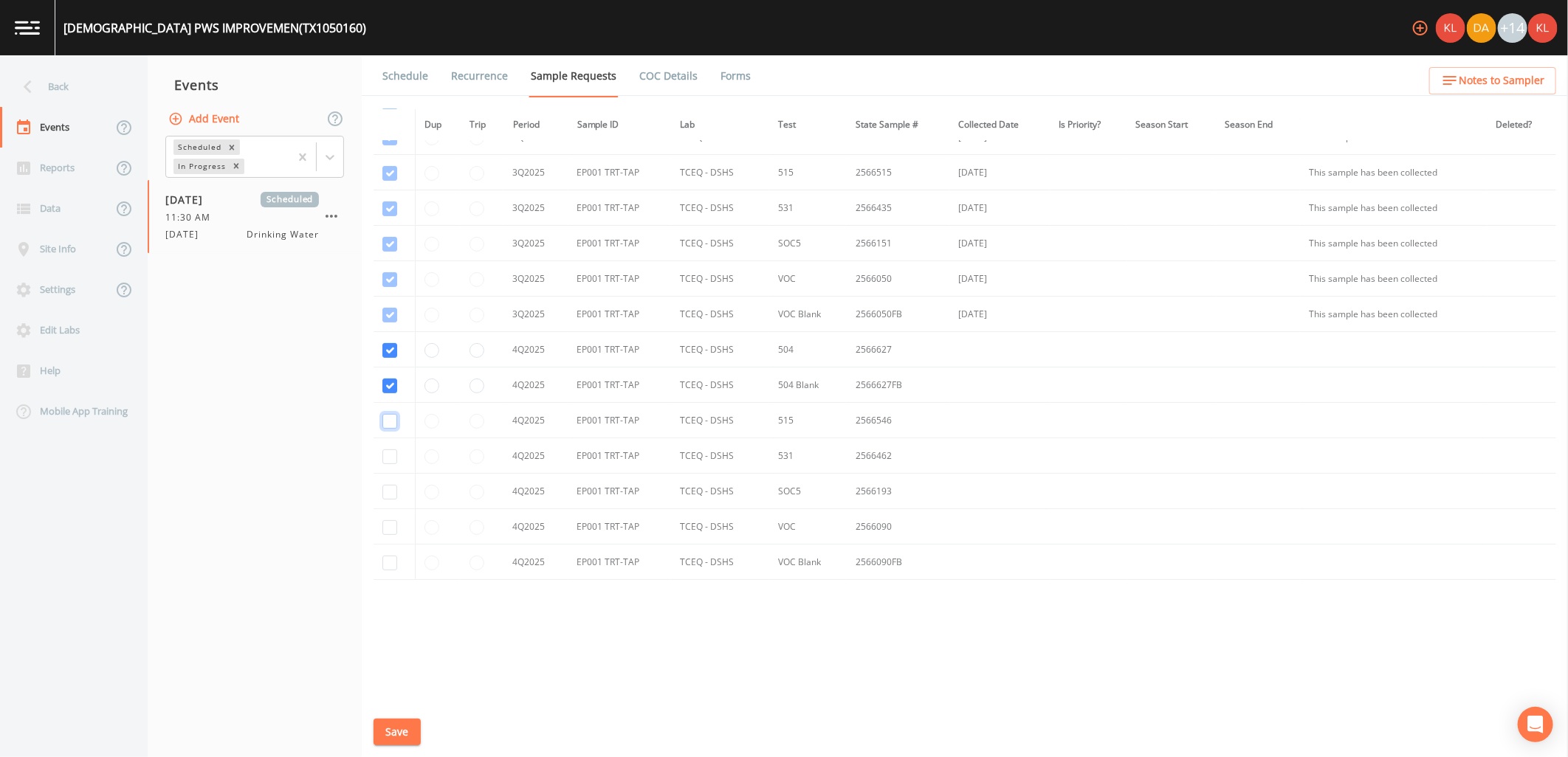
click at [393, 424] on input "checkbox" at bounding box center [390, 421] width 15 height 15
checkbox input "true"
click at [389, 454] on input "checkbox" at bounding box center [390, 457] width 15 height 15
checkbox input "true"
click at [393, 497] on input "checkbox" at bounding box center [390, 493] width 15 height 15
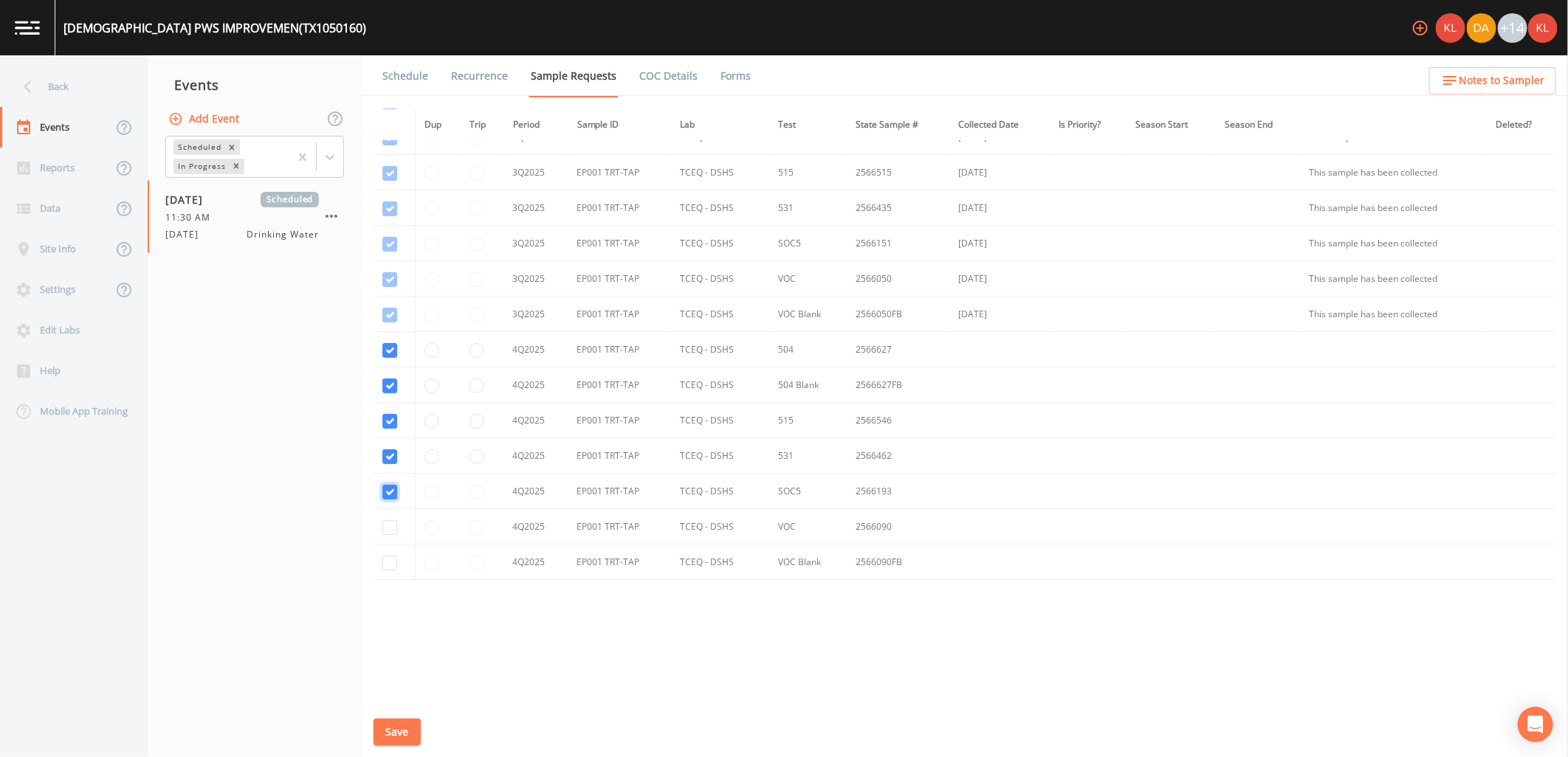
checkbox input "true"
click at [389, 529] on input "checkbox" at bounding box center [390, 528] width 15 height 15
checkbox input "true"
click at [393, 562] on input "checkbox" at bounding box center [390, 563] width 15 height 15
checkbox input "true"
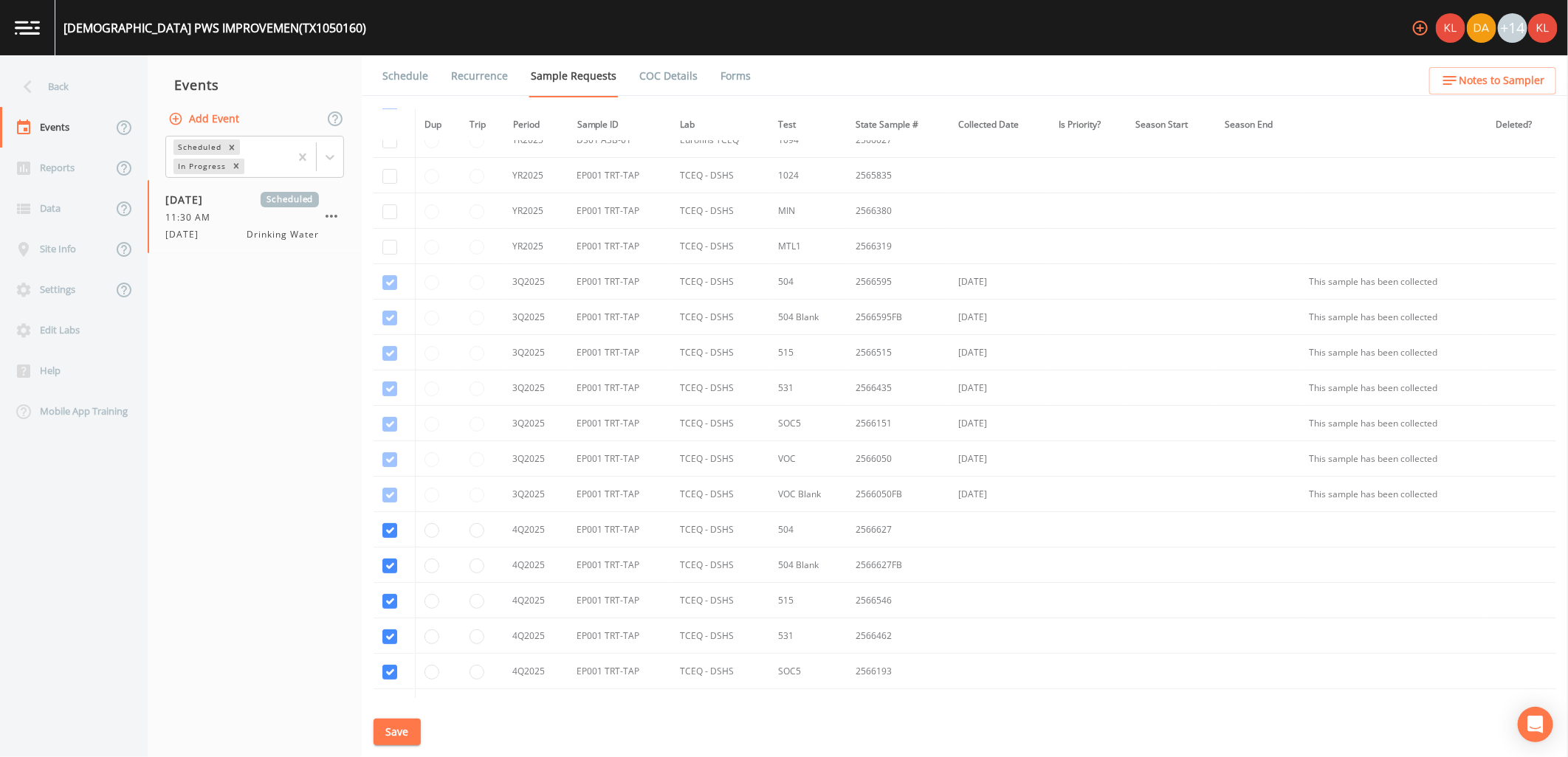
scroll to position [0, 0]
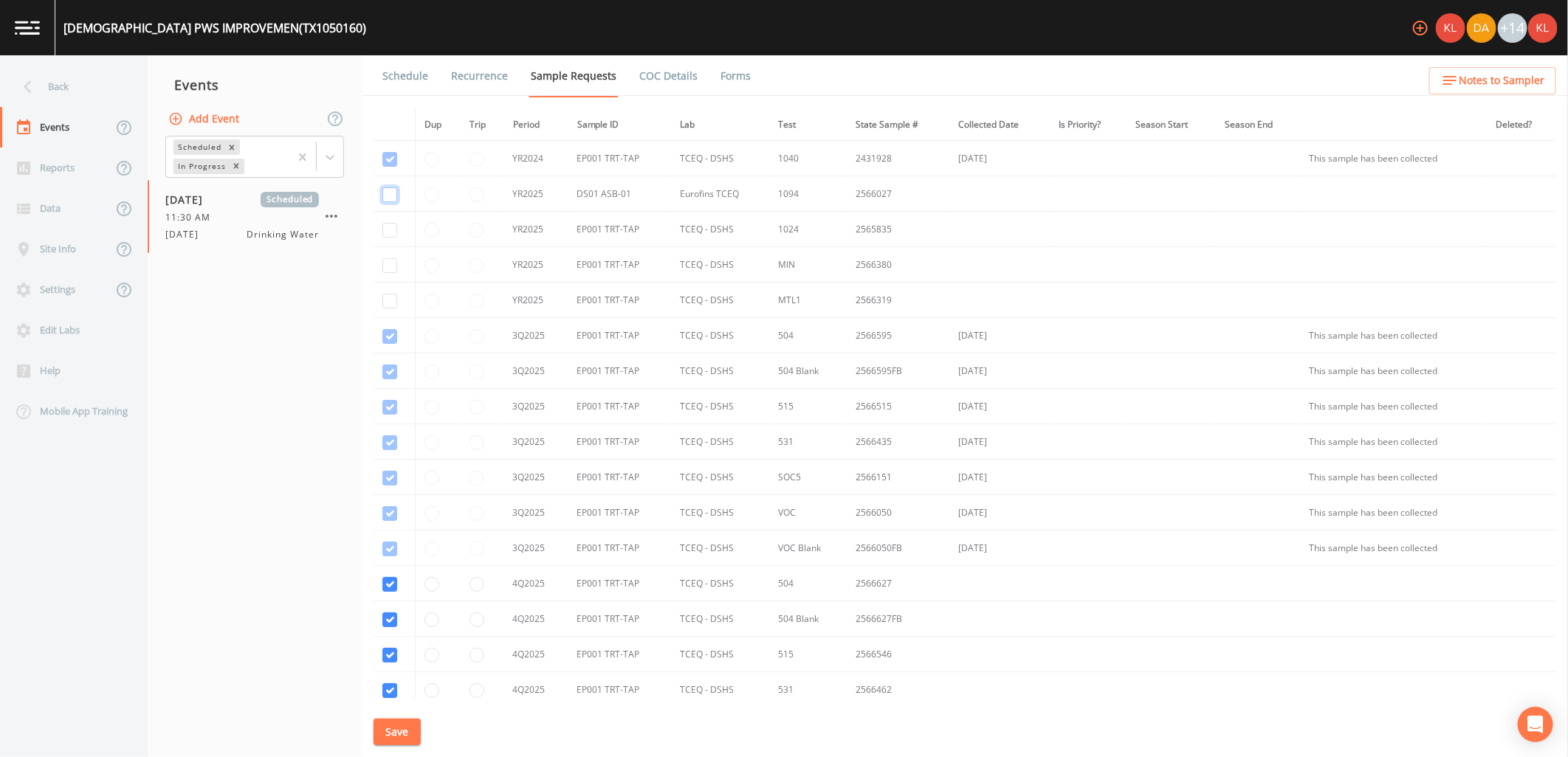
click at [393, 190] on input "checkbox" at bounding box center [390, 195] width 15 height 15
checkbox input "true"
click at [385, 239] on td at bounding box center [394, 229] width 42 height 36
click at [385, 227] on input "checkbox" at bounding box center [390, 230] width 15 height 15
checkbox input "true"
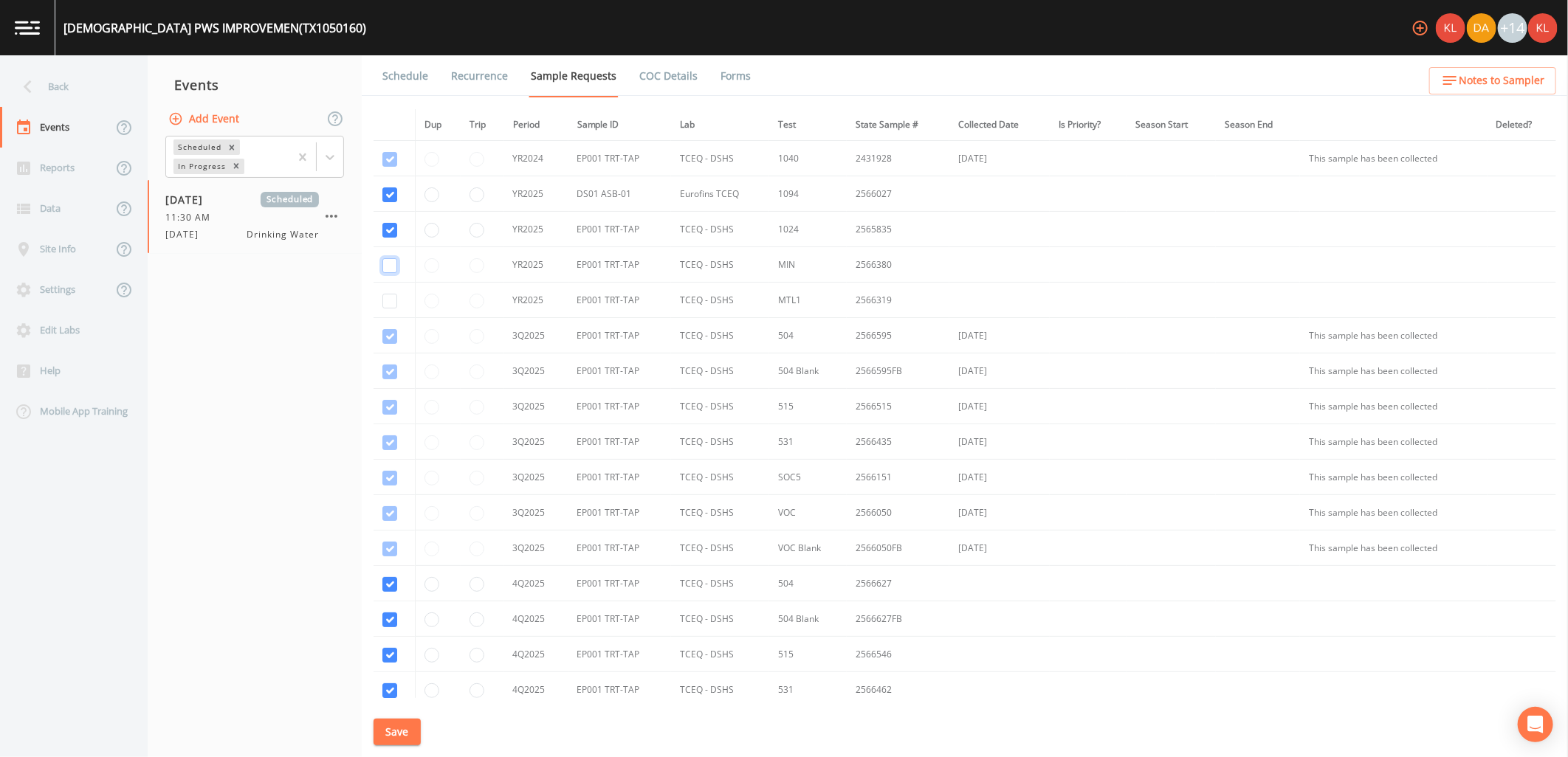
click at [391, 269] on input "checkbox" at bounding box center [390, 266] width 15 height 15
checkbox input "true"
drag, startPoint x: 387, startPoint y: 297, endPoint x: 393, endPoint y: 305, distance: 10.0
click at [389, 300] on input "checkbox" at bounding box center [390, 301] width 15 height 15
checkbox input "true"
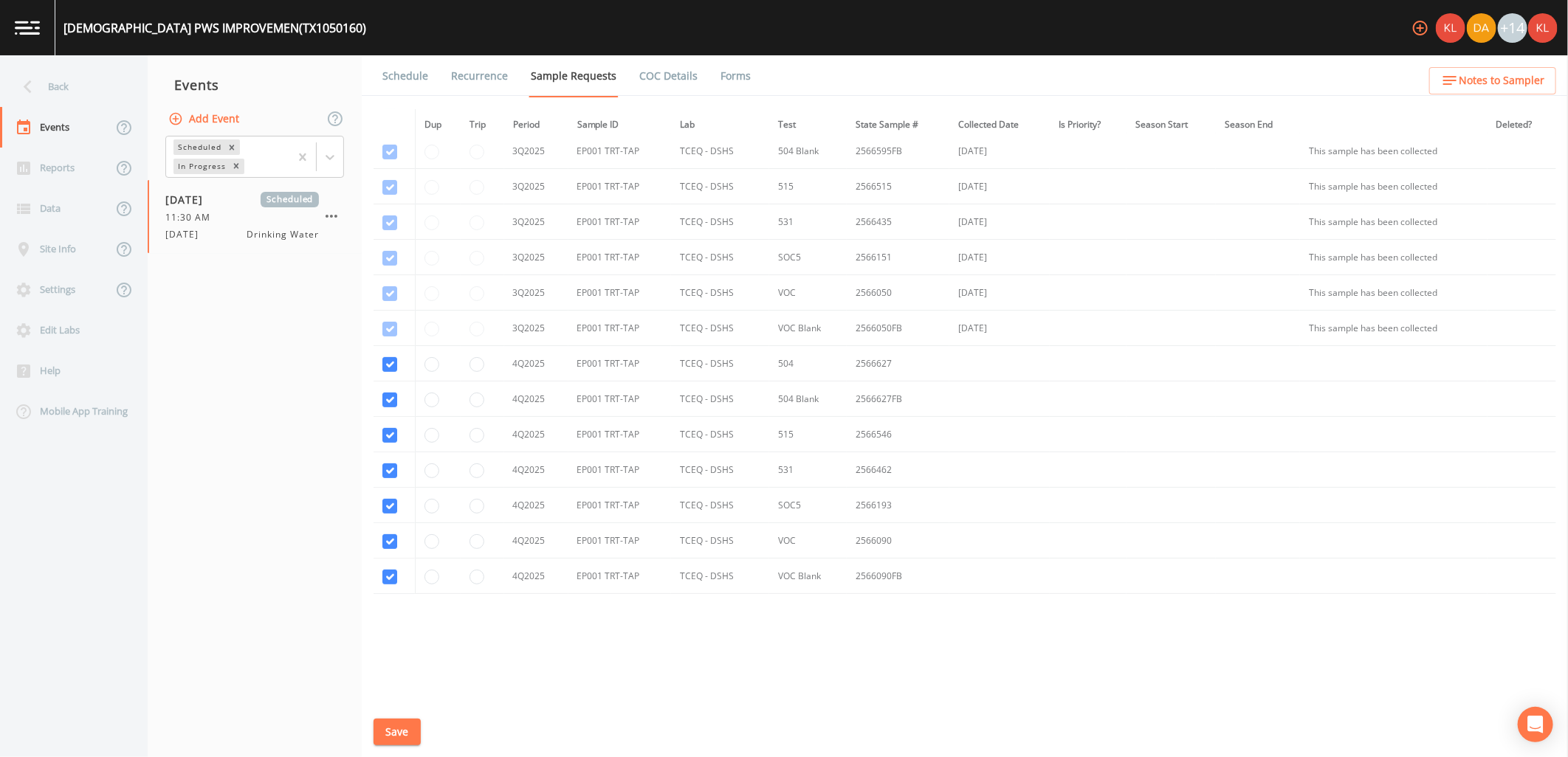
scroll to position [234, 0]
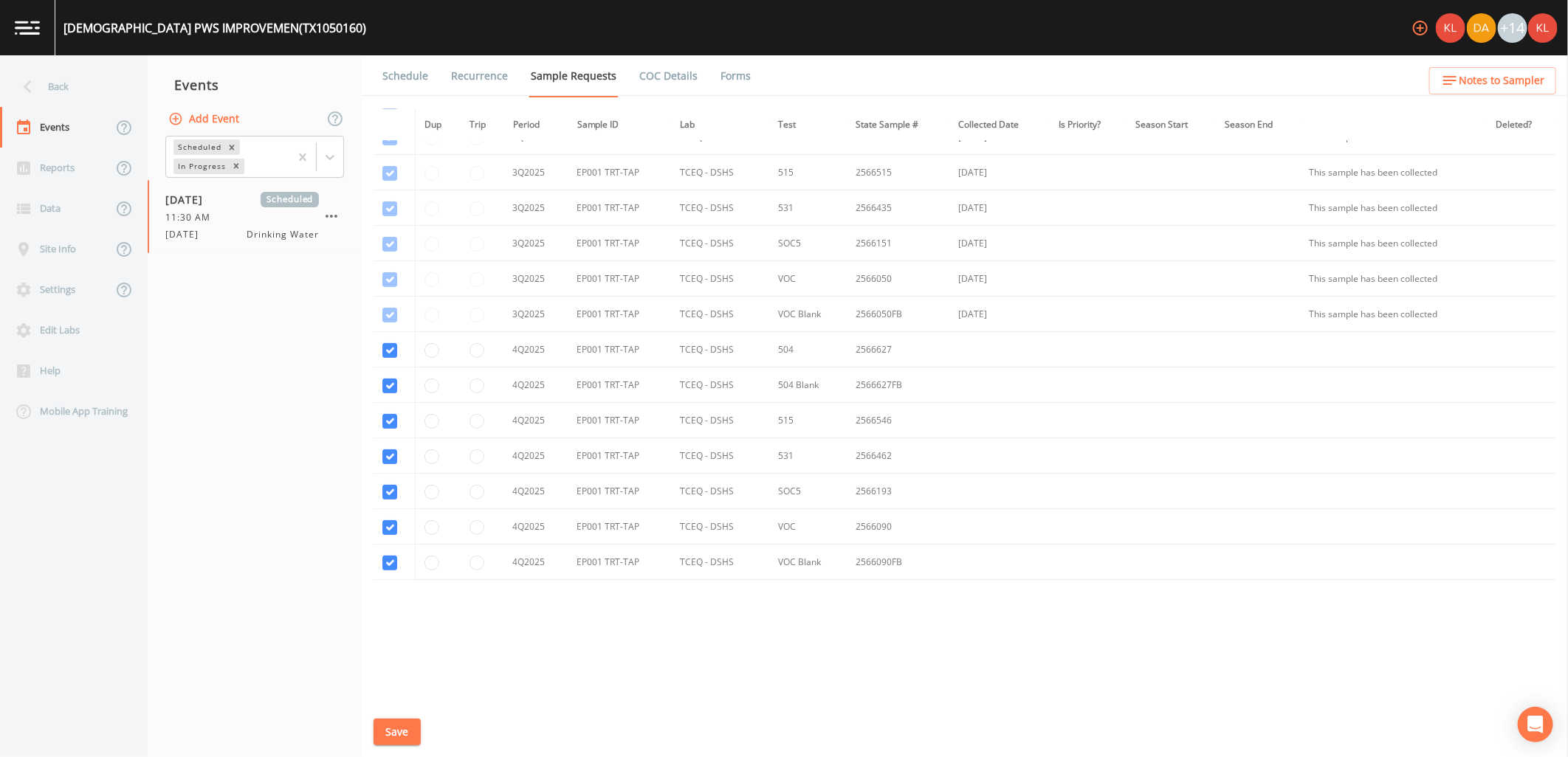
click at [389, 733] on button "Save" at bounding box center [397, 732] width 47 height 27
click at [386, 87] on link "Schedule" at bounding box center [404, 76] width 50 height 41
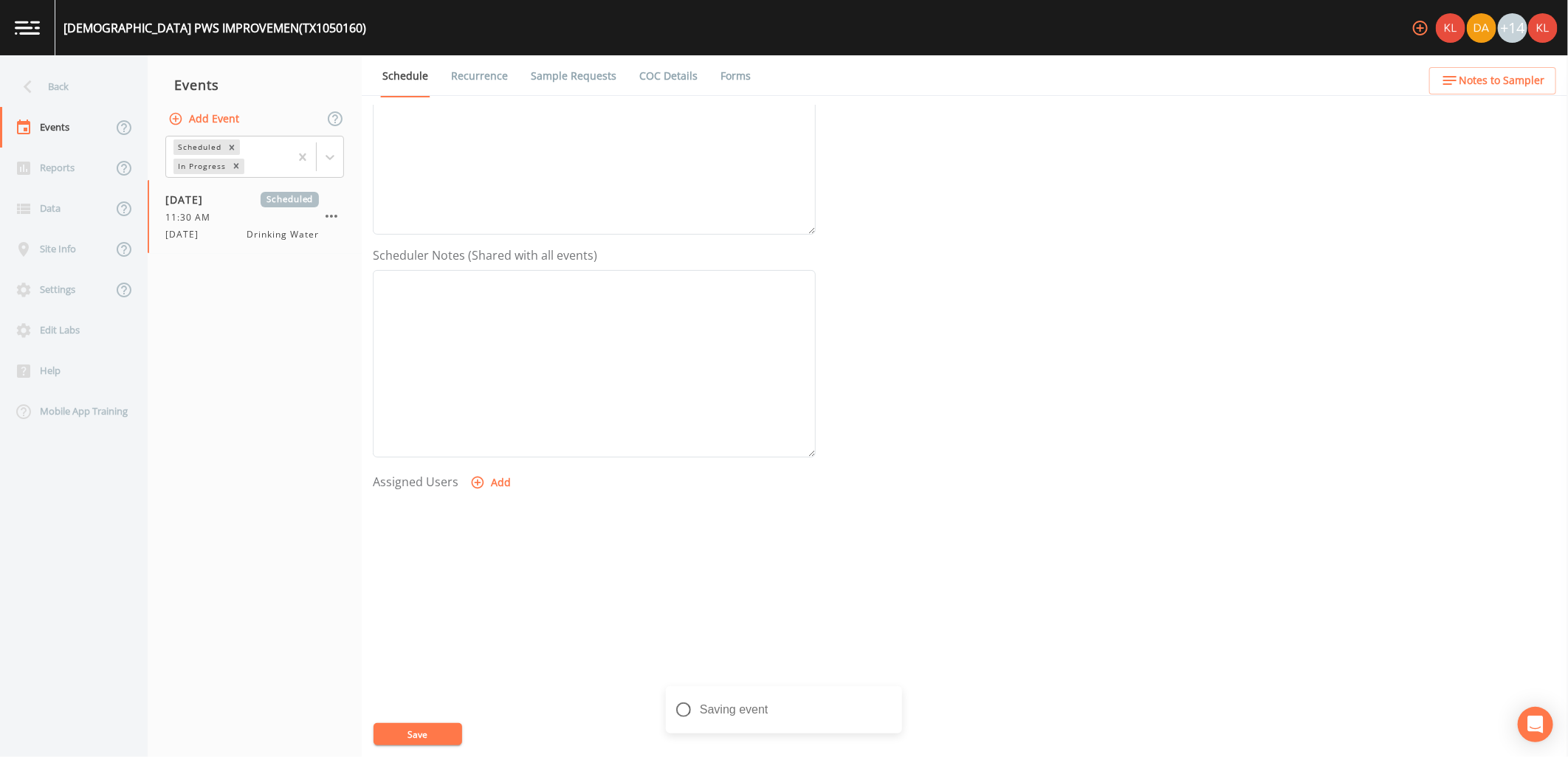
scroll to position [283, 0]
click at [506, 472] on button "Add" at bounding box center [492, 471] width 50 height 27
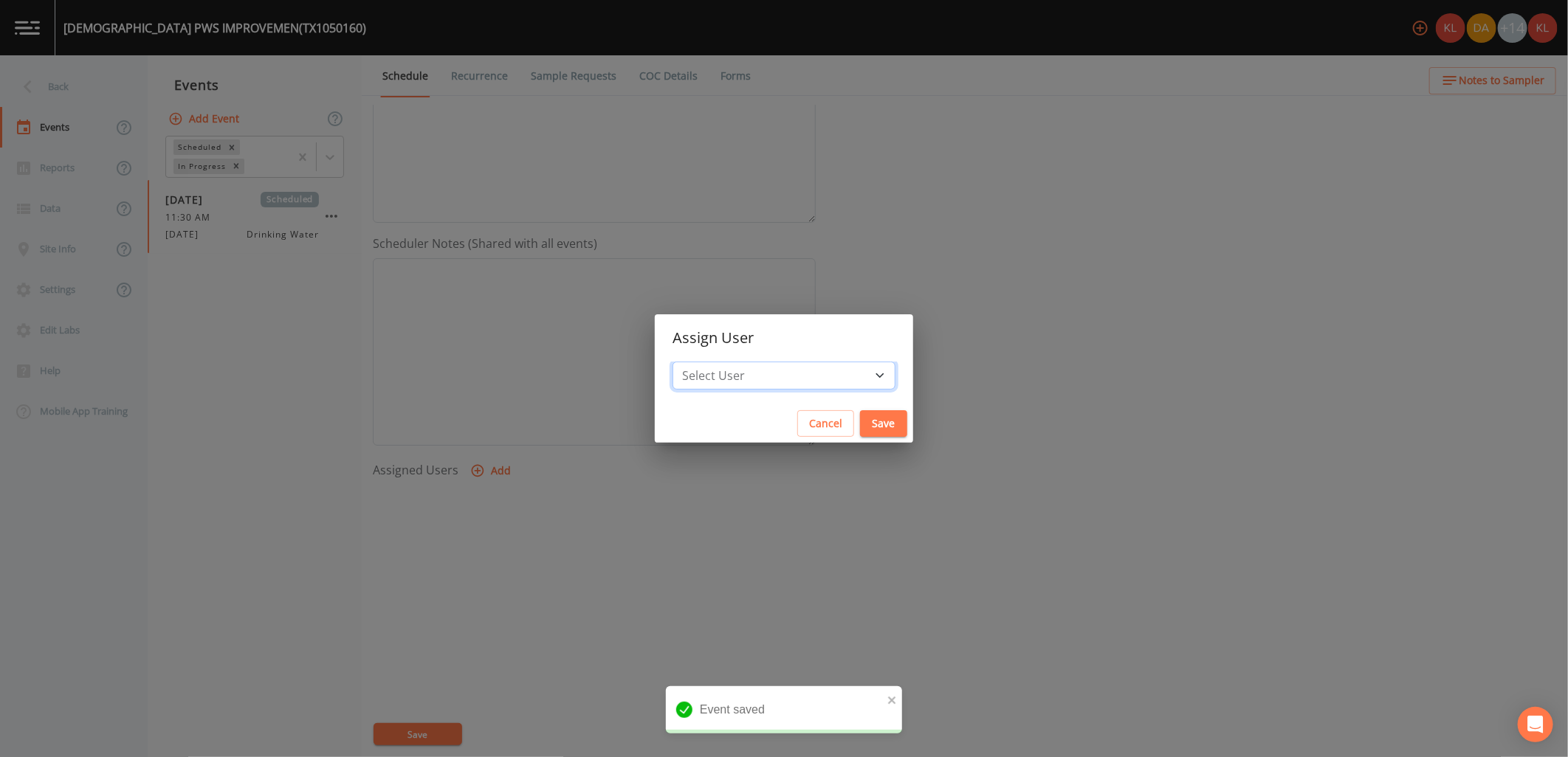
click at [732, 378] on select "Select User Kler Teran David Weber Joshua gere Paul Mike Franklin Rodolfo Ramir…" at bounding box center [784, 376] width 223 height 28
select select "cc3a99b6-42a3-44aa-bed9-88599eb009c7"
click at [712, 362] on select "Select User Kler Teran David Weber Joshua gere Paul Mike Franklin Rodolfo Ramir…" at bounding box center [784, 376] width 223 height 28
click at [860, 423] on button "Save" at bounding box center [883, 423] width 47 height 27
select select
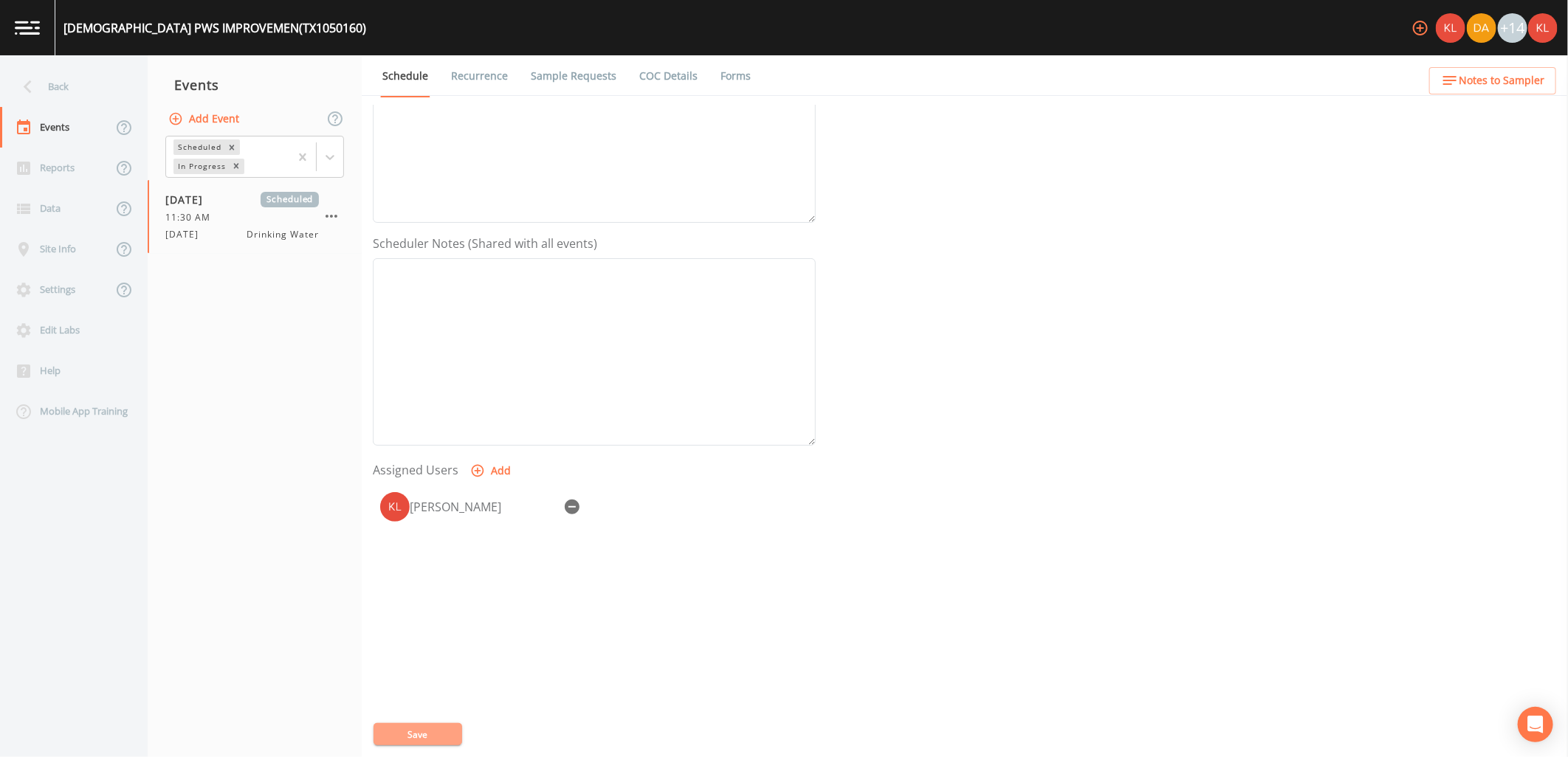
click at [399, 735] on button "Save" at bounding box center [418, 734] width 88 height 23
click at [27, 17] on link at bounding box center [27, 27] width 55 height 55
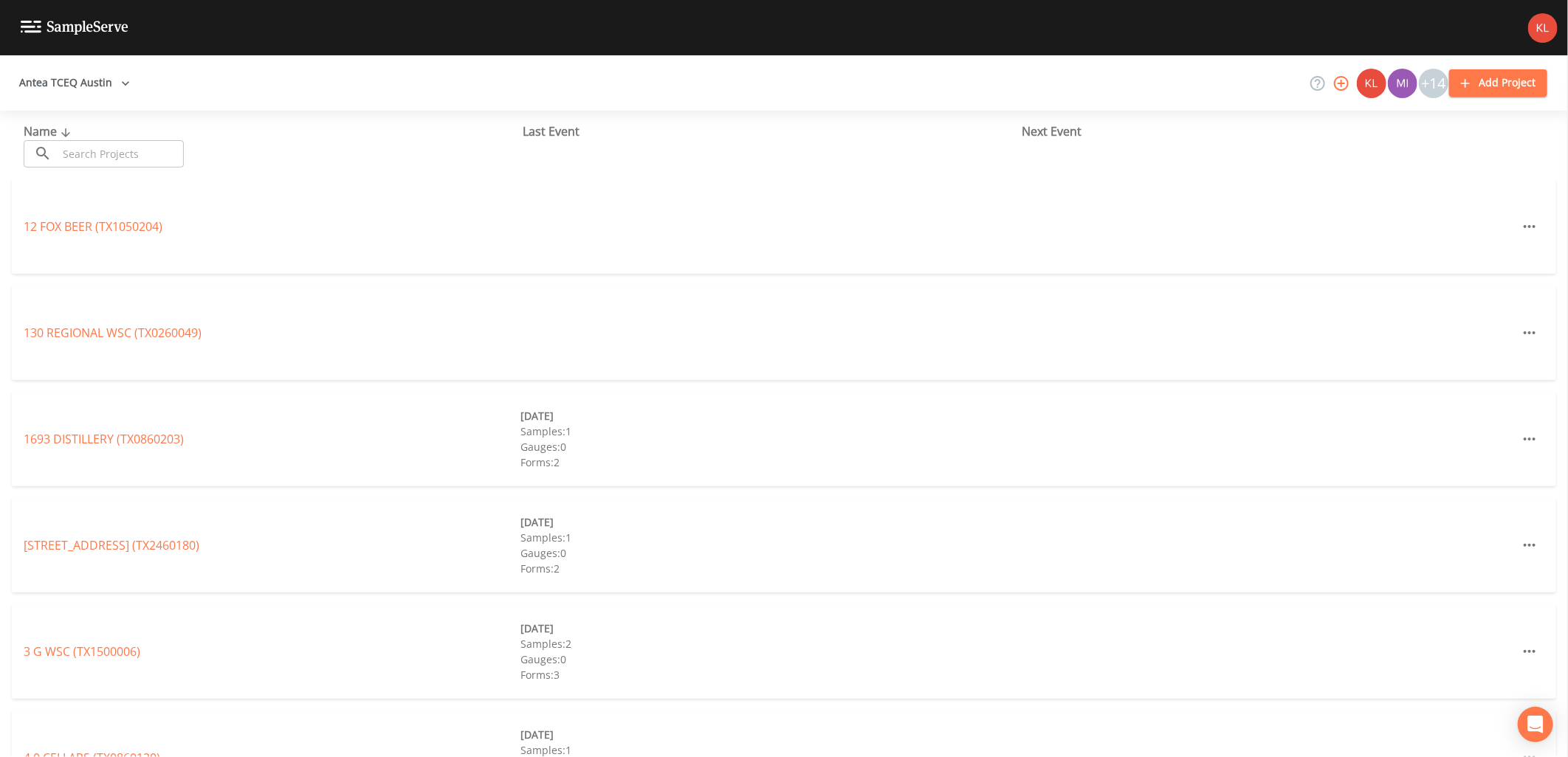
click at [106, 156] on input "text" at bounding box center [120, 153] width 126 height 27
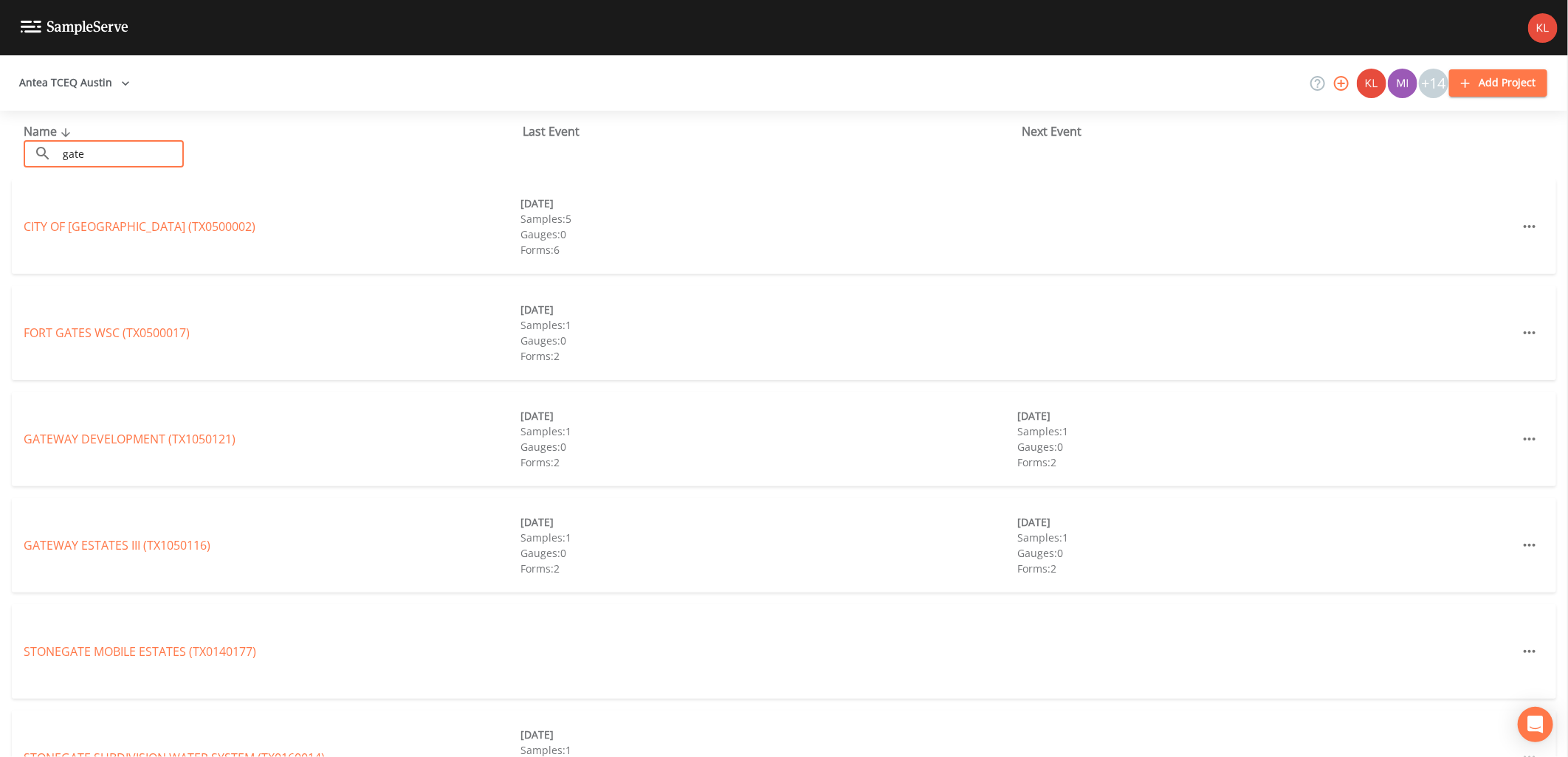
type input "gate"
click at [129, 448] on div "GATEWAY DEVELOPMENT (TX1050121)" at bounding box center [272, 439] width 497 height 18
click at [123, 424] on div "GATEWAY DEVELOPMENT (TX1050121) 09/10/2025 Samples: 1 Gauges: 0 Forms: 2 10/07/…" at bounding box center [784, 439] width 1544 height 94
click at [131, 437] on link "GATEWAY DEVELOPMENT (TX1050121)" at bounding box center [129, 438] width 212 height 16
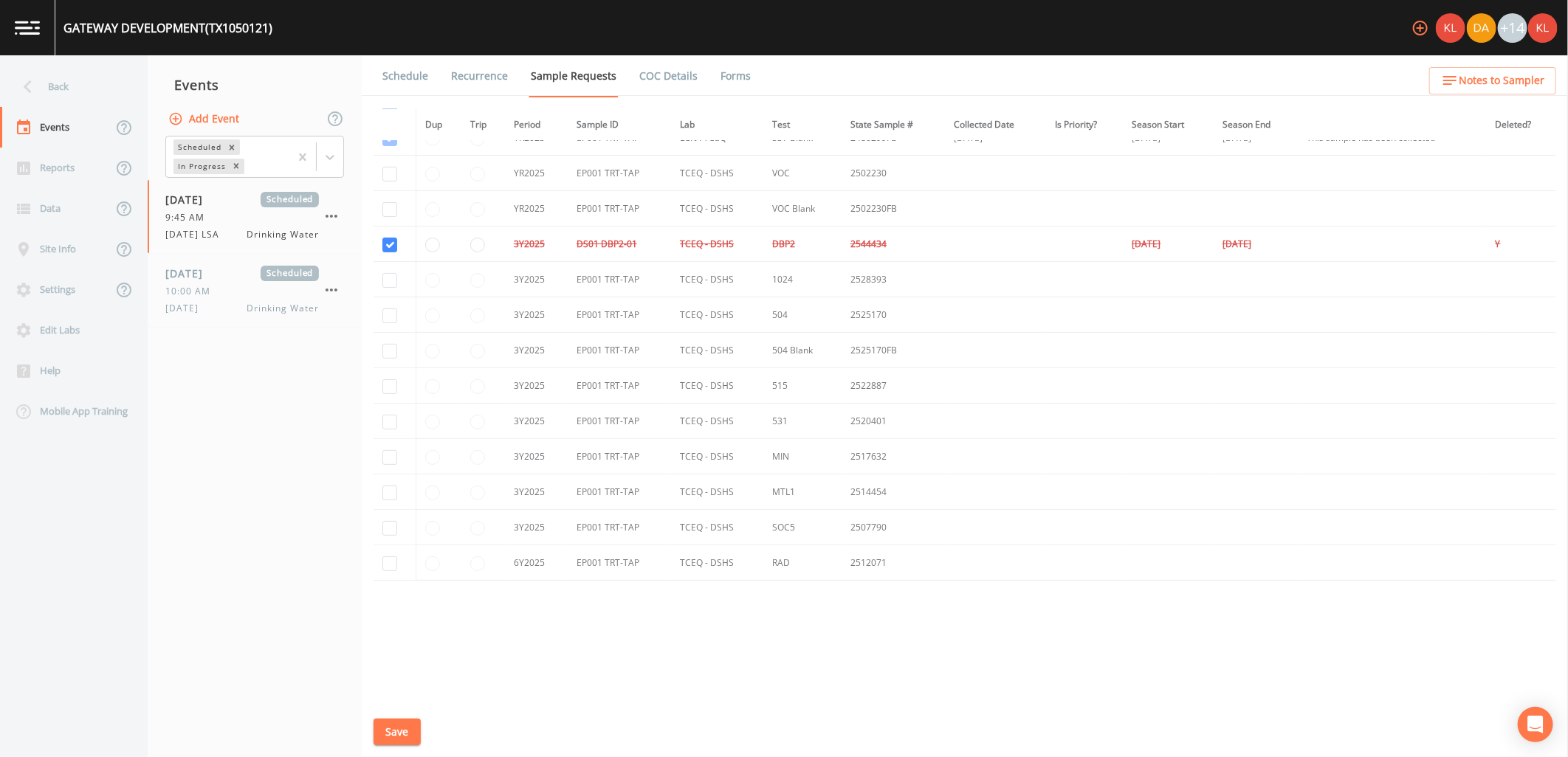
scroll to position [234, 0]
click at [190, 285] on span "10:00 AM" at bounding box center [192, 292] width 54 height 13
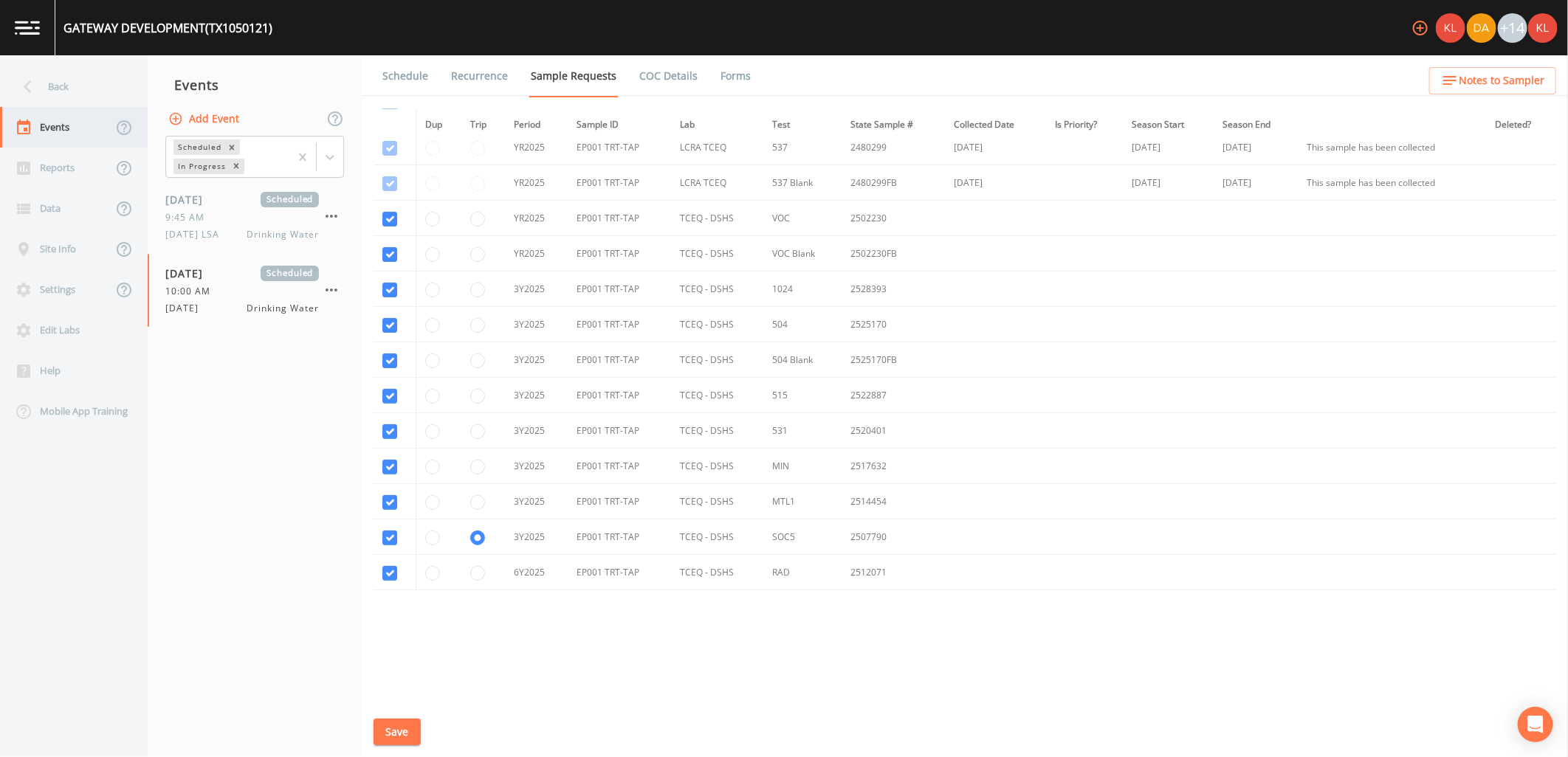
scroll to position [199, 0]
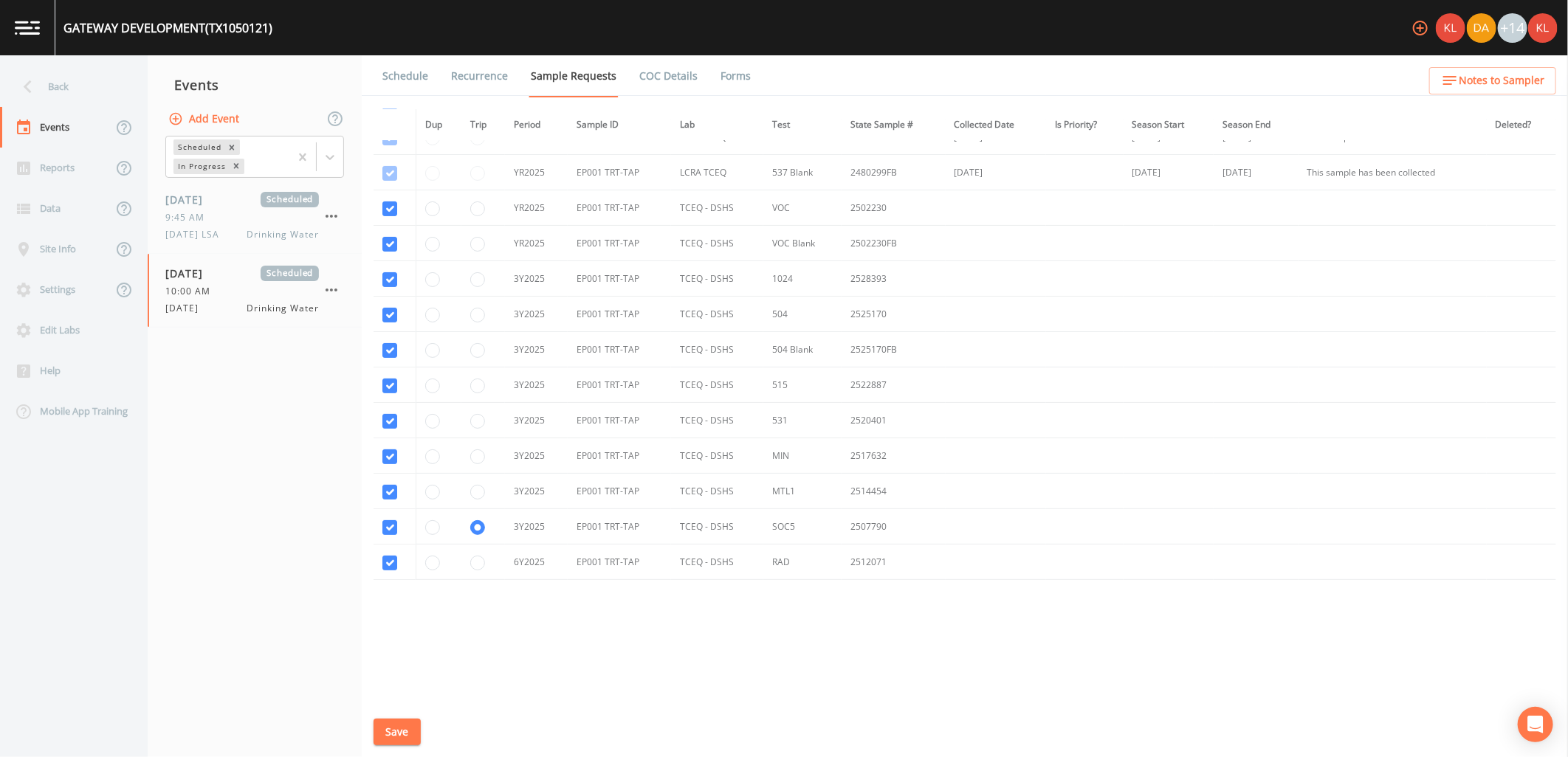
click at [8, 39] on link at bounding box center [27, 27] width 55 height 55
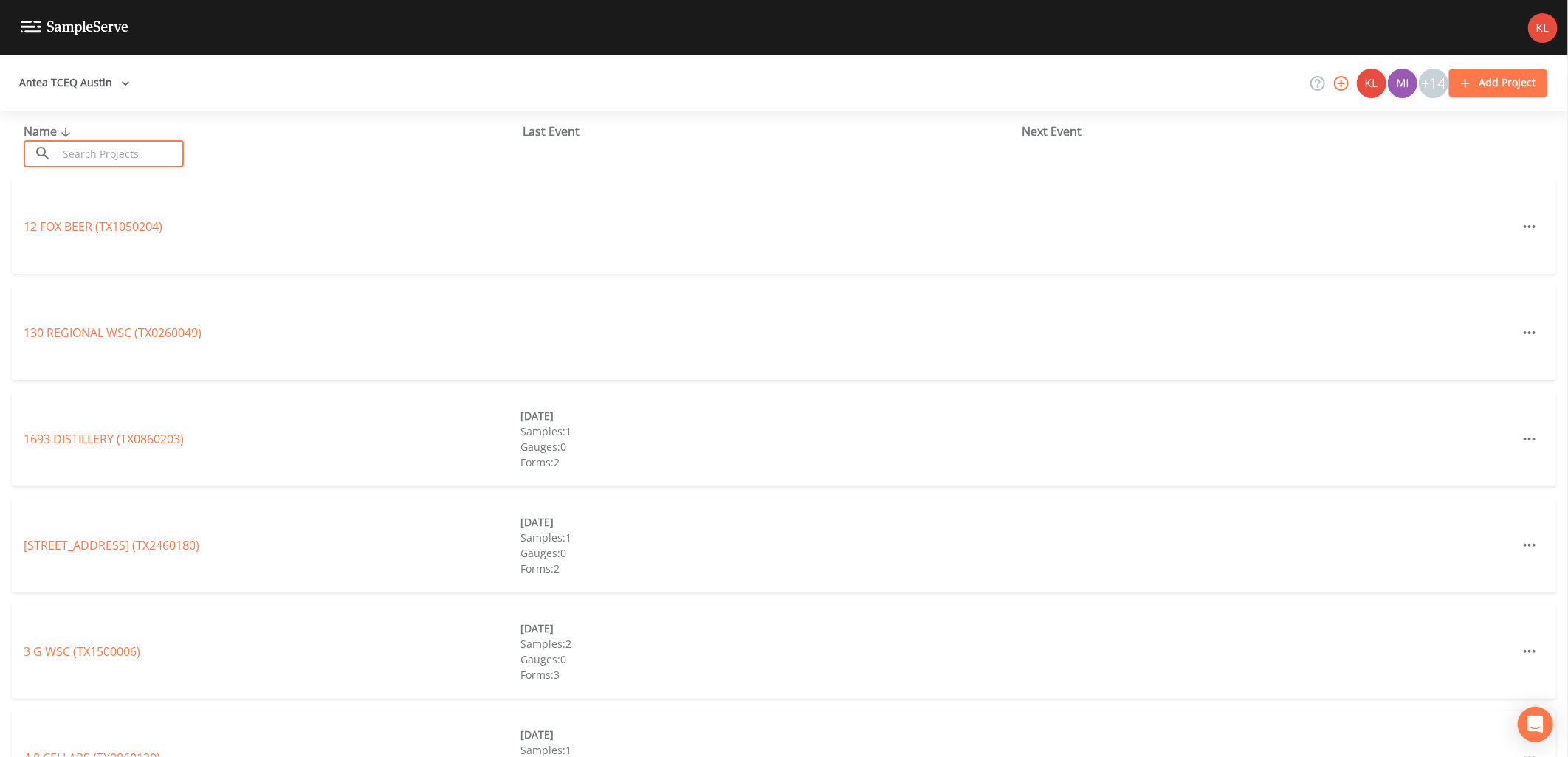
click at [121, 152] on input "text" at bounding box center [120, 153] width 126 height 27
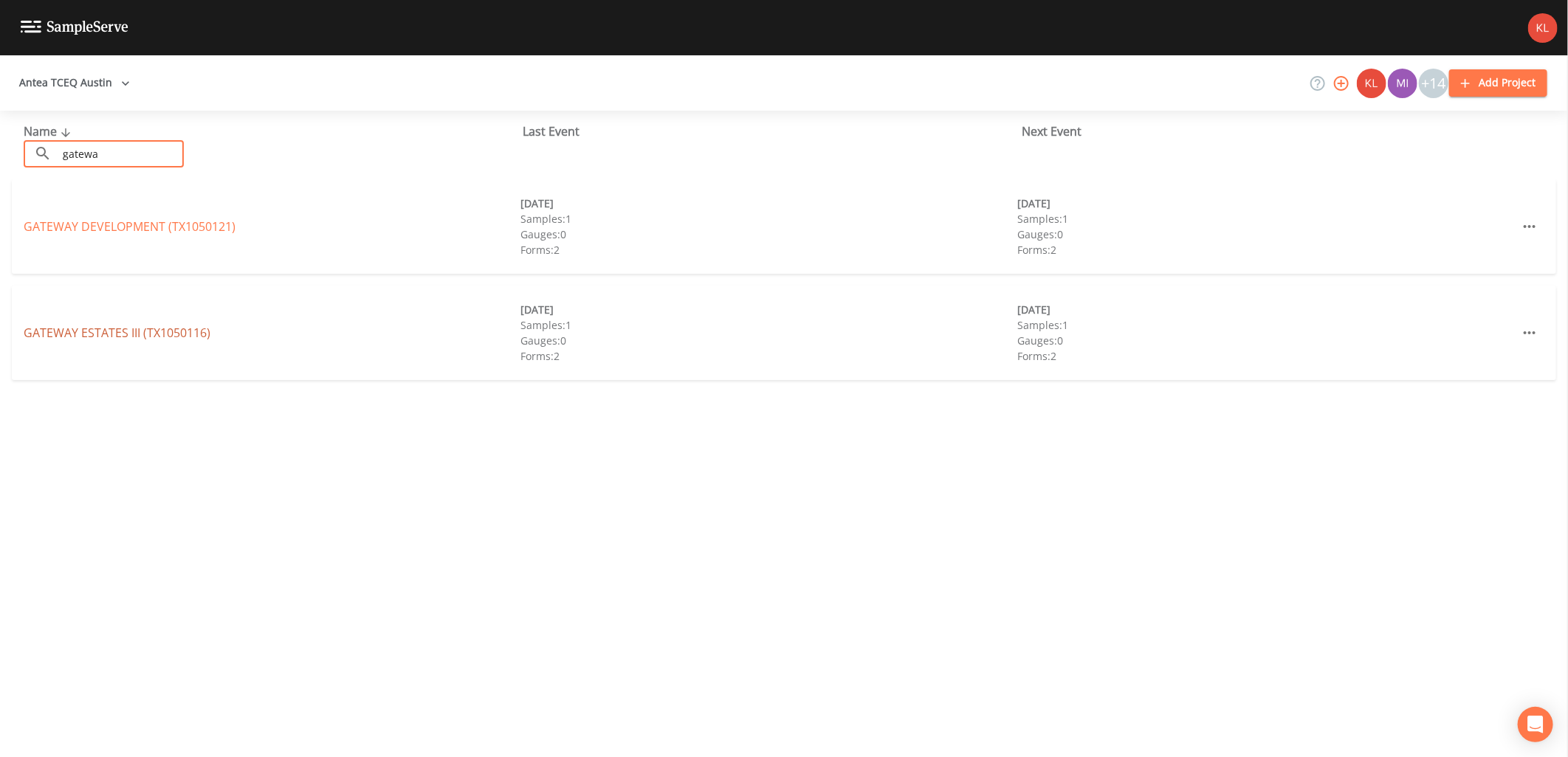
type input "gatewa"
click at [150, 326] on link "GATEWAY ESTATES III (TX1050116)" at bounding box center [117, 332] width 187 height 16
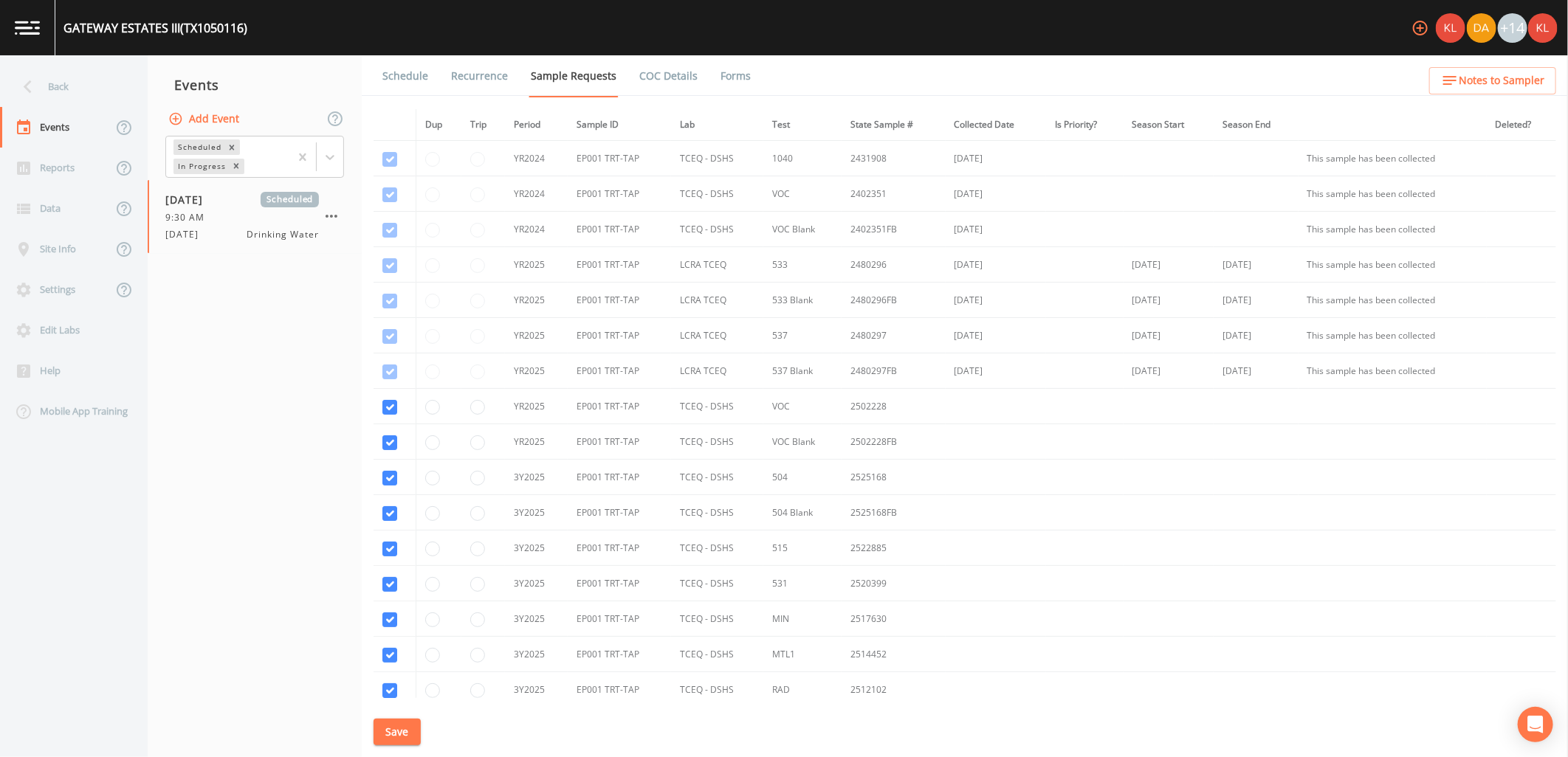
click at [34, 30] on img at bounding box center [27, 27] width 25 height 14
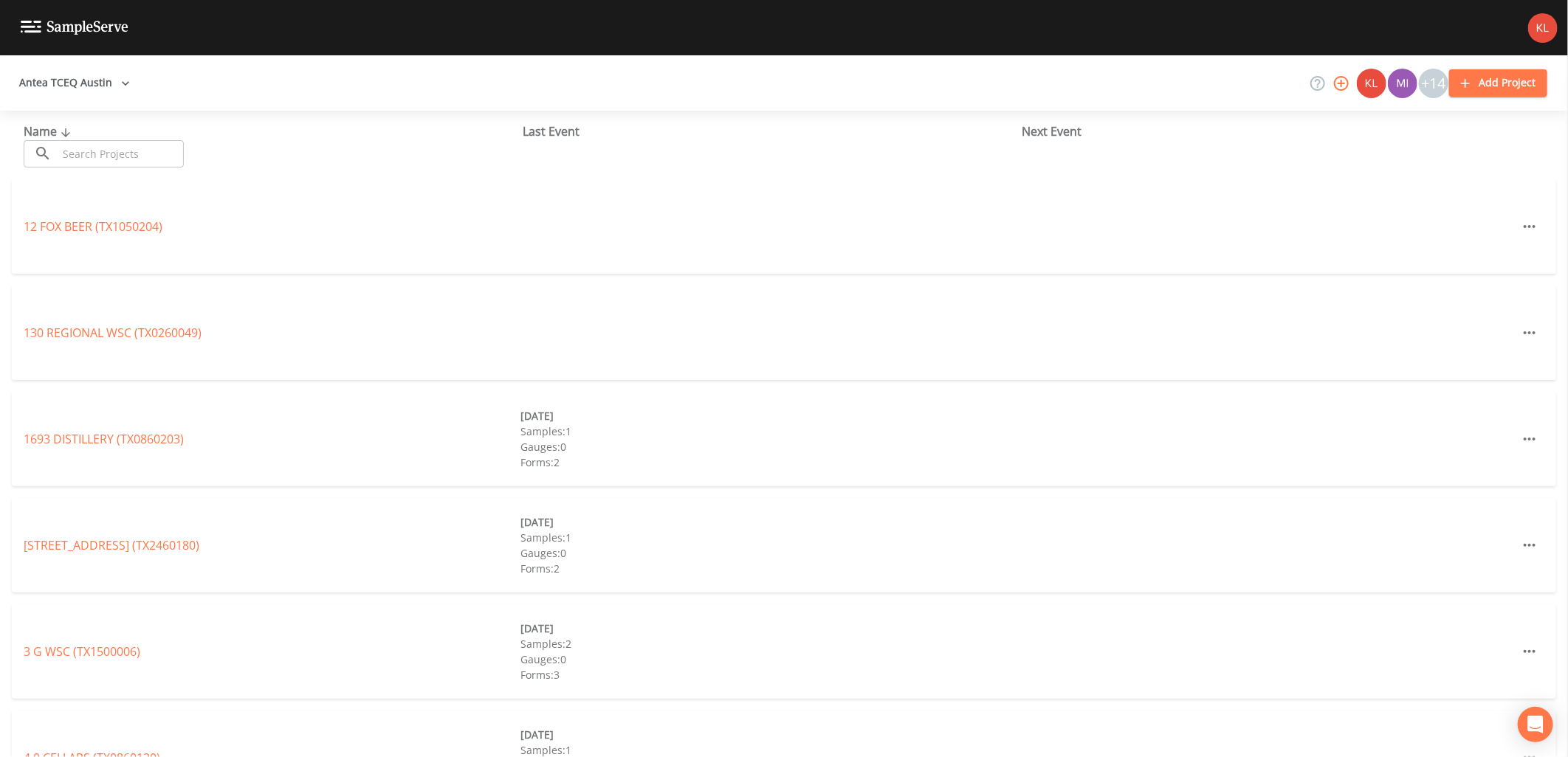
click at [159, 158] on input "text" at bounding box center [120, 153] width 126 height 27
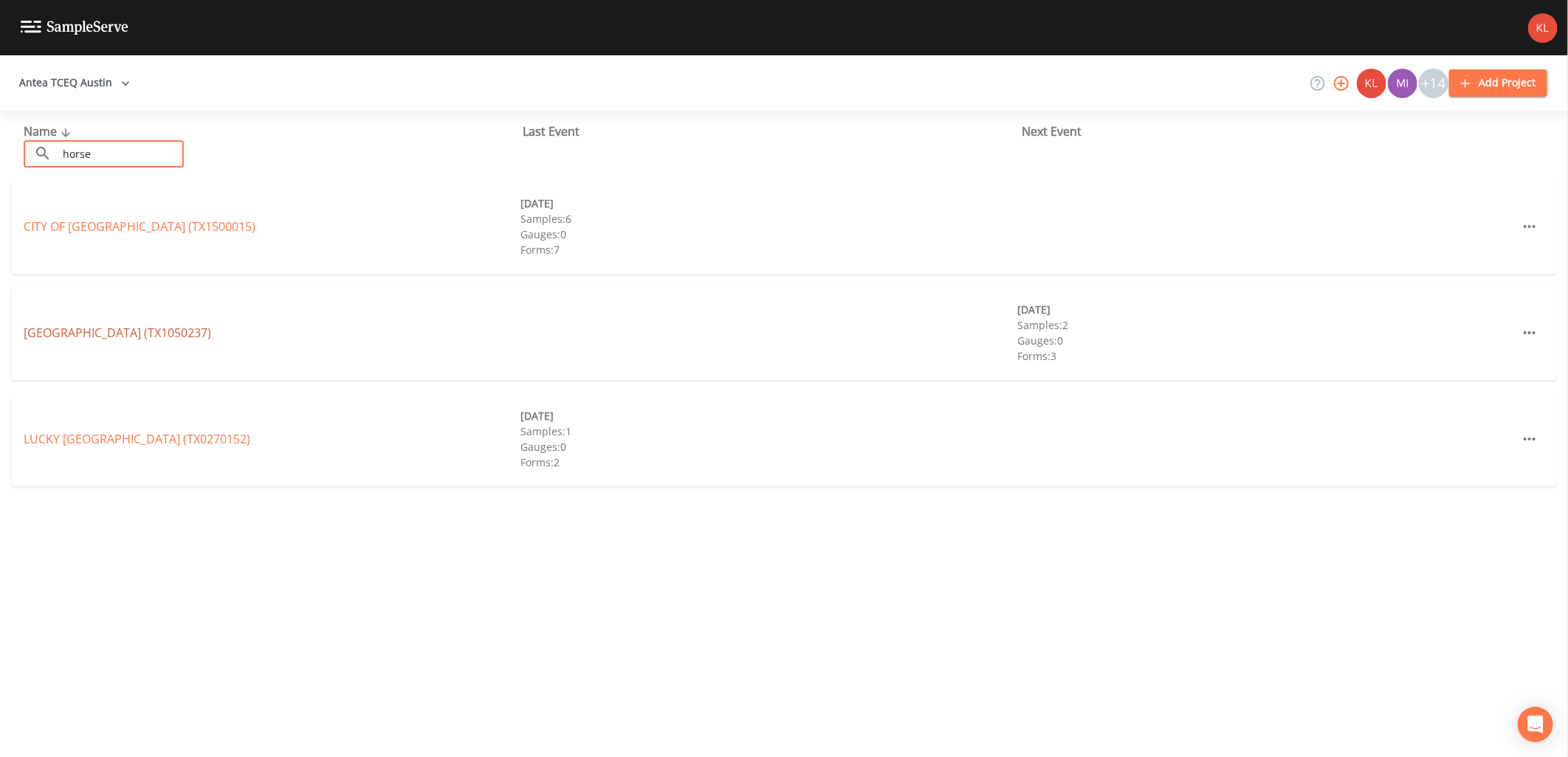
type input "horse"
click at [105, 333] on link "HORSESHOE RIDGE RV RESORT (TX1050237)" at bounding box center [117, 332] width 187 height 16
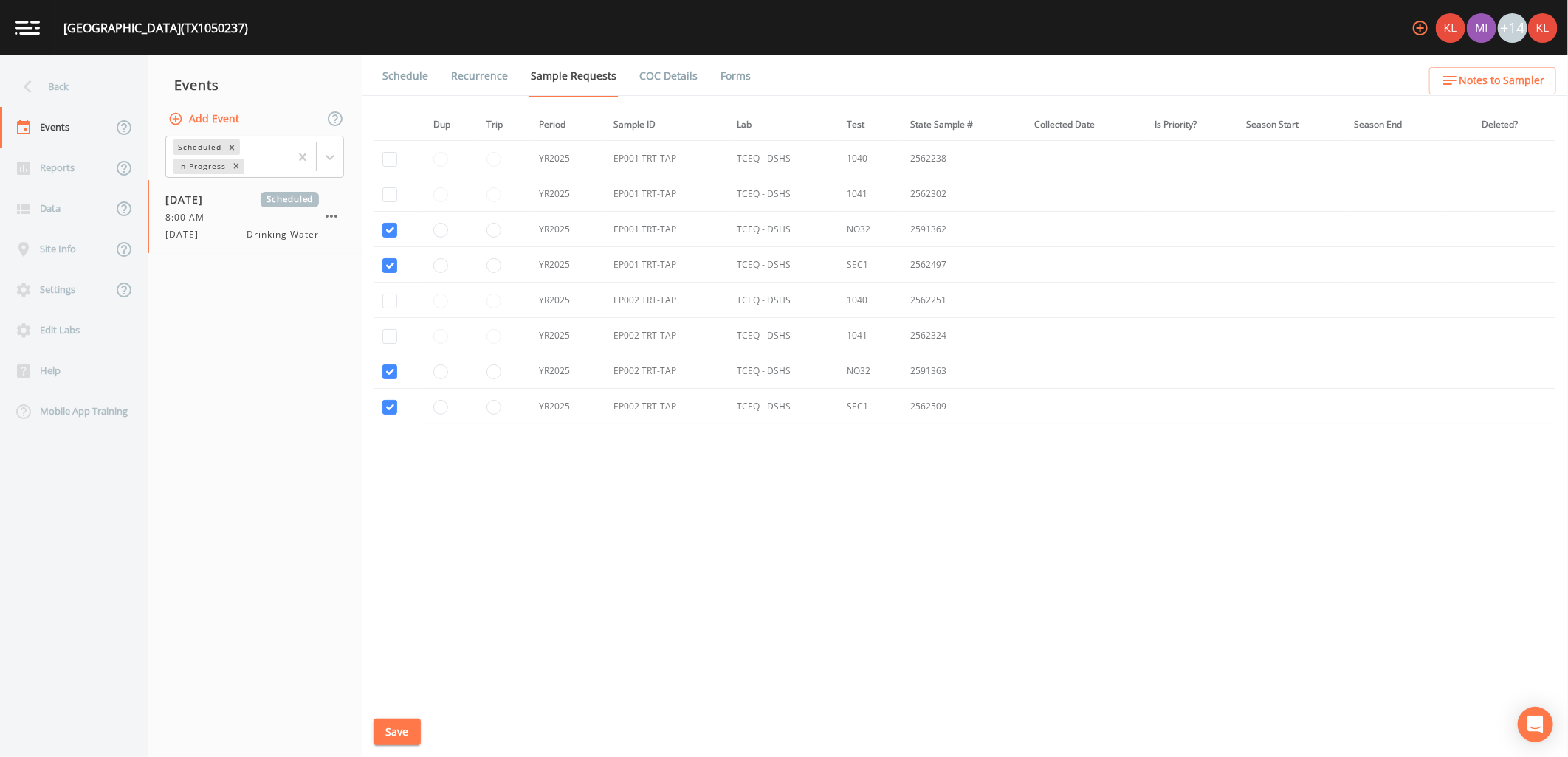
click at [2, 30] on link at bounding box center [27, 27] width 55 height 55
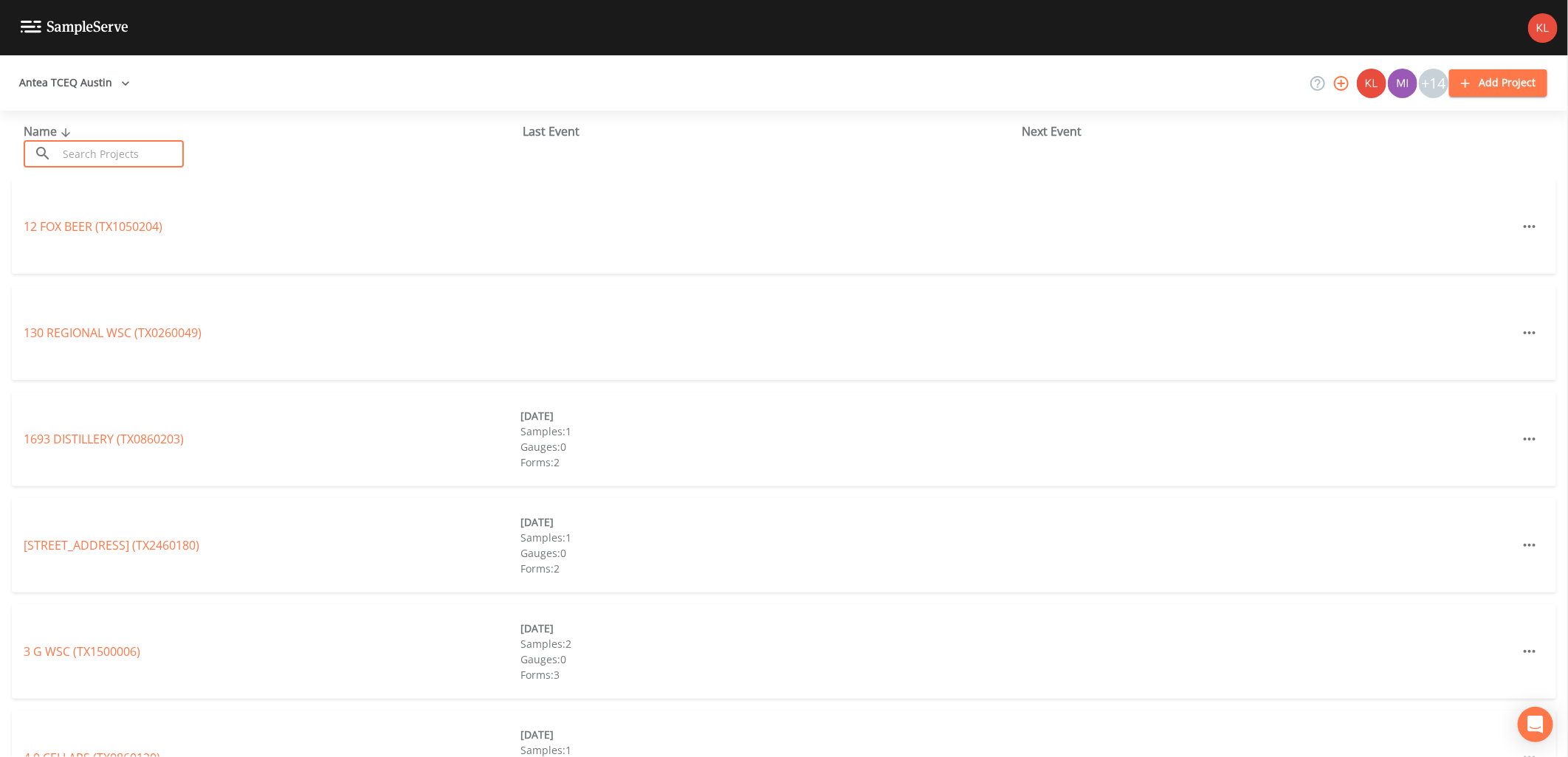
click at [114, 155] on input "text" at bounding box center [120, 153] width 126 height 27
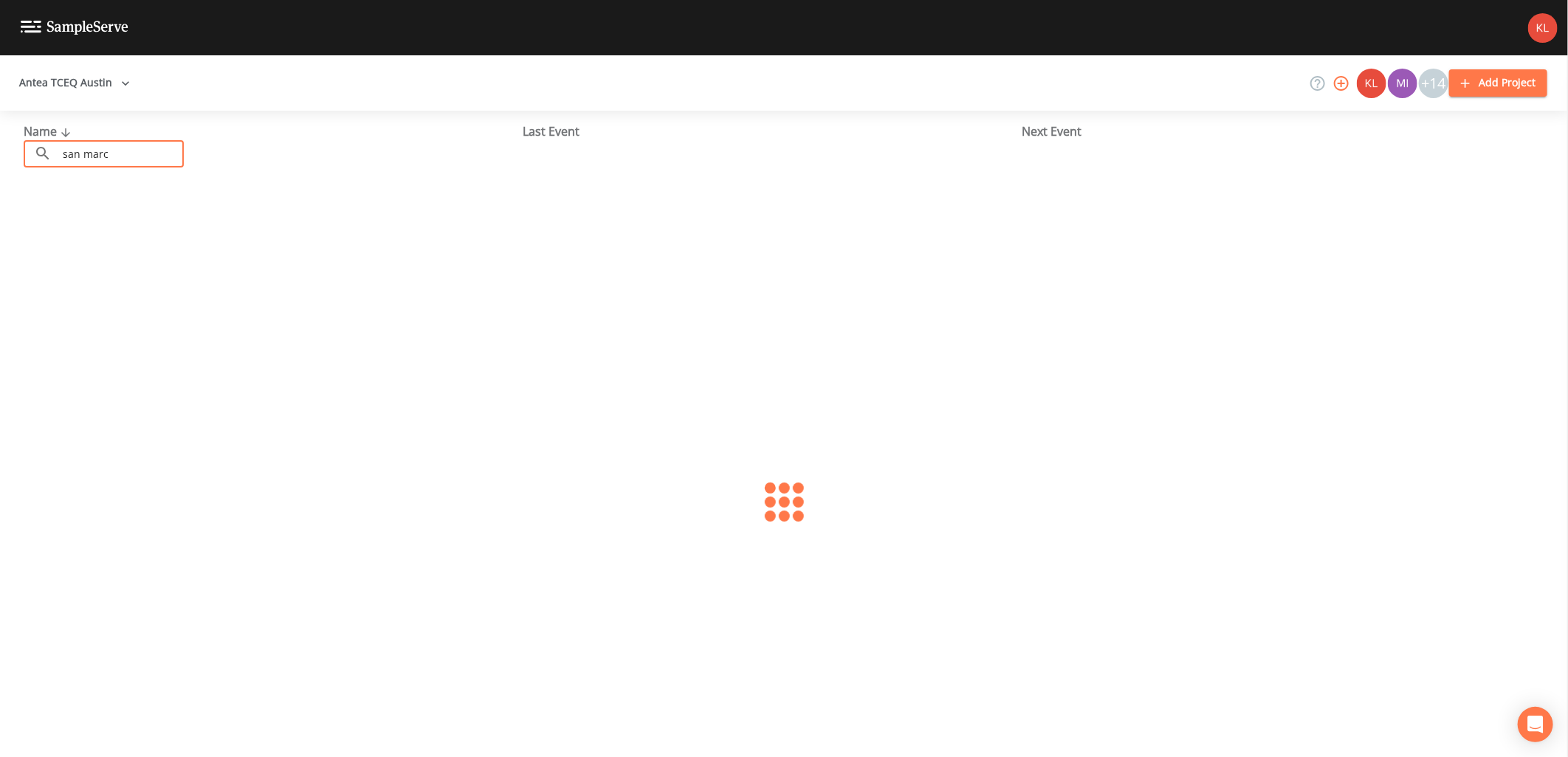
type input "san marcos"
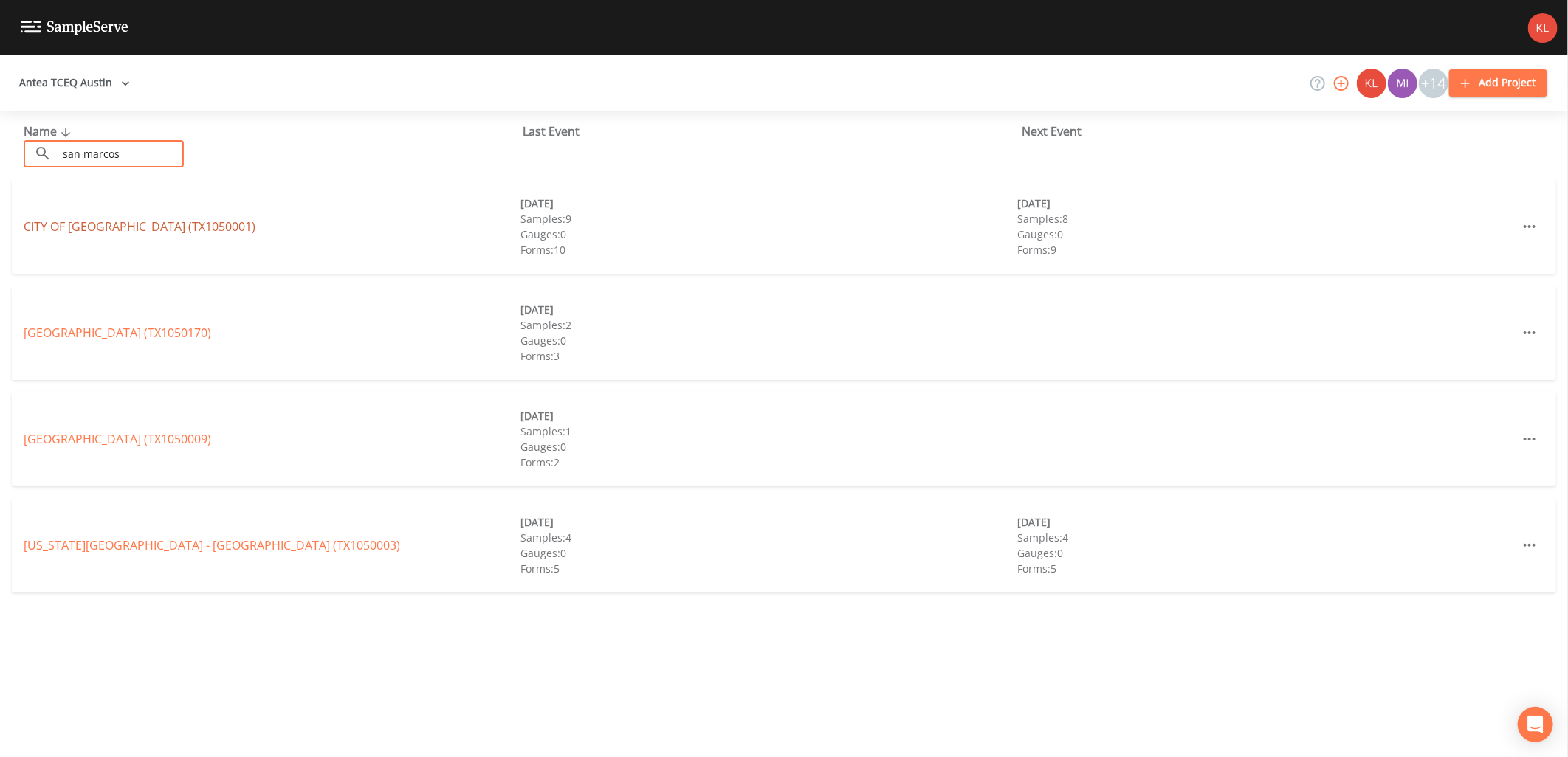
click at [124, 231] on link "CITY OF SAN MARCOS (TX1050001)" at bounding box center [139, 226] width 231 height 16
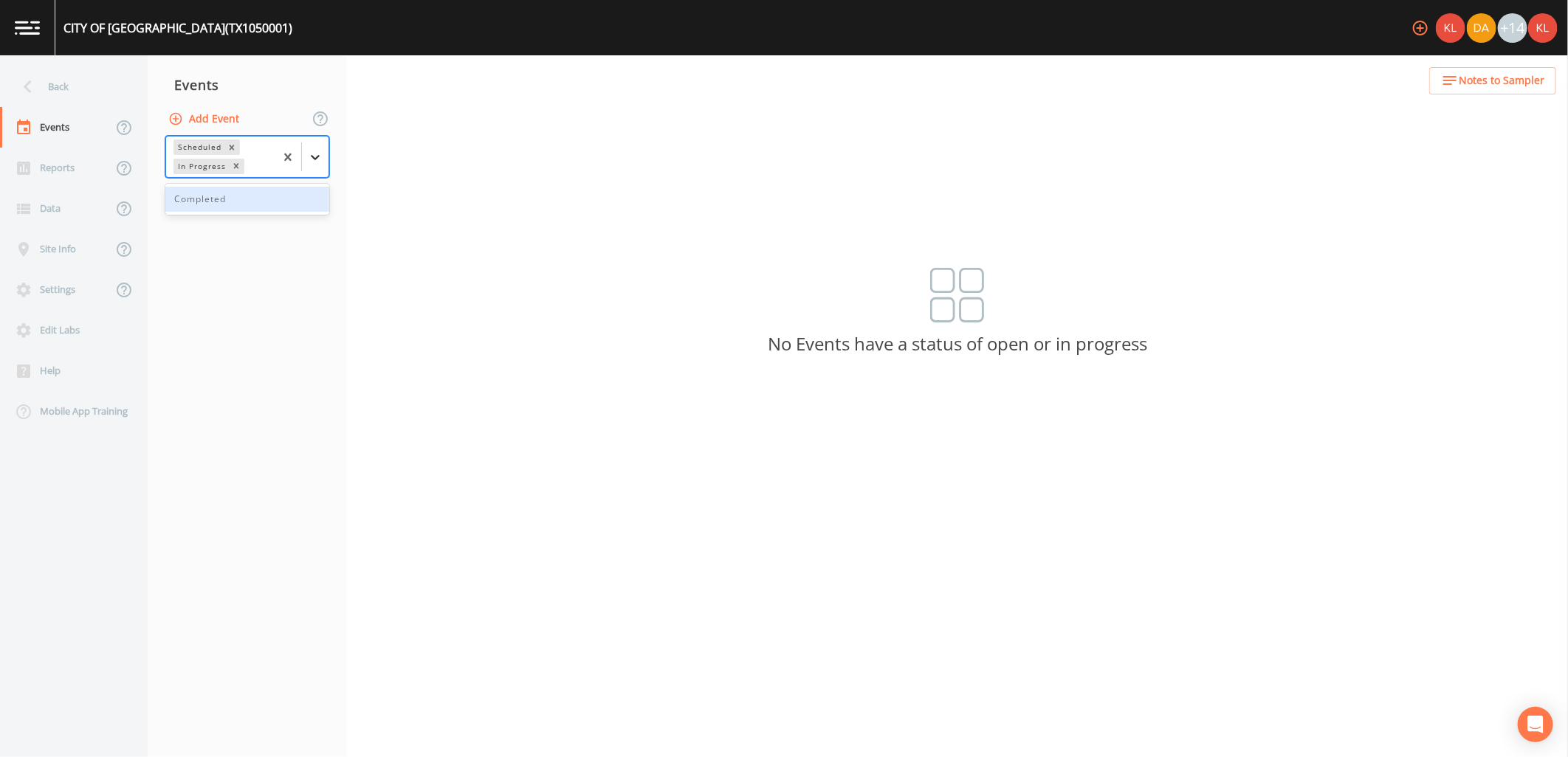
click at [315, 149] on div at bounding box center [315, 157] width 26 height 26
click at [290, 213] on div "Completed" at bounding box center [247, 198] width 164 height 31
click at [288, 208] on div "Completed" at bounding box center [247, 199] width 164 height 25
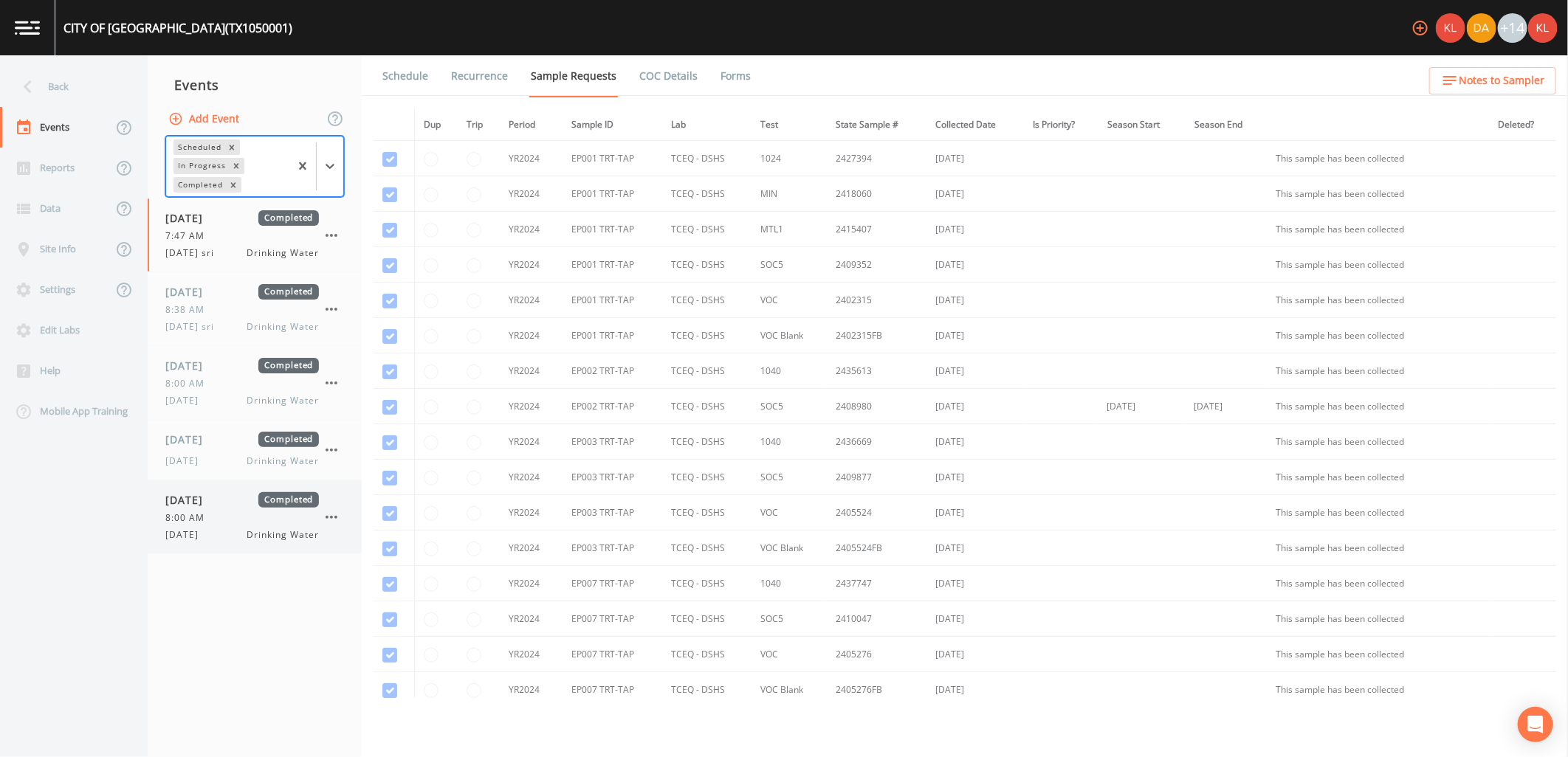
click at [269, 497] on span "Completed" at bounding box center [289, 499] width 60 height 15
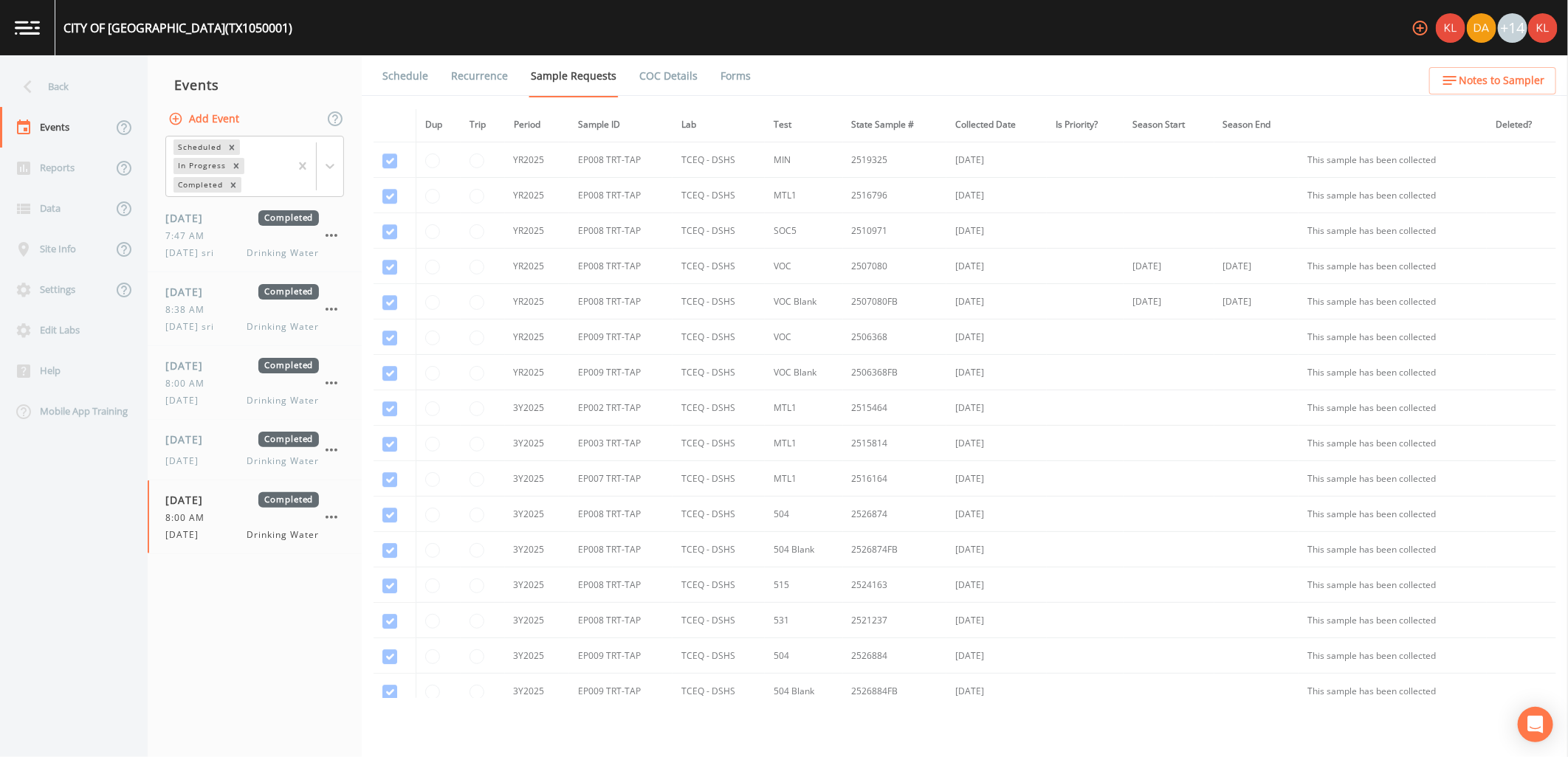
scroll to position [2652, 0]
click at [719, 78] on link "Forms" at bounding box center [736, 76] width 35 height 41
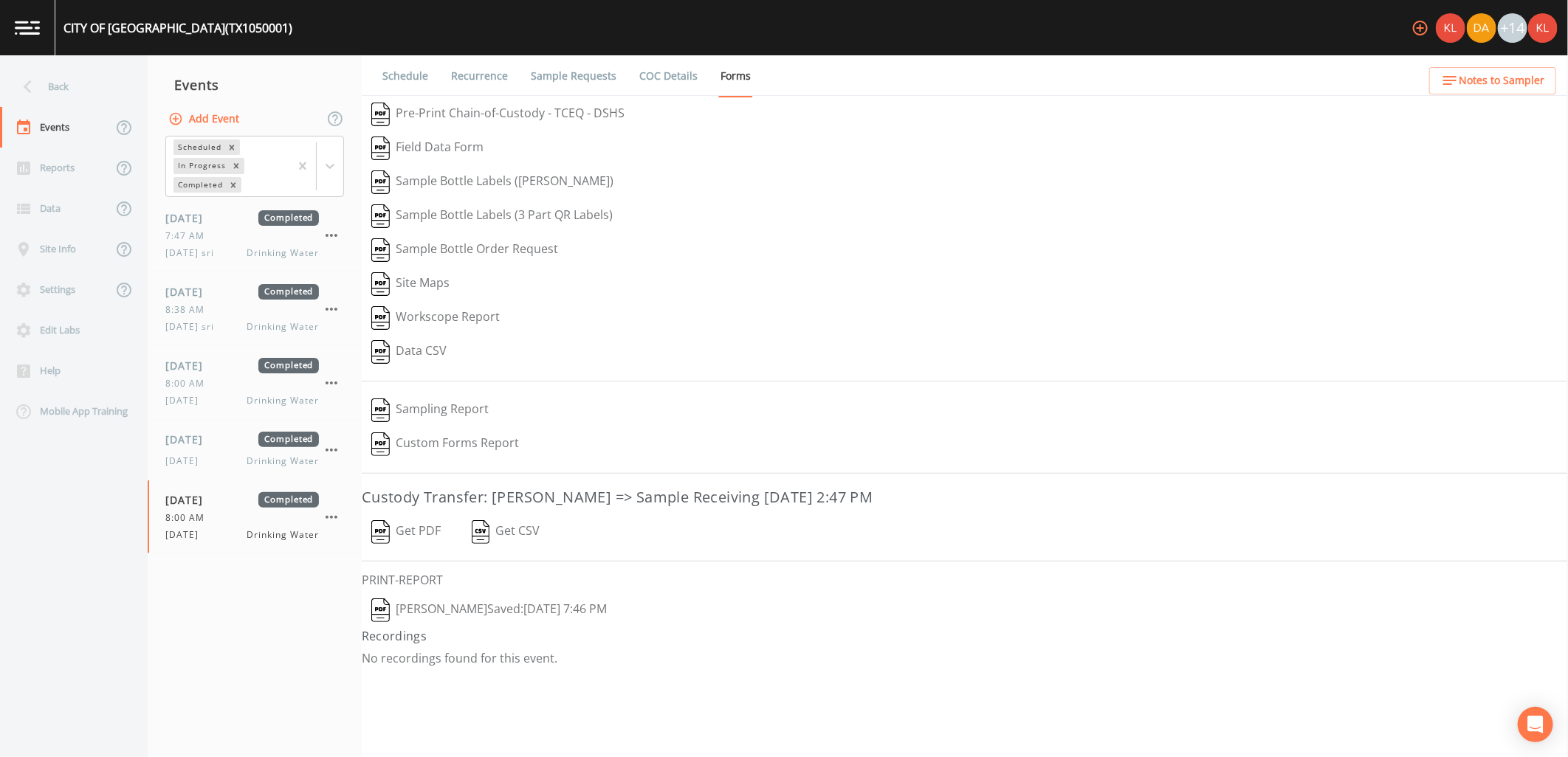
click at [402, 527] on button "Get PDF" at bounding box center [406, 532] width 88 height 34
click at [502, 604] on button "Kler Teran  Saved: October 6, 2025 7:46 PM" at bounding box center [489, 610] width 255 height 34
click at [10, 24] on link at bounding box center [27, 27] width 55 height 55
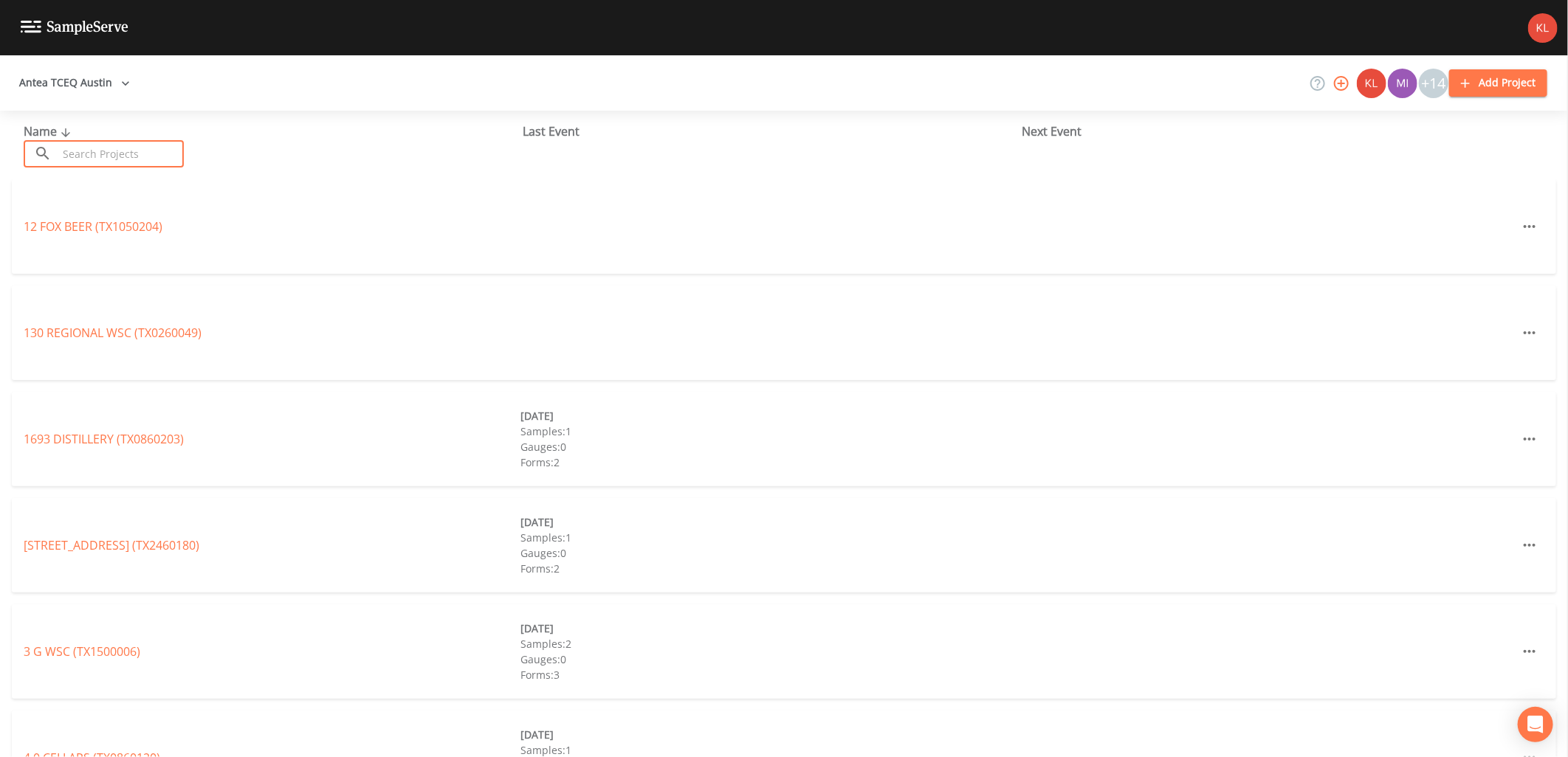
click at [116, 155] on input "text" at bounding box center [120, 153] width 126 height 27
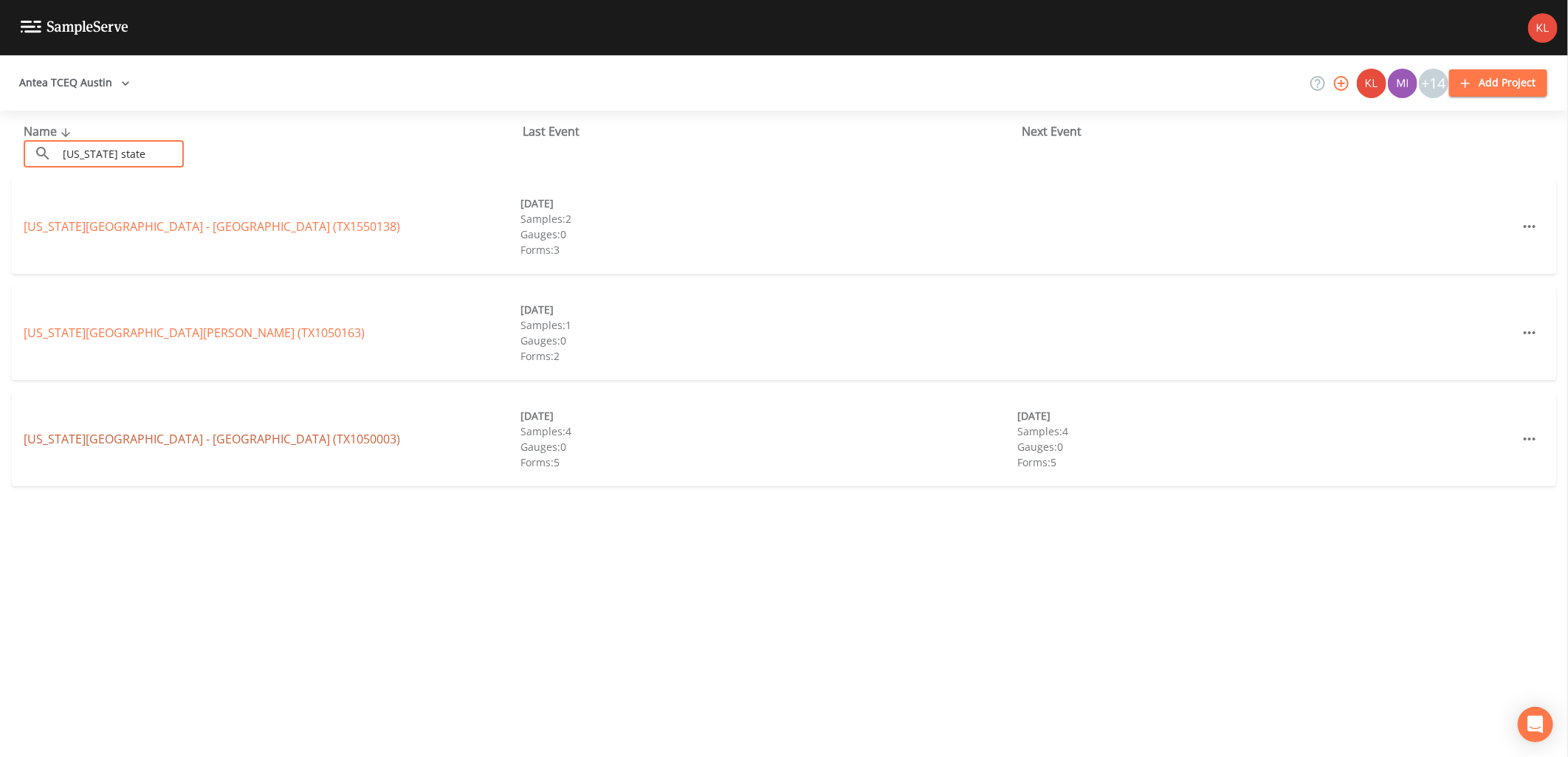
type input "texas state"
click at [227, 440] on link "TEXAS STATE UNIVERSITY - SAN MARCOS (TX1050003)" at bounding box center [212, 438] width 376 height 16
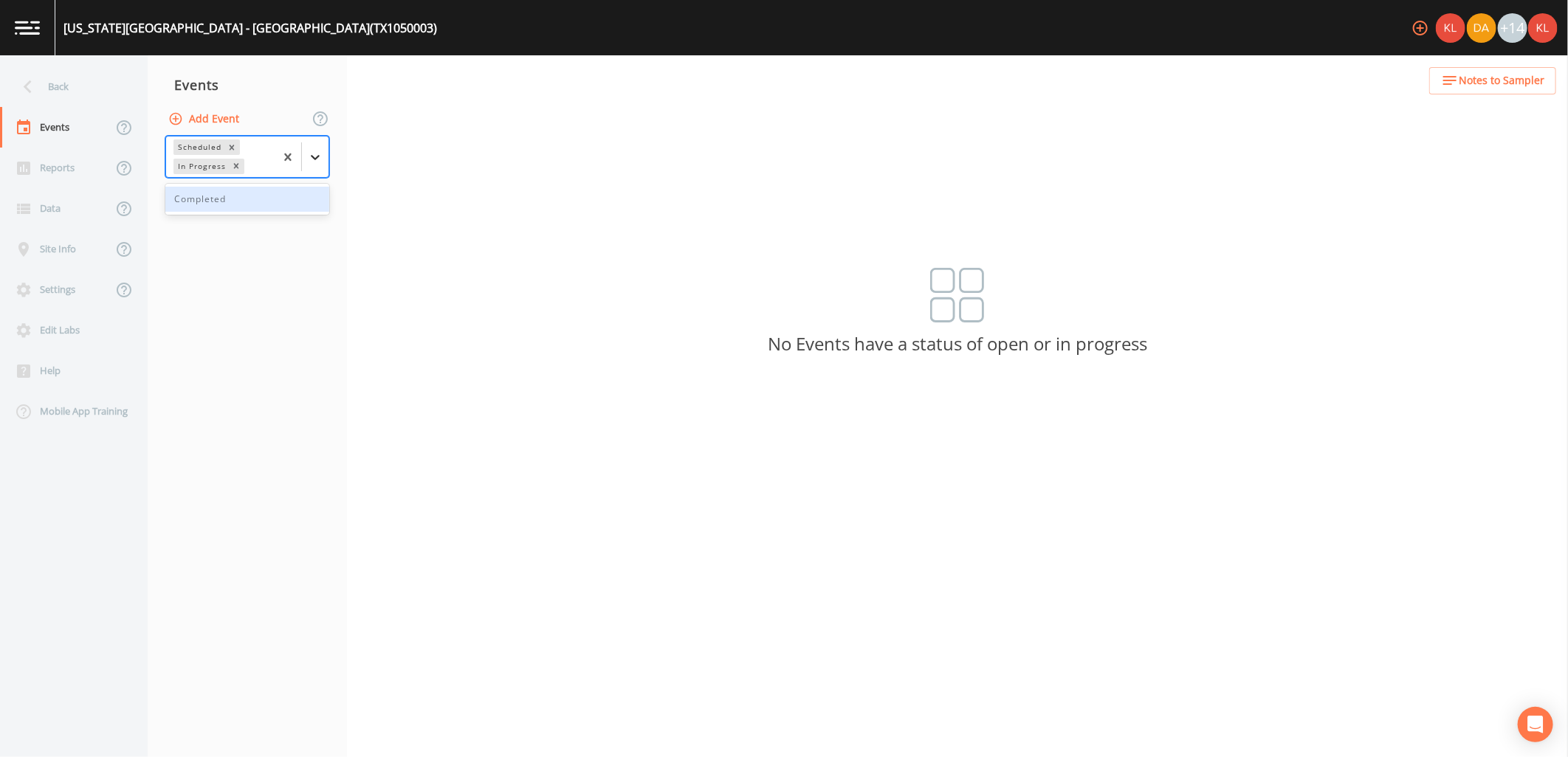
click at [305, 156] on div at bounding box center [315, 157] width 26 height 26
click at [293, 203] on div "Completed" at bounding box center [247, 199] width 164 height 25
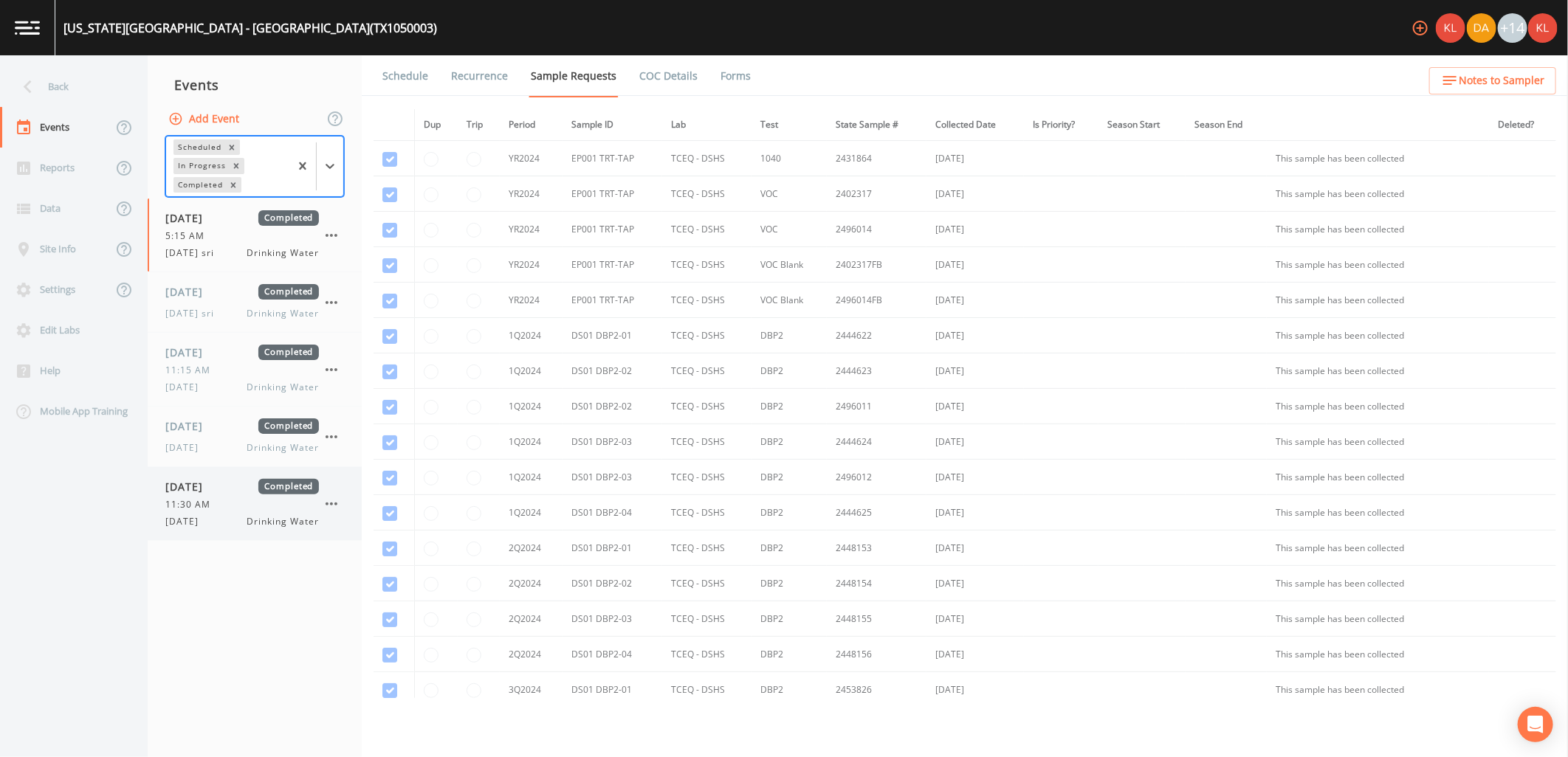
click at [228, 505] on div "11:30 AM" at bounding box center [242, 505] width 153 height 13
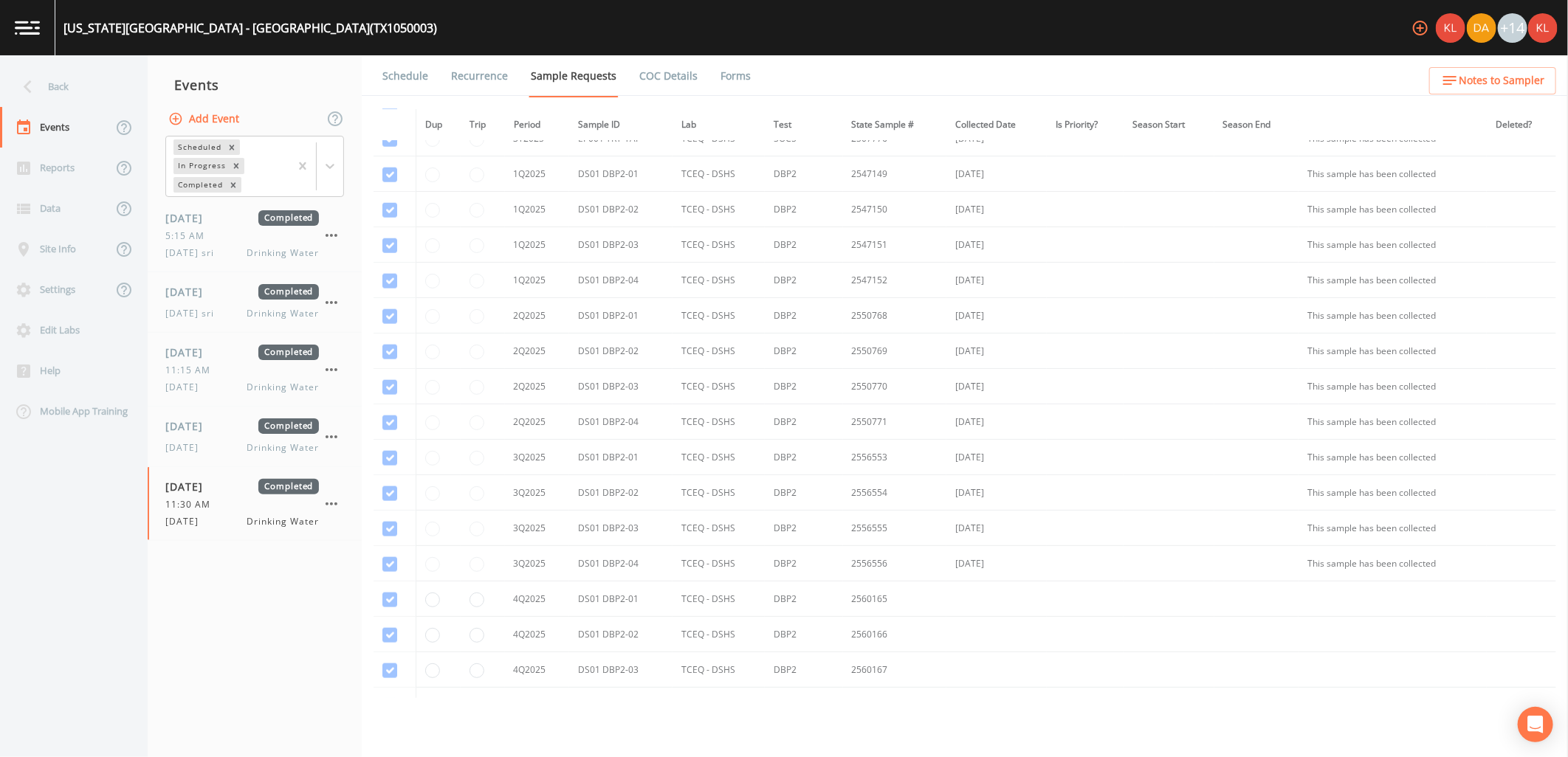
scroll to position [1122, 0]
click at [734, 67] on link "Forms" at bounding box center [736, 76] width 35 height 41
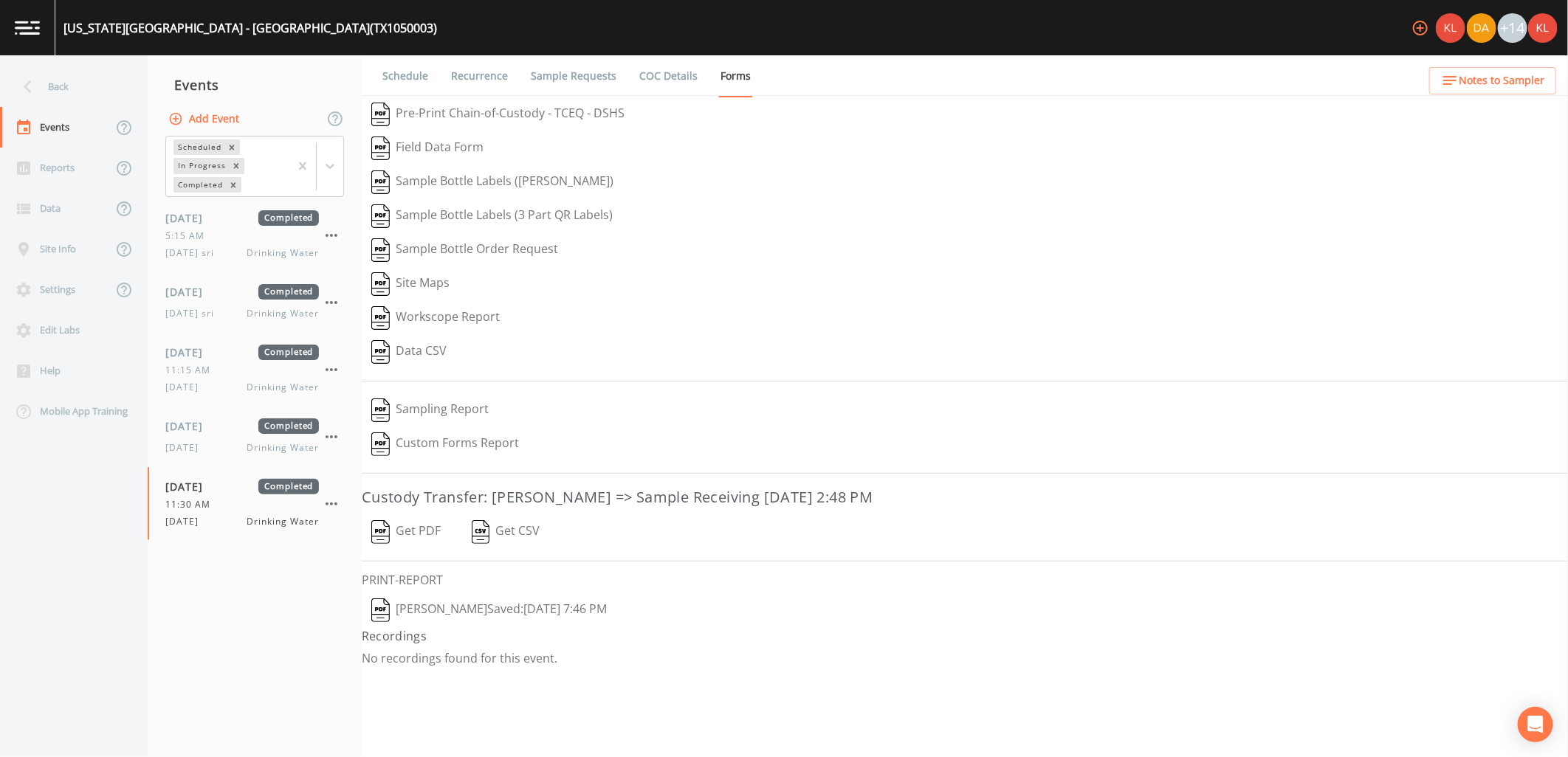
click at [417, 537] on button "Get PDF" at bounding box center [406, 532] width 88 height 34
click at [495, 607] on button "Kler Teran  Saved: October 6, 2025 7:46 PM" at bounding box center [489, 610] width 255 height 34
click at [15, 12] on link at bounding box center [27, 27] width 55 height 55
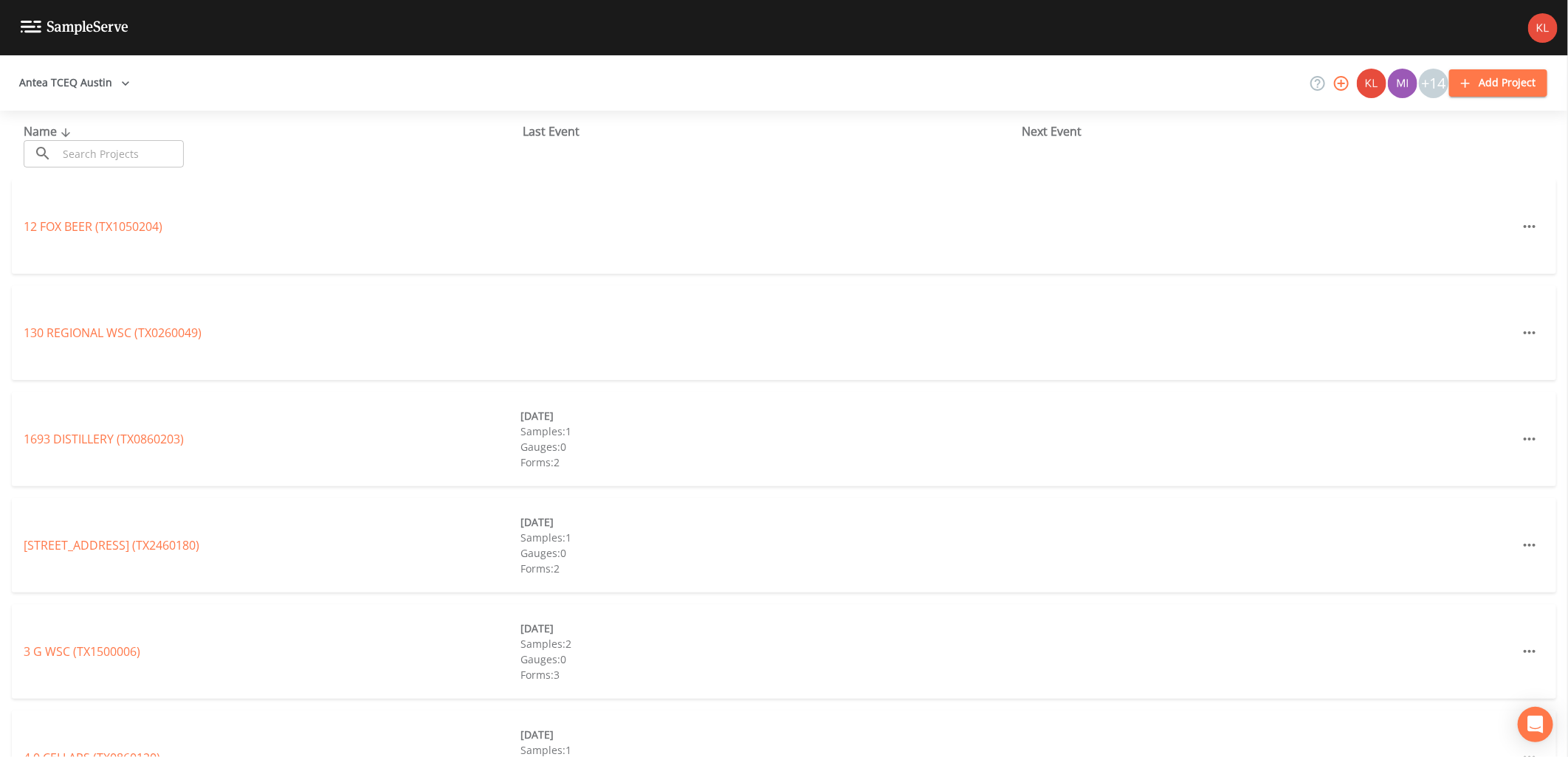
click at [158, 151] on input "text" at bounding box center [120, 153] width 126 height 27
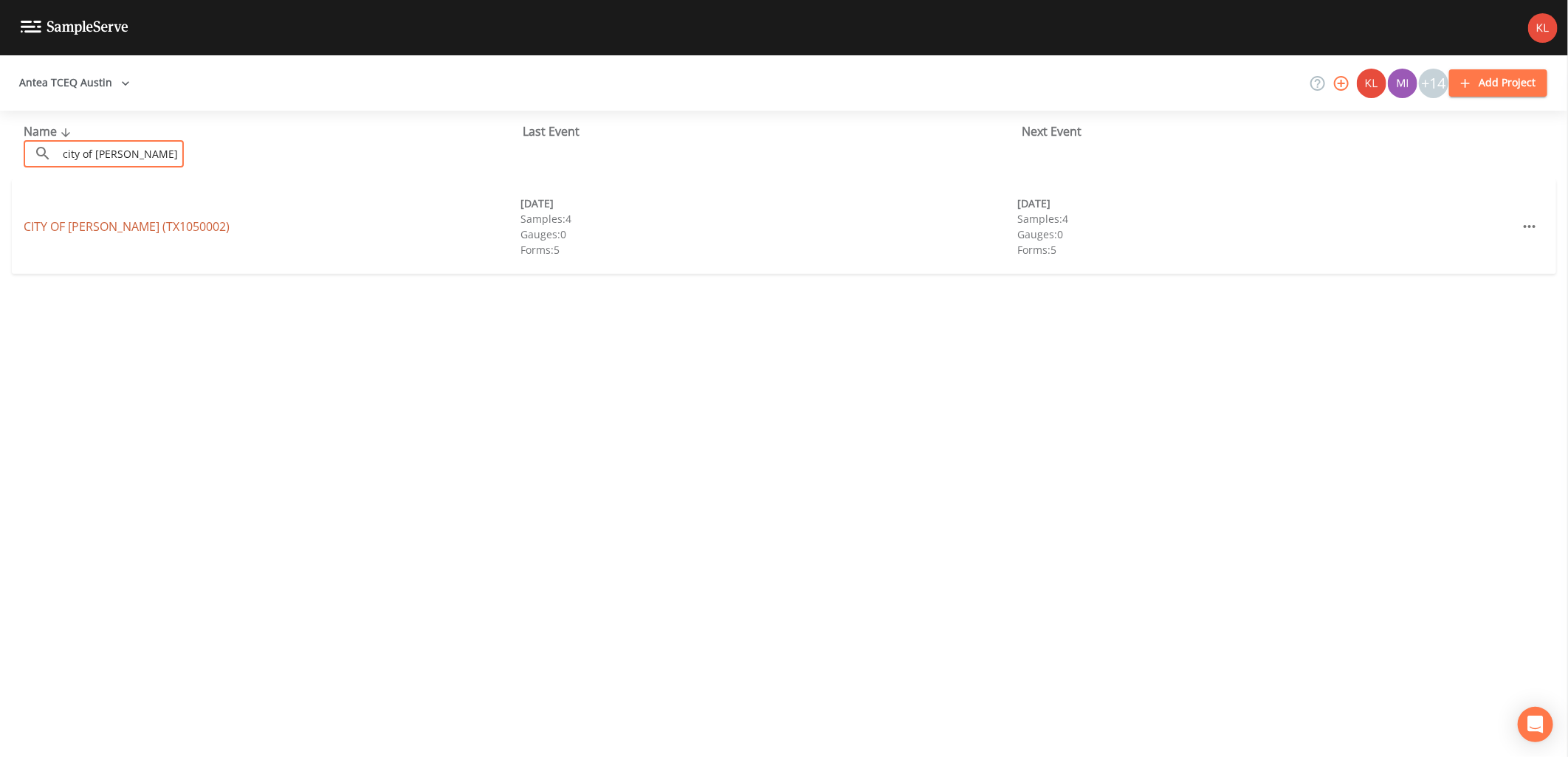
type input "city of kyle"
click at [156, 224] on link "CITY OF KYLE (TX1050002)" at bounding box center [126, 226] width 206 height 16
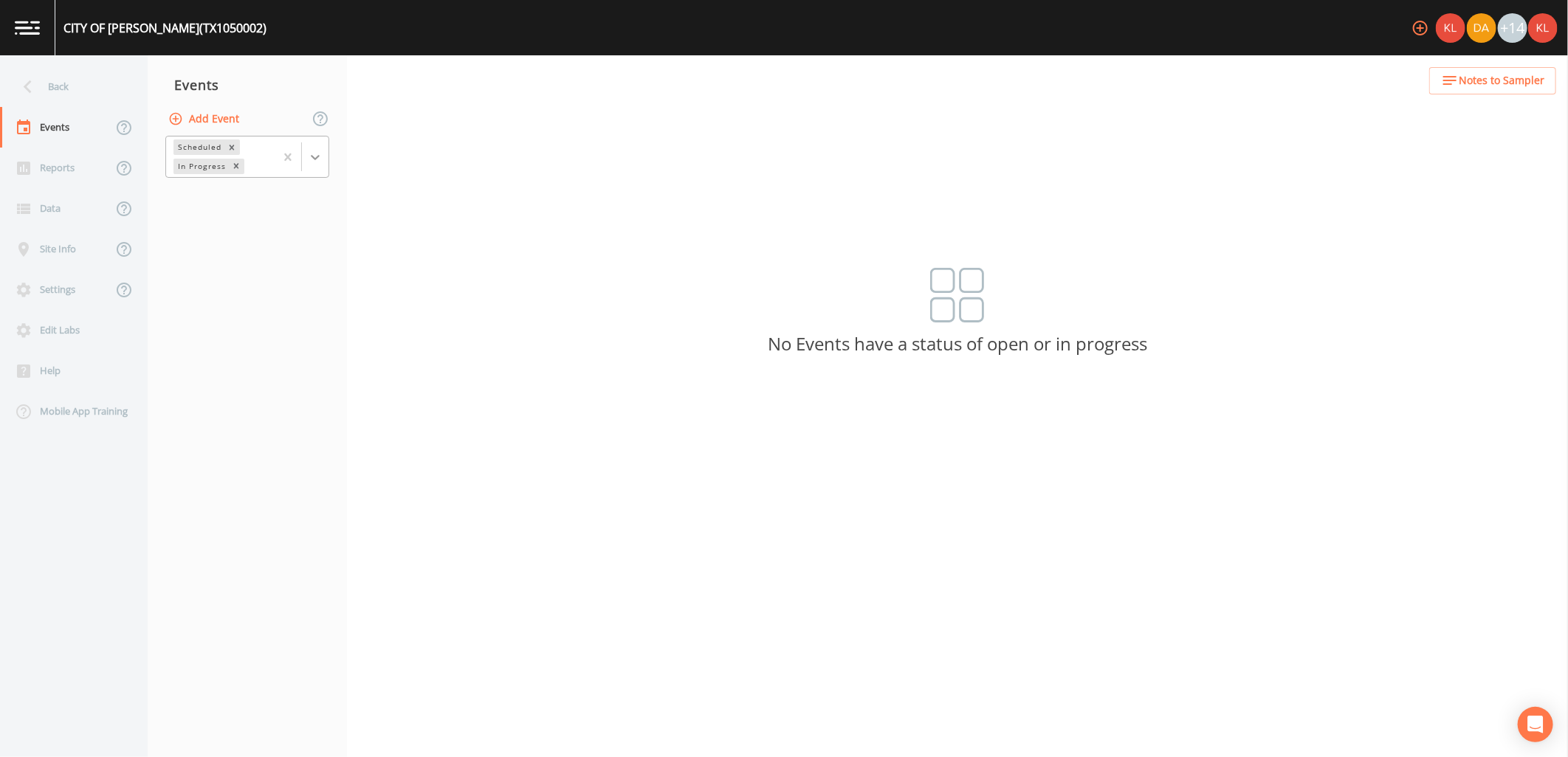
click at [310, 146] on div at bounding box center [315, 157] width 26 height 26
click at [298, 190] on div "Completed" at bounding box center [247, 199] width 164 height 25
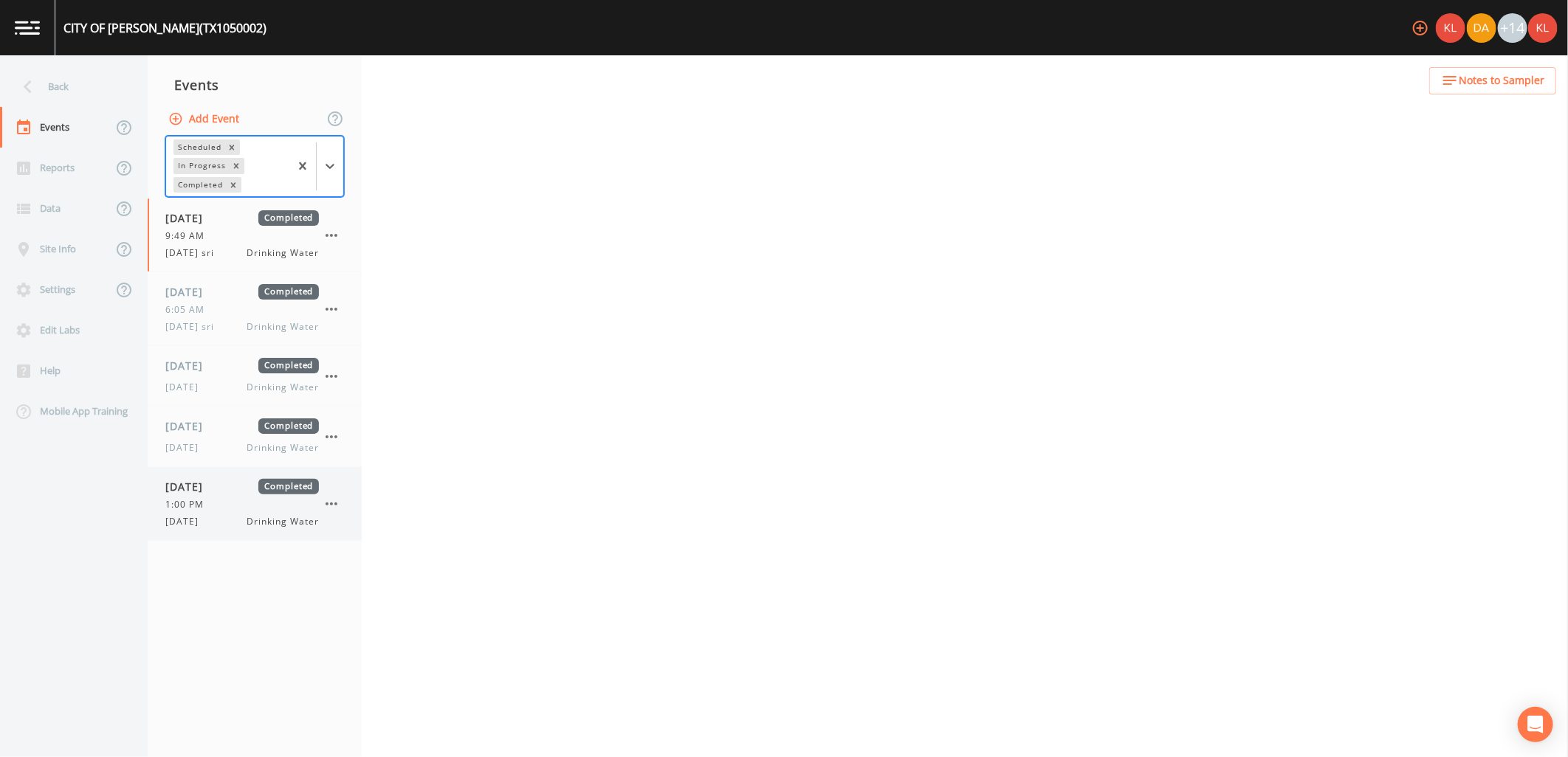
click at [230, 477] on div "10/06/2025 Completed 1:00 PM 10/6/25 Drinking Water" at bounding box center [255, 504] width 214 height 73
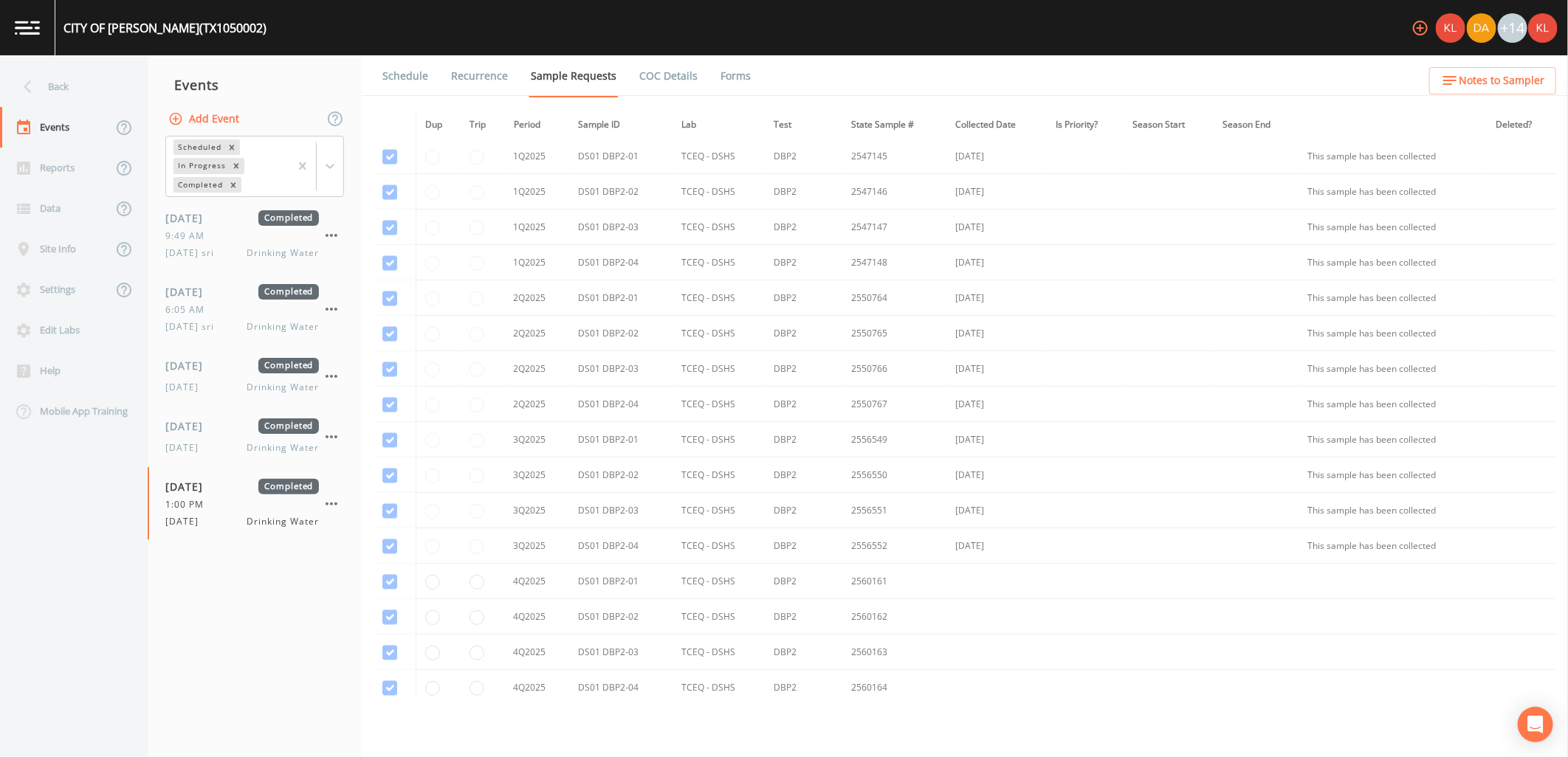
scroll to position [1725, 0]
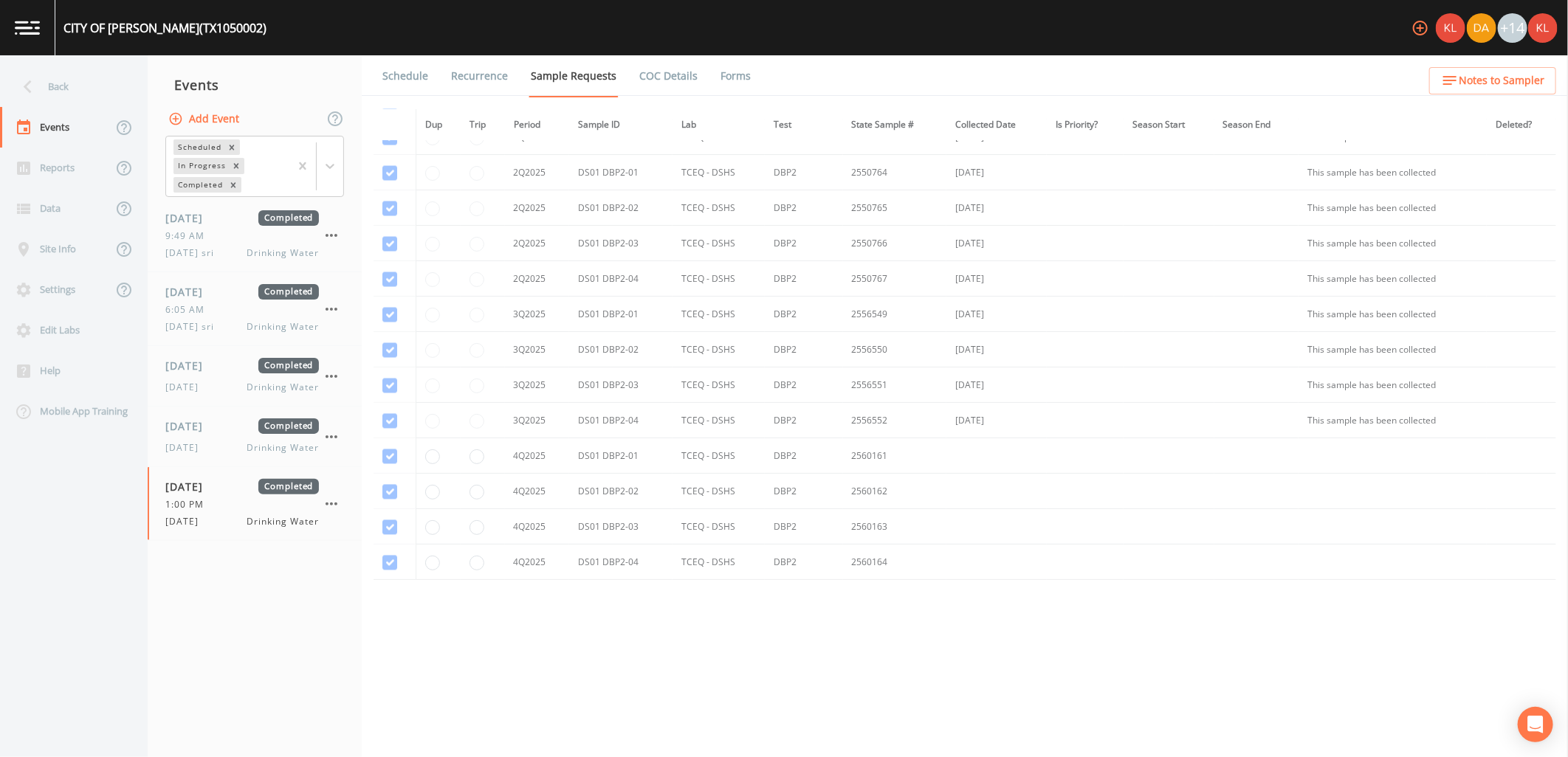
click at [733, 71] on link "Forms" at bounding box center [736, 76] width 35 height 41
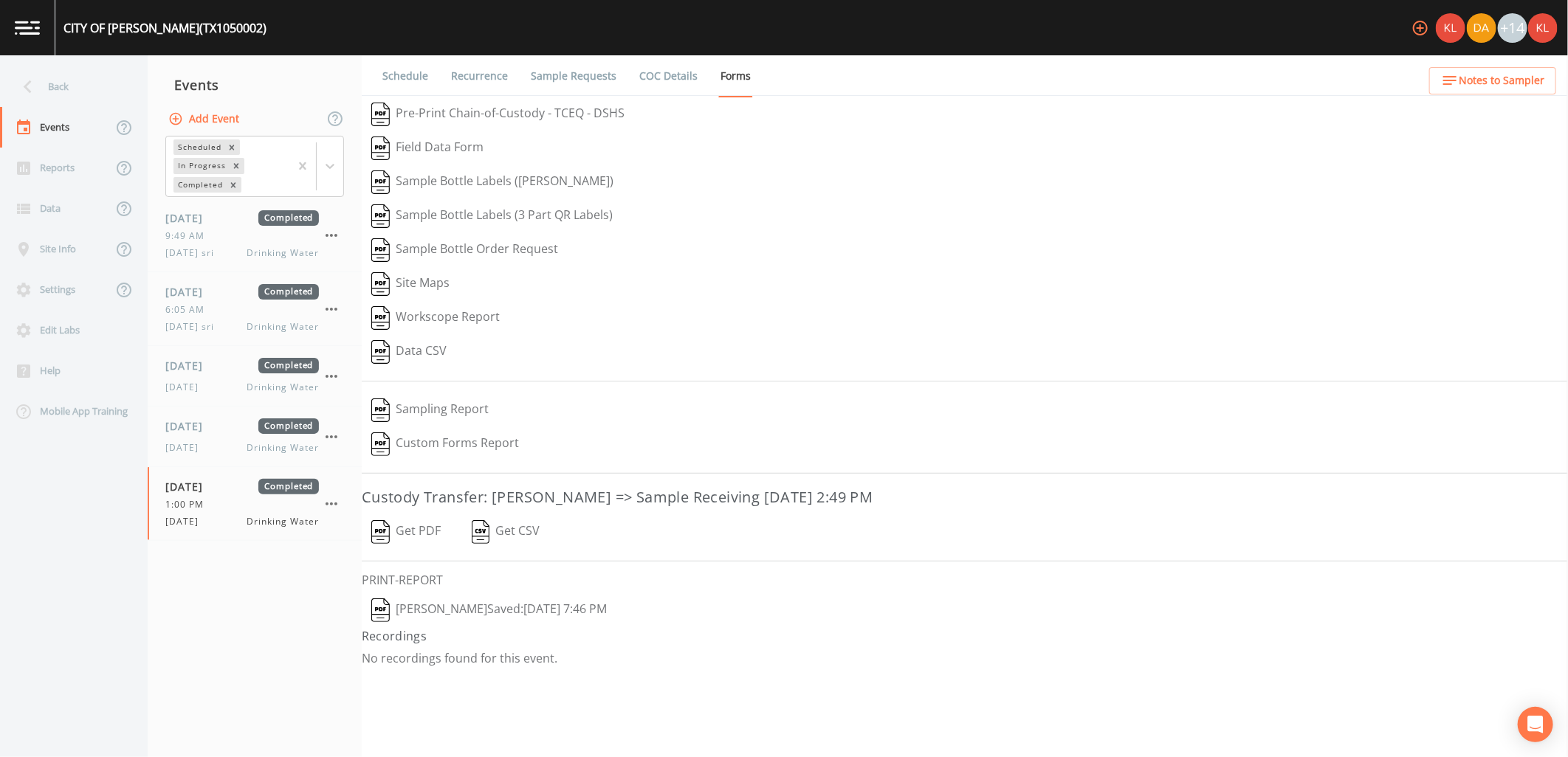
click at [420, 542] on button "Get PDF" at bounding box center [406, 532] width 88 height 34
drag, startPoint x: 458, startPoint y: 599, endPoint x: 462, endPoint y: 606, distance: 8.1
click at [461, 603] on button "Kler Teran  Saved: October 6, 2025 7:46 PM" at bounding box center [489, 610] width 255 height 34
